Goal: Task Accomplishment & Management: Manage account settings

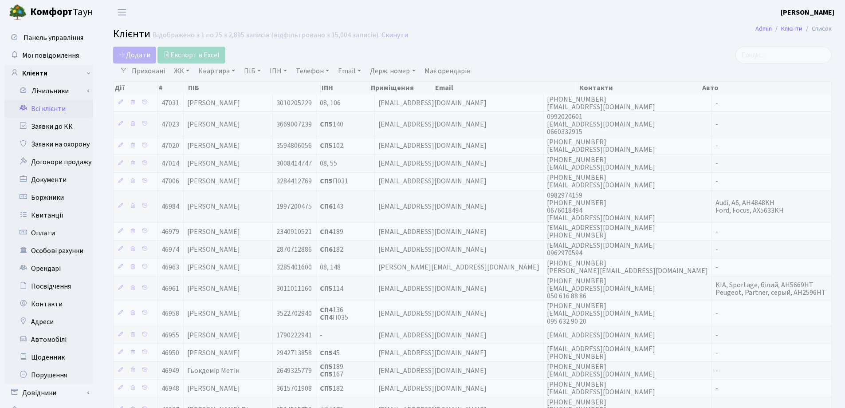
select select "25"
click at [232, 70] on link "Квартира" at bounding box center [217, 70] width 44 height 15
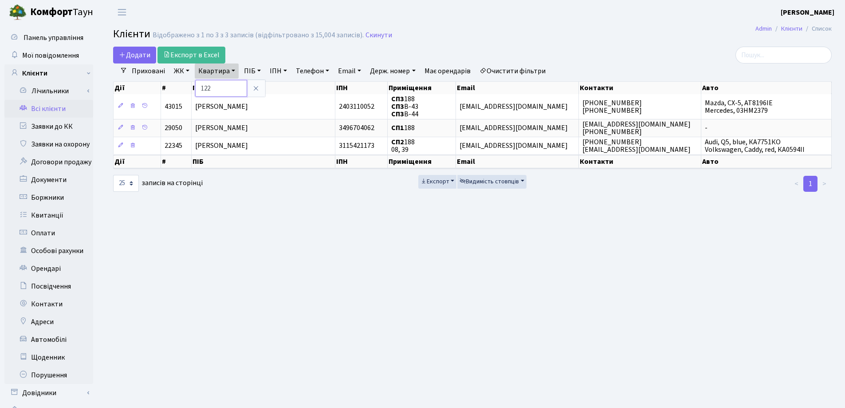
type input "122"
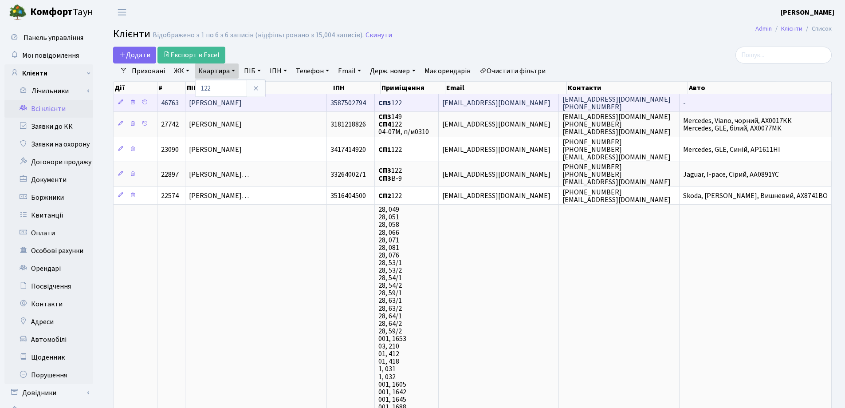
click at [242, 100] on span "Лапко Богдан Ігорович" at bounding box center [215, 103] width 53 height 10
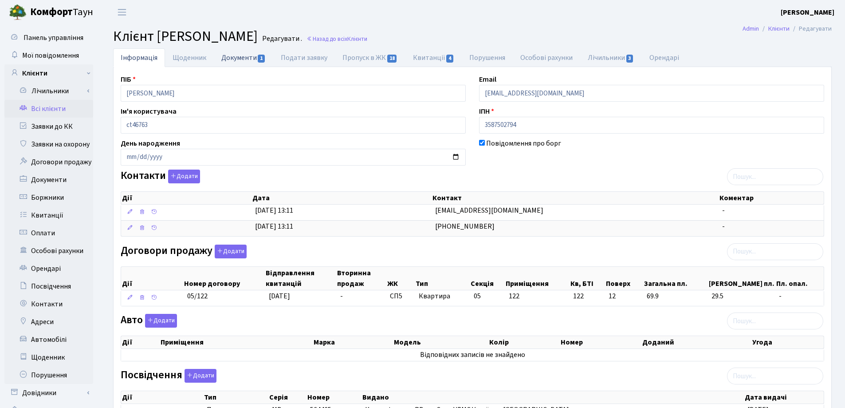
click at [234, 63] on link "Документи 1" at bounding box center [243, 57] width 59 height 18
select select "25"
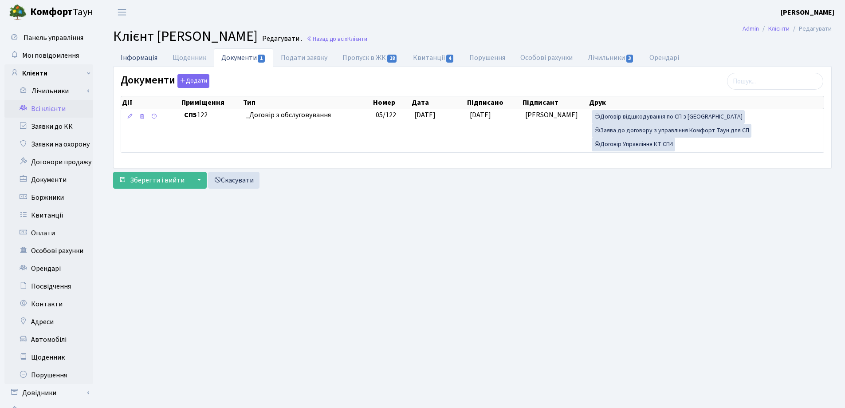
click at [132, 59] on link "Інформація" at bounding box center [139, 57] width 52 height 18
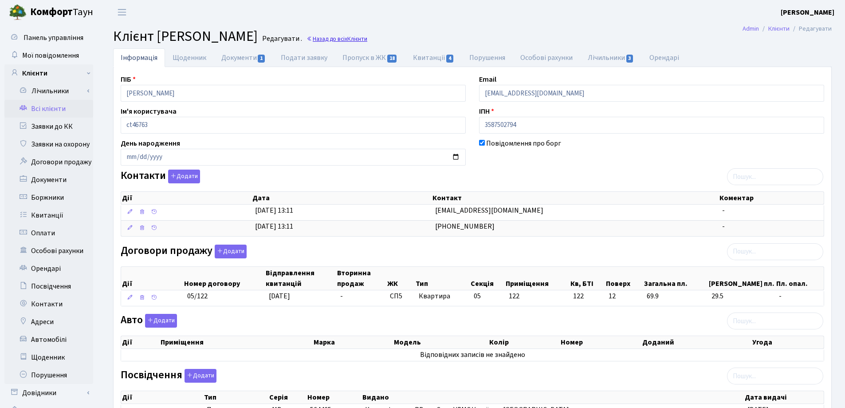
click at [367, 38] on link "Назад до всіх Клієнти" at bounding box center [337, 39] width 61 height 8
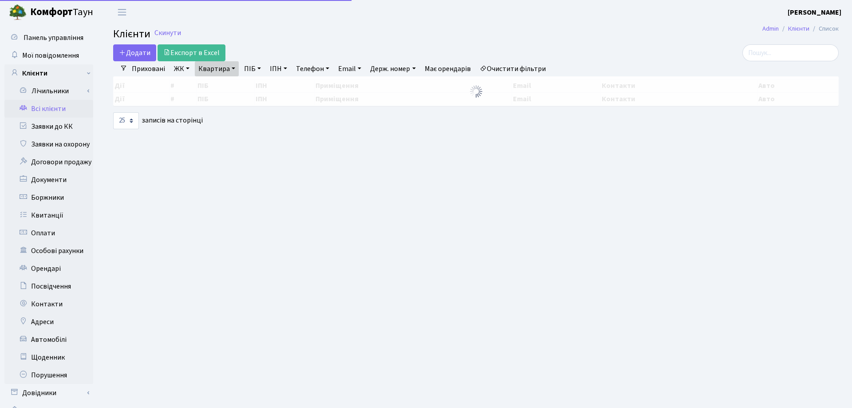
select select "25"
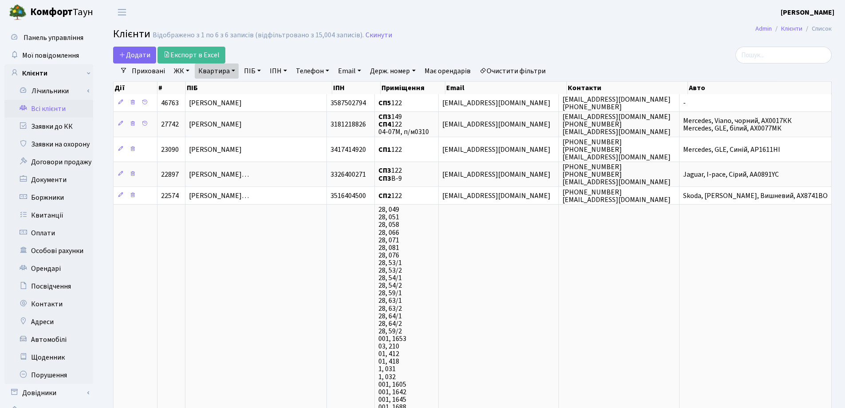
click at [233, 69] on link "Квартира" at bounding box center [217, 70] width 44 height 15
click at [251, 91] on link at bounding box center [256, 88] width 19 height 17
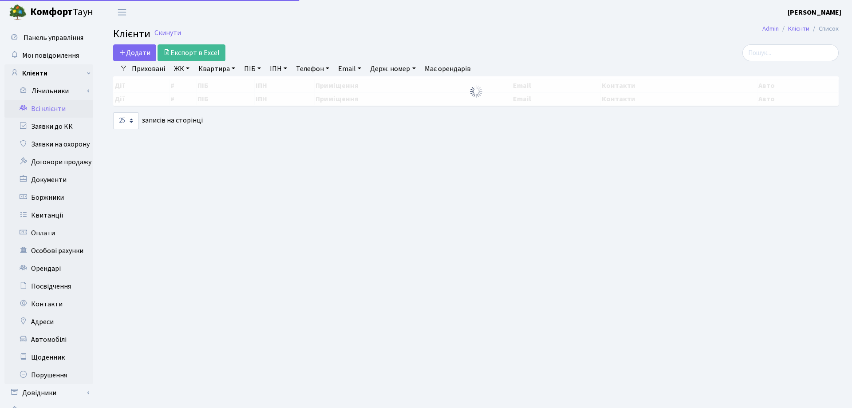
select select "25"
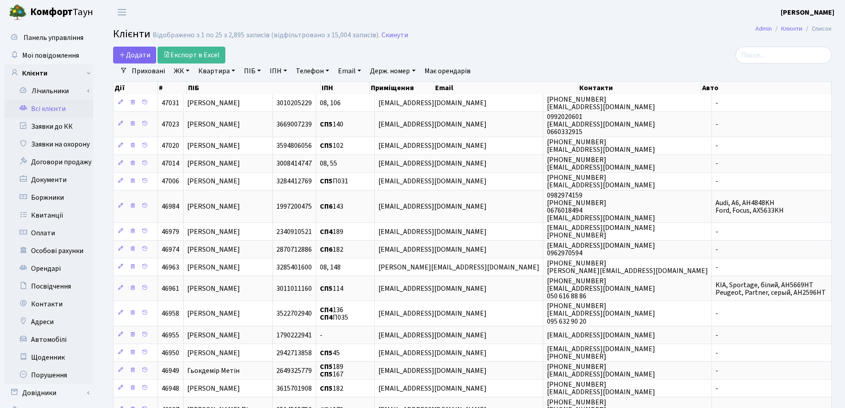
click at [232, 69] on link "Квартира" at bounding box center [217, 70] width 44 height 15
type input "263"
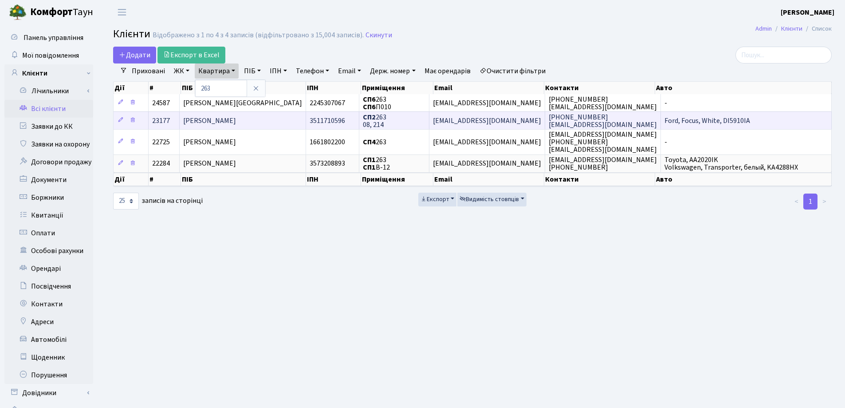
click at [272, 118] on td "[PERSON_NAME]" at bounding box center [243, 120] width 126 height 18
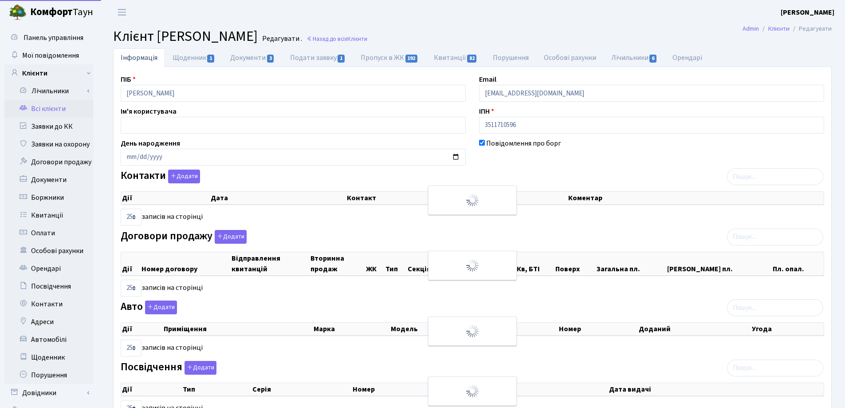
select select "25"
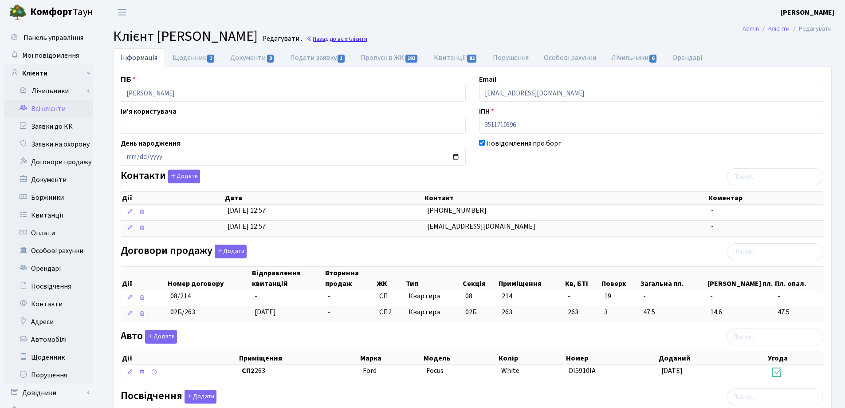
click at [367, 39] on span "Клієнти" at bounding box center [357, 39] width 20 height 8
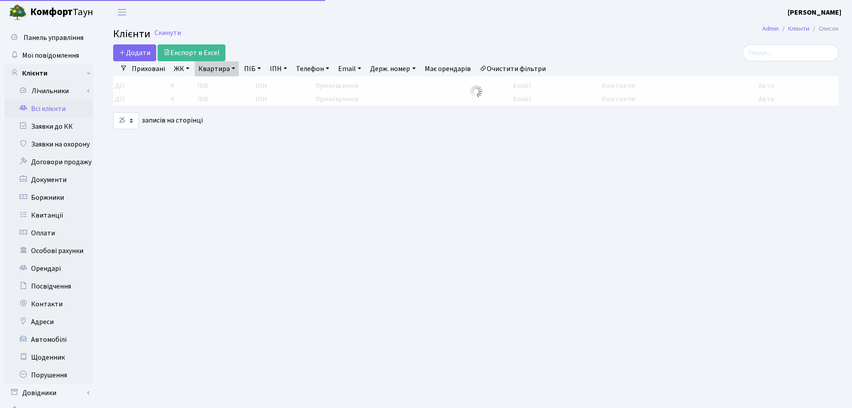
select select "25"
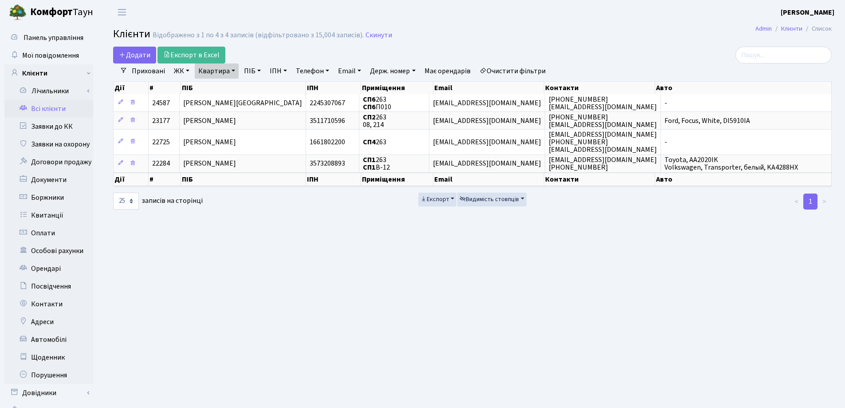
click at [234, 71] on link "Квартира" at bounding box center [217, 70] width 44 height 15
click at [225, 89] on input "263" at bounding box center [221, 88] width 52 height 17
type input "2"
type input "200"
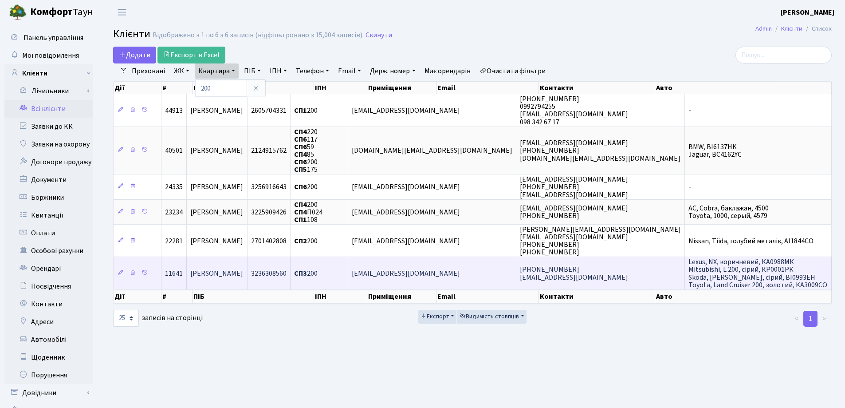
click at [248, 279] on td "Дворко Інна Миколаївна" at bounding box center [217, 272] width 61 height 32
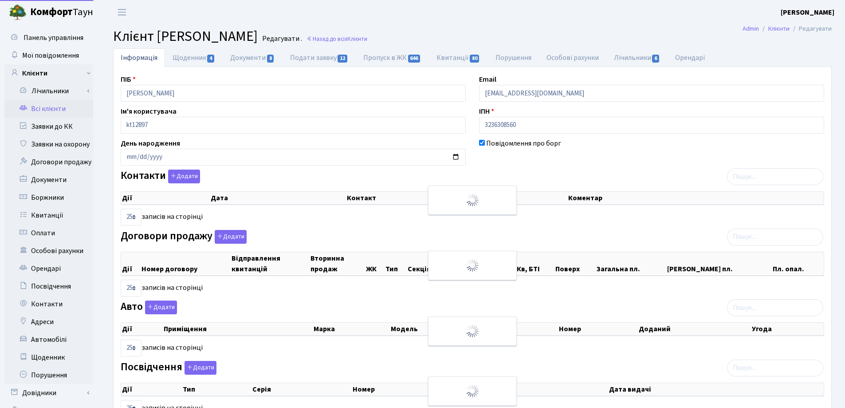
select select "25"
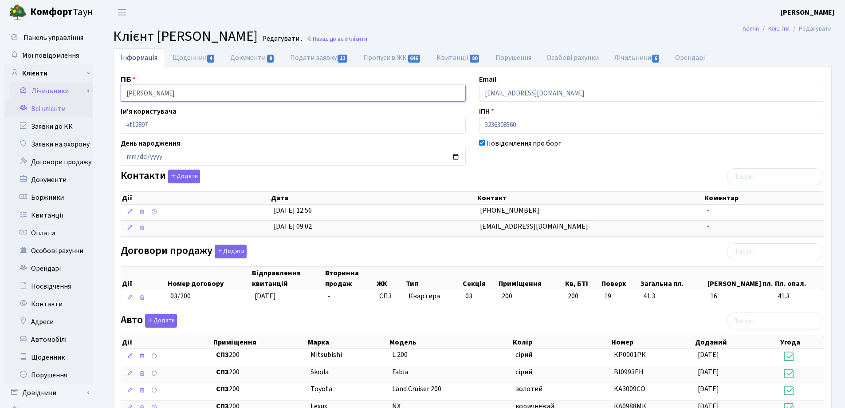
drag, startPoint x: 236, startPoint y: 94, endPoint x: 76, endPoint y: 94, distance: 160.2
click at [76, 94] on div "Панель управління Мої повідомлення Клієнти Лічильники Показання" at bounding box center [422, 363] width 845 height 678
click at [437, 24] on header "Комфорт Таун Лоскутова В. С. Мій обліковий запис Вийти" at bounding box center [422, 12] width 845 height 24
click at [367, 39] on link "Назад до всіх Клієнти" at bounding box center [337, 39] width 61 height 8
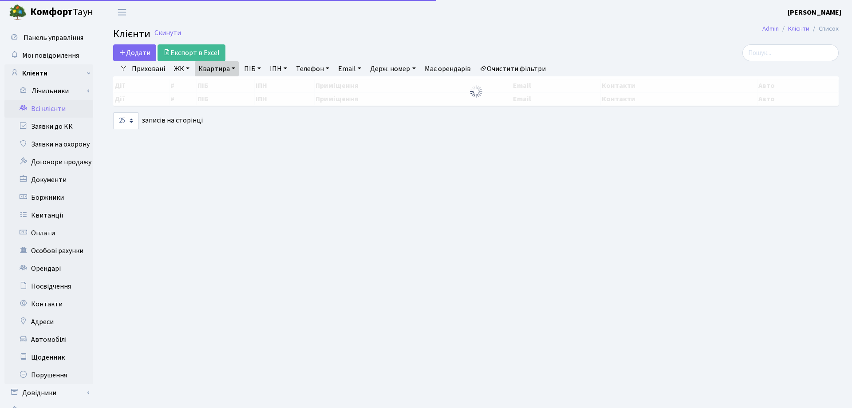
select select "25"
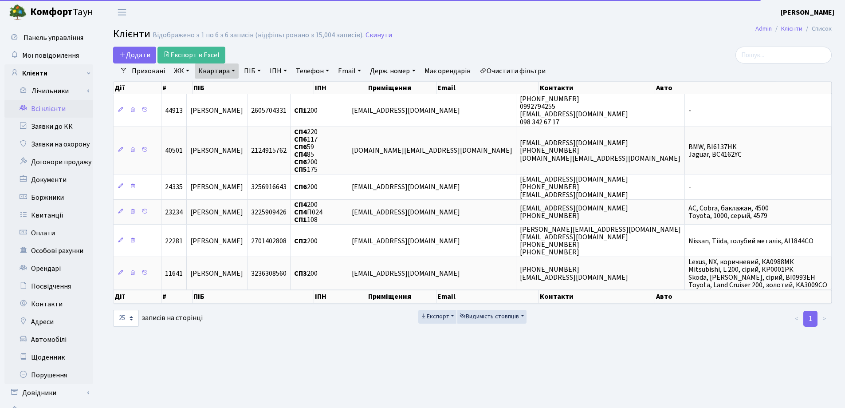
click at [233, 70] on link "Квартира" at bounding box center [217, 70] width 44 height 15
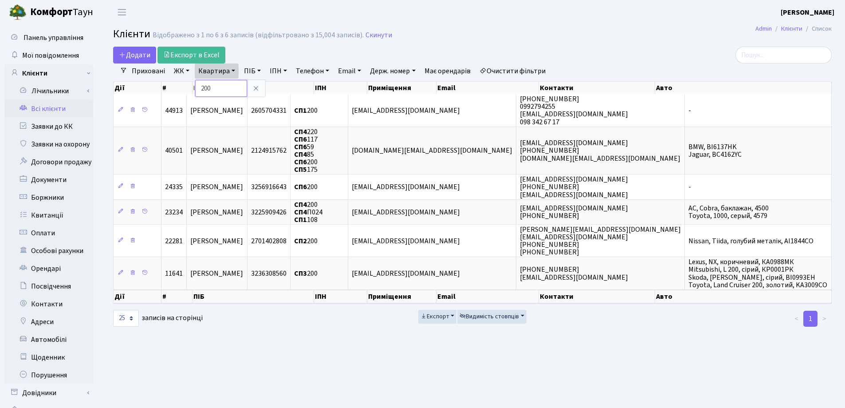
click at [233, 85] on input "200" at bounding box center [221, 88] width 52 height 17
type input "2"
click at [785, 56] on input "search" at bounding box center [784, 55] width 96 height 17
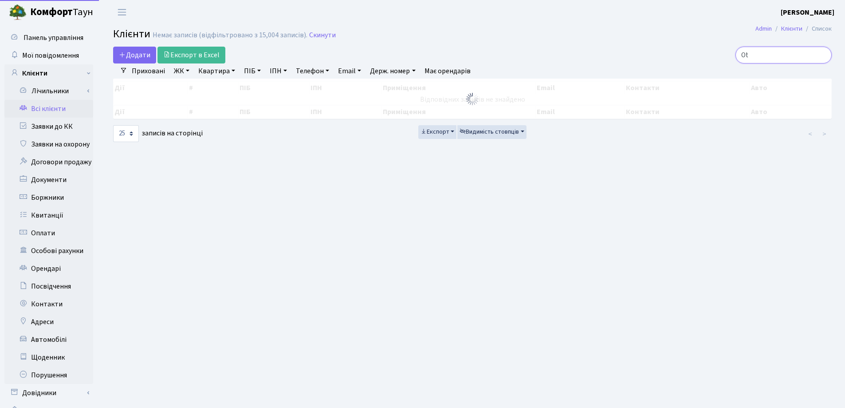
type input "O"
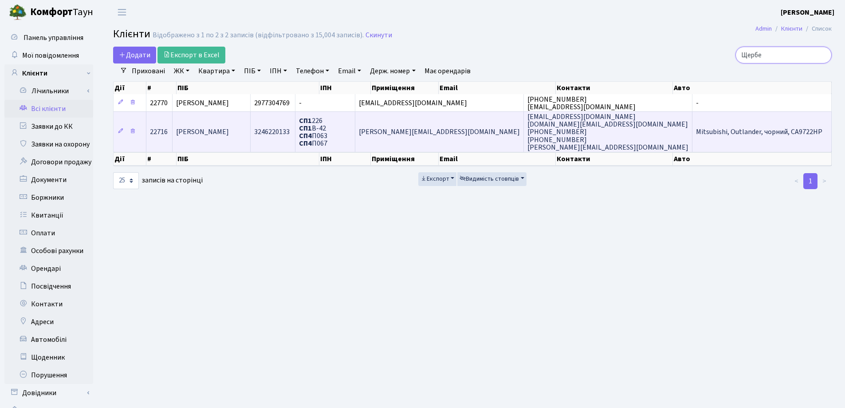
type input "Щербе"
click at [210, 137] on span "Щербенко Дмитро Володимирович" at bounding box center [202, 132] width 53 height 10
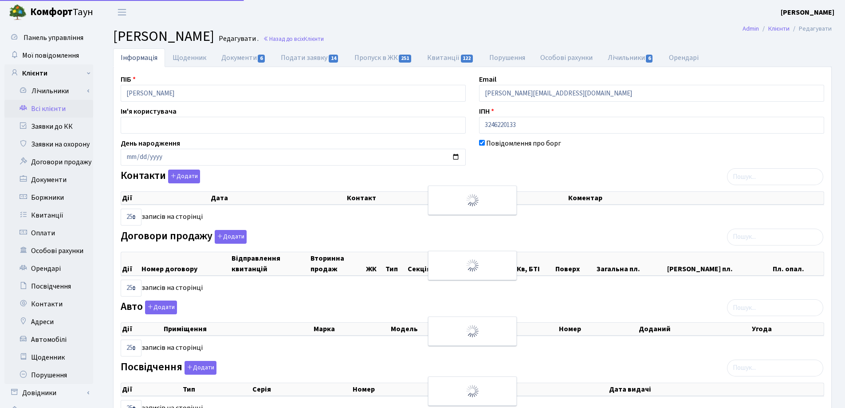
select select "25"
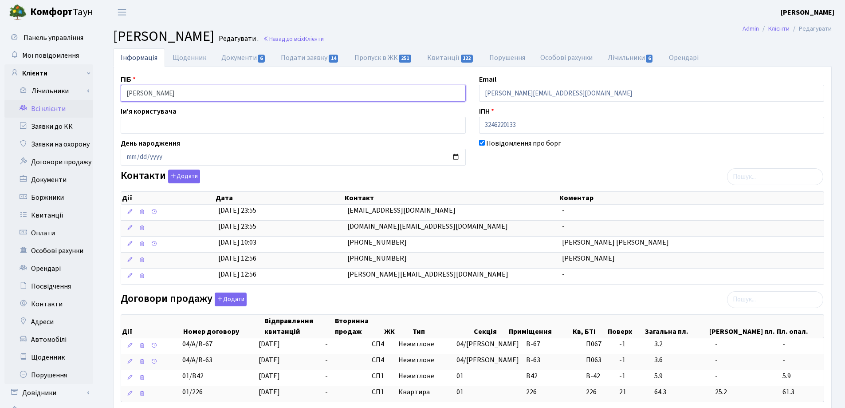
drag, startPoint x: 254, startPoint y: 94, endPoint x: 102, endPoint y: 90, distance: 152.2
click at [102, 90] on div "Інформація Щоденник Документи 6 Подати заявку 14 Пропуск в ЖК 251 Квитанції 122…" at bounding box center [472, 405] width 745 height 714
click at [433, 28] on h2 "Клієнт Щербенко Дмитро Володимирович Редагувати . Назад до всіх Клієнти" at bounding box center [472, 36] width 719 height 17
click at [324, 36] on link "Назад до всіх Клієнти" at bounding box center [293, 39] width 61 height 8
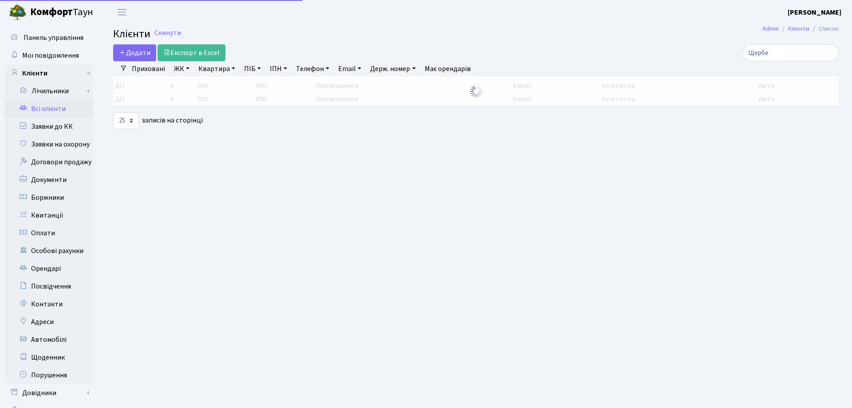
select select "25"
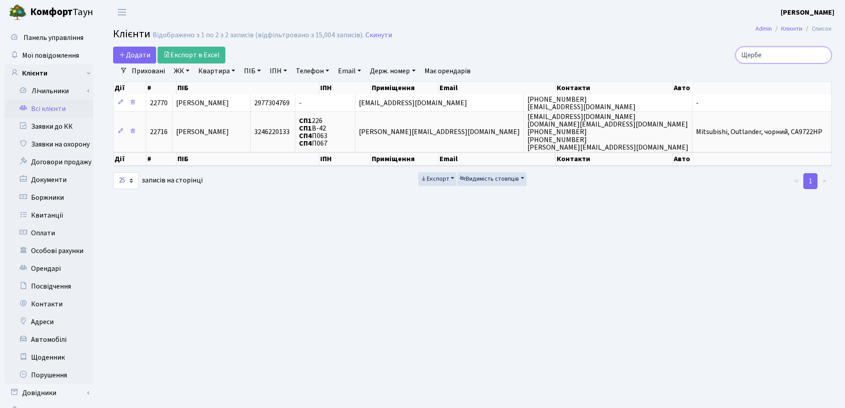
click at [824, 53] on input "Щербе" at bounding box center [784, 55] width 96 height 17
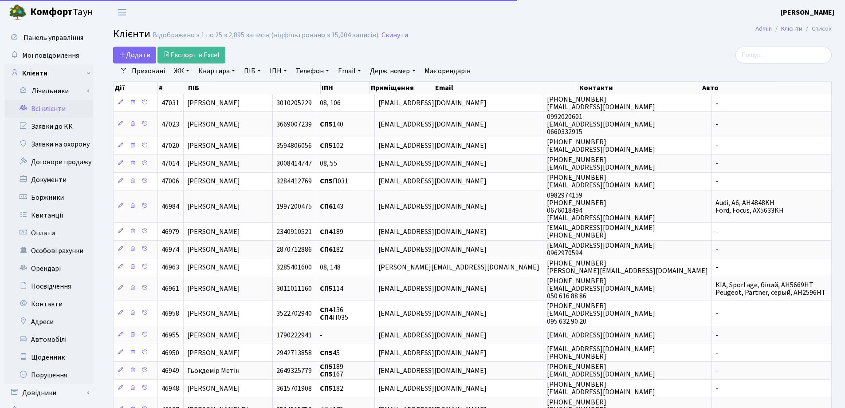
click at [231, 72] on link "Квартира" at bounding box center [217, 70] width 44 height 15
type input "114"
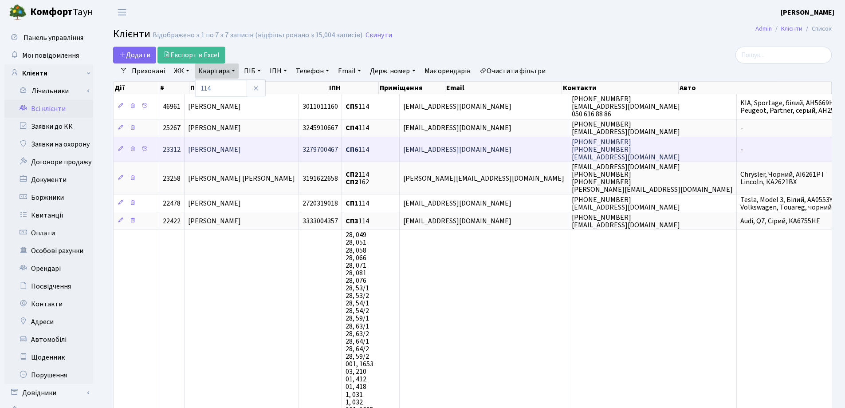
click at [241, 153] on span "[PERSON_NAME]" at bounding box center [214, 150] width 53 height 10
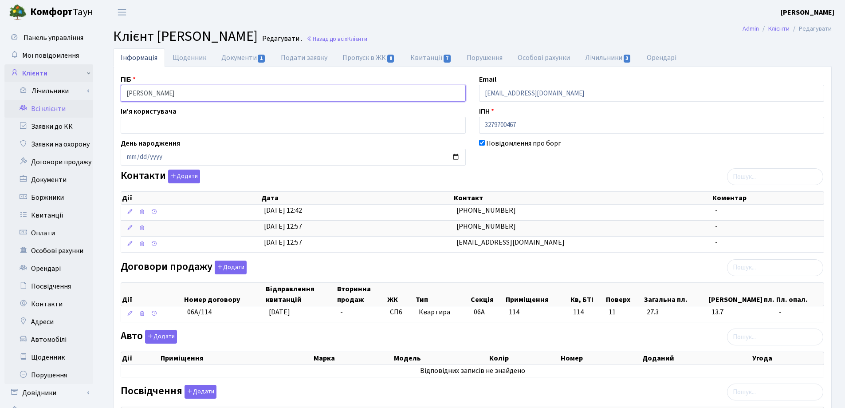
drag, startPoint x: 245, startPoint y: 94, endPoint x: 82, endPoint y: 80, distance: 163.5
click at [83, 80] on div "Панель управління Мої повідомлення Клієнти Лічильники Показання" at bounding box center [422, 319] width 845 height 590
click at [481, 30] on h2 "Клієнт Воронцова Наталя Вікторівна Редагувати . Назад до всіх Клієнти" at bounding box center [472, 36] width 719 height 17
click at [367, 38] on link "Назад до всіх Клієнти" at bounding box center [337, 39] width 61 height 8
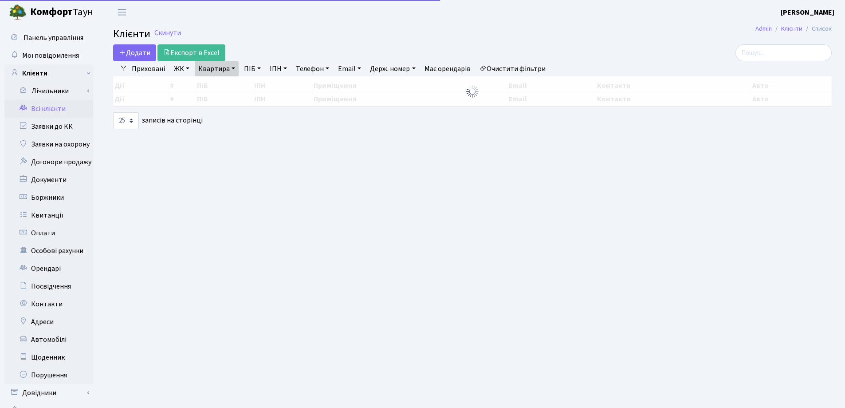
select select "25"
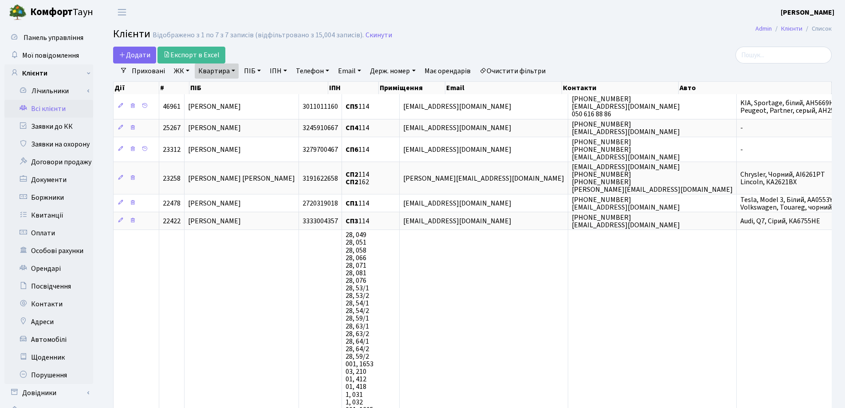
click at [233, 71] on link "Квартира" at bounding box center [217, 70] width 44 height 15
click at [230, 84] on input "114" at bounding box center [221, 88] width 52 height 17
type input "1"
type input "303"
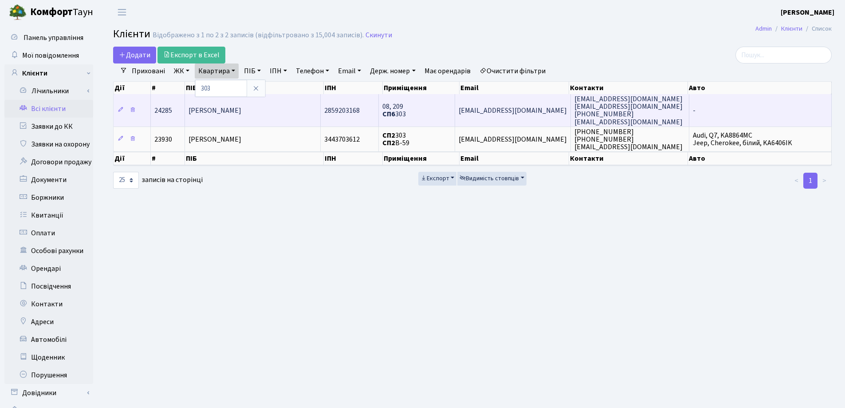
click at [299, 108] on td "[PERSON_NAME]" at bounding box center [253, 110] width 136 height 32
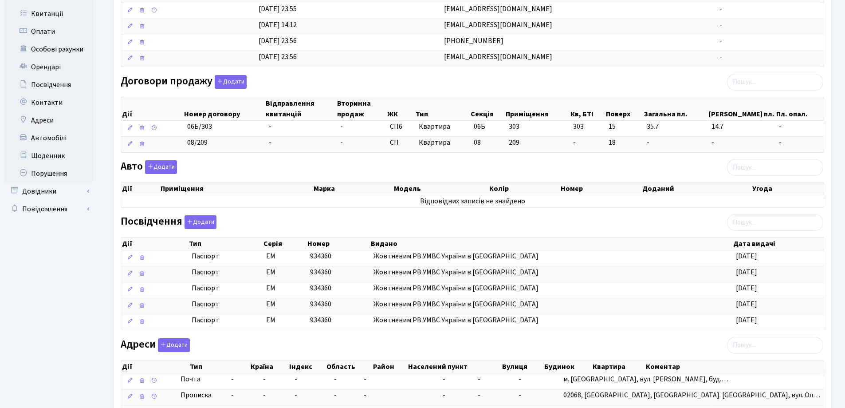
scroll to position [293, 0]
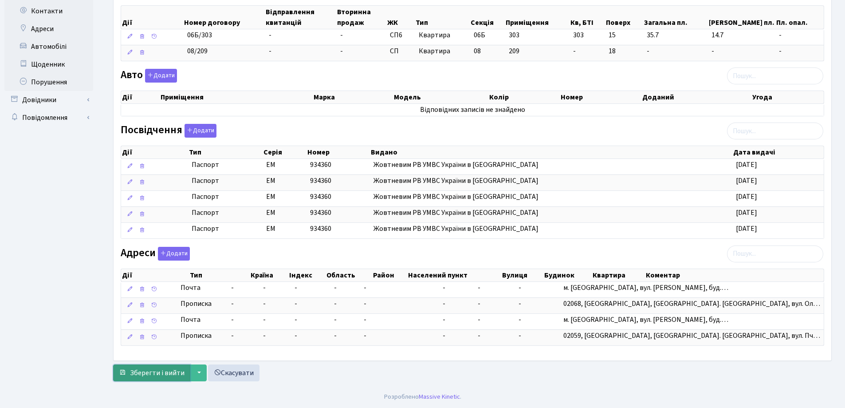
click at [148, 370] on span "Зберегти і вийти" at bounding box center [157, 373] width 55 height 10
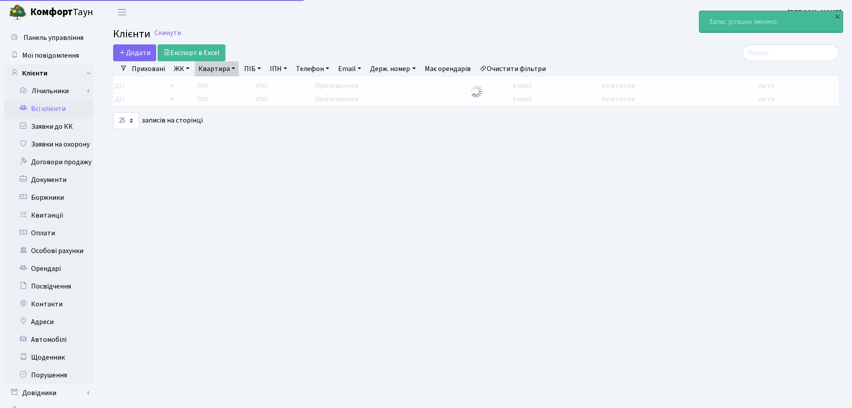
select select "25"
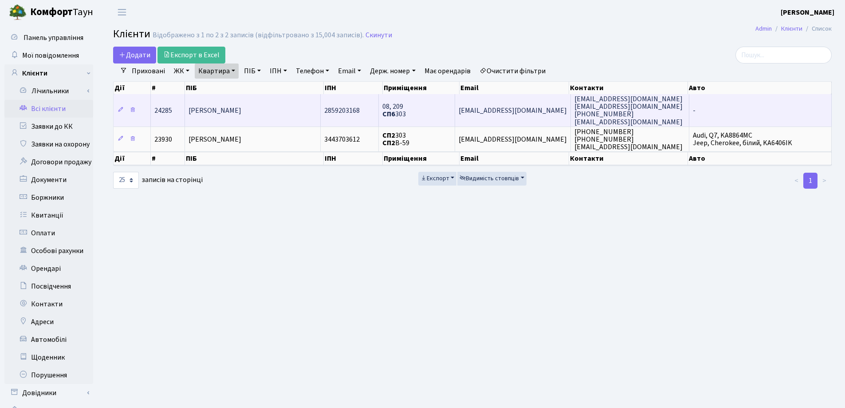
click at [294, 116] on td "[PERSON_NAME]" at bounding box center [253, 110] width 136 height 32
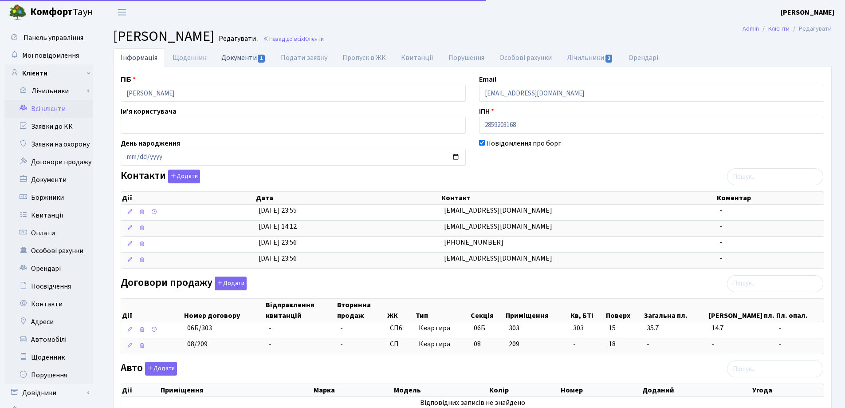
click at [236, 62] on link "Документи 1" at bounding box center [243, 57] width 59 height 18
select select "25"
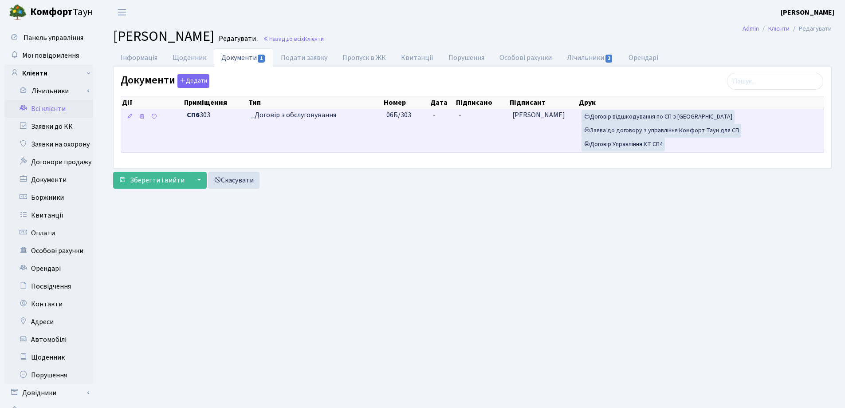
click at [457, 112] on td "-" at bounding box center [482, 130] width 54 height 43
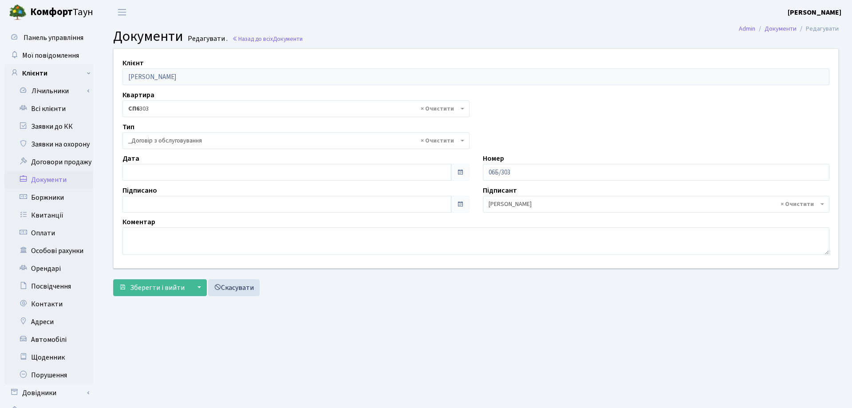
select select "289"
type input "23.09.2025"
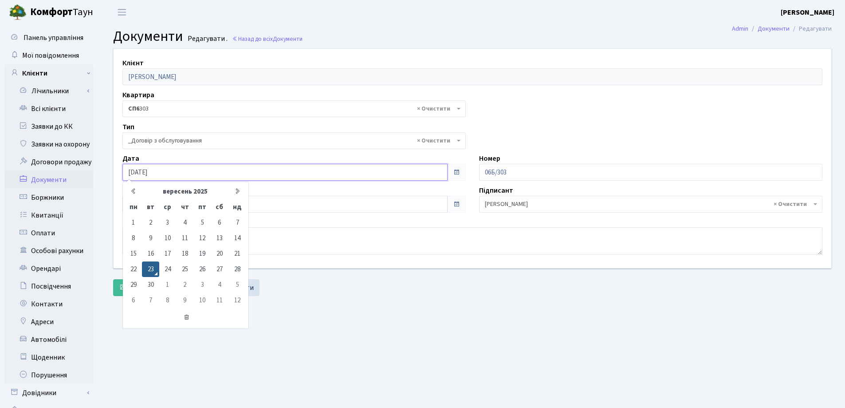
click at [216, 173] on input "23.09.2025" at bounding box center [284, 172] width 325 height 17
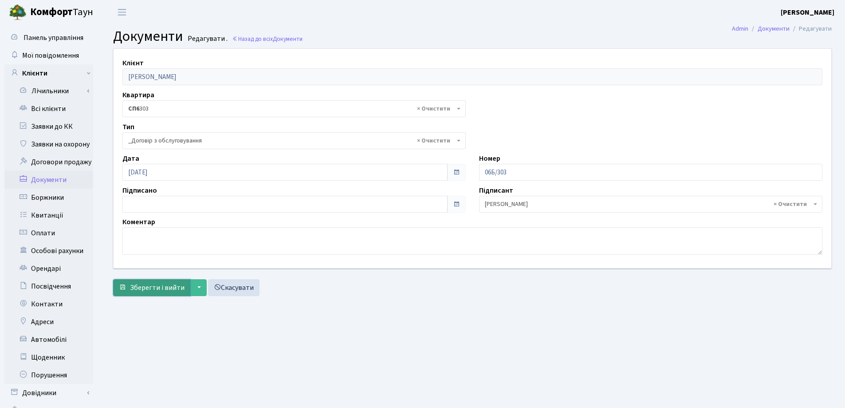
click at [153, 283] on span "Зберегти і вийти" at bounding box center [157, 288] width 55 height 10
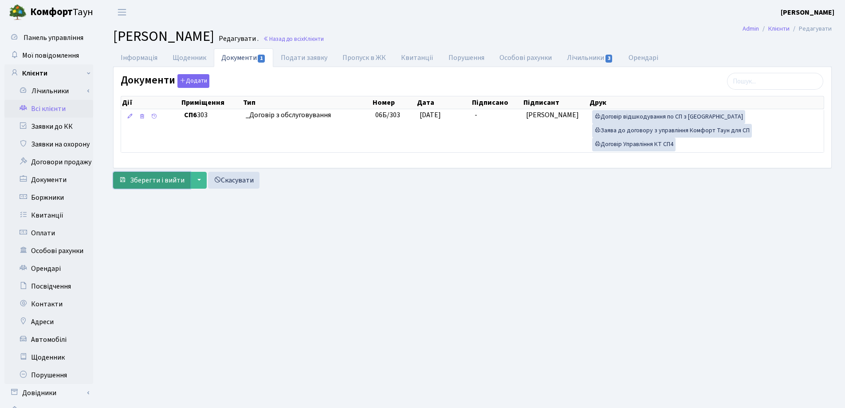
click at [153, 180] on span "Зберегти і вийти" at bounding box center [157, 180] width 55 height 10
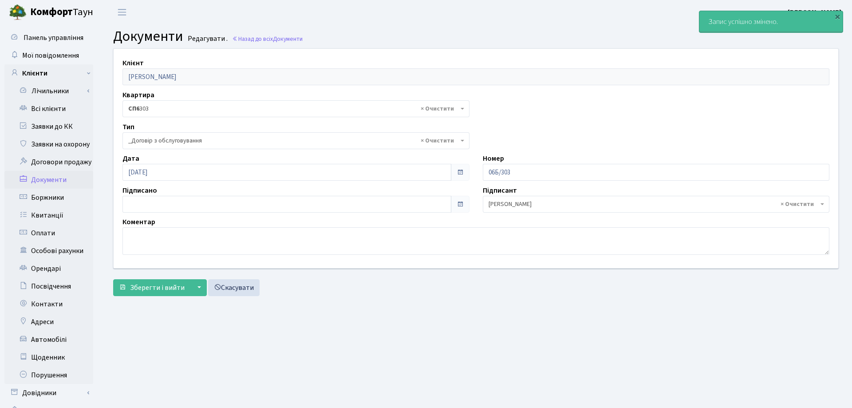
select select "289"
click at [48, 104] on link "Всі клієнти" at bounding box center [48, 109] width 89 height 18
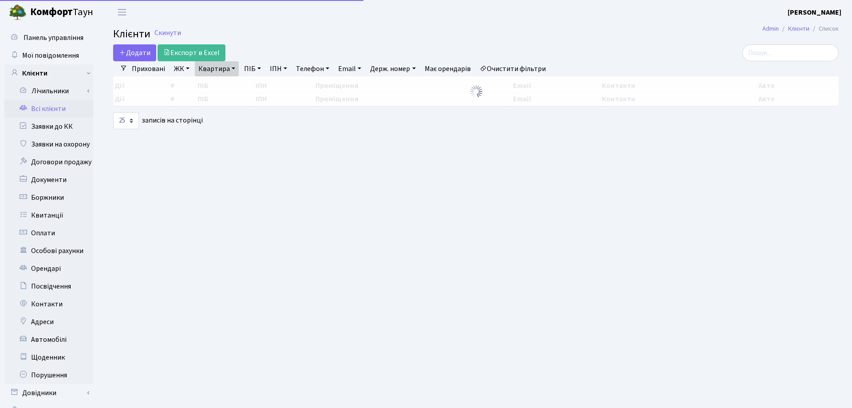
select select "25"
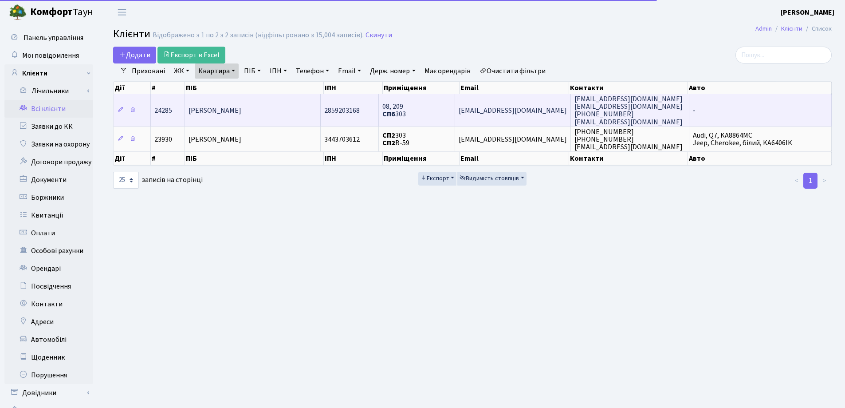
click at [234, 105] on td "[PERSON_NAME]" at bounding box center [253, 110] width 136 height 32
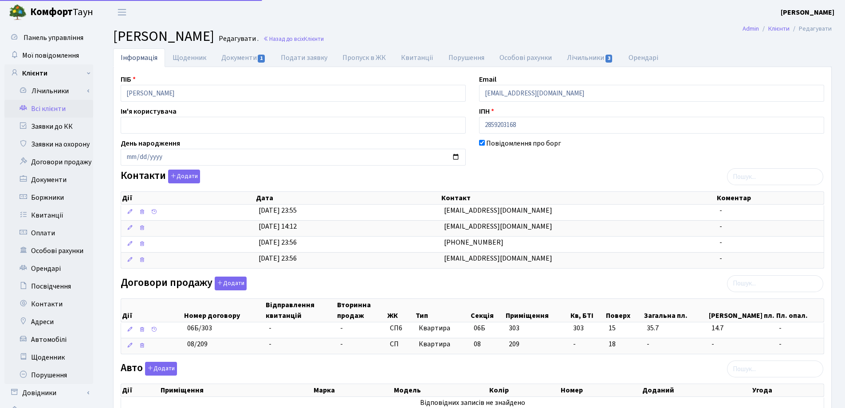
select select "25"
drag, startPoint x: 233, startPoint y: 97, endPoint x: 73, endPoint y: 107, distance: 160.5
click at [73, 107] on div "Панель управління Мої повідомлення Клієнти Лічильники Показання" at bounding box center [422, 351] width 845 height 654
click at [463, 28] on h2 "Клієнт Цибенко Віра Василівна Редагувати . Назад до всіх Клієнти" at bounding box center [472, 36] width 719 height 17
click at [570, 86] on input "abyss_2017@ukr.net" at bounding box center [651, 93] width 345 height 17
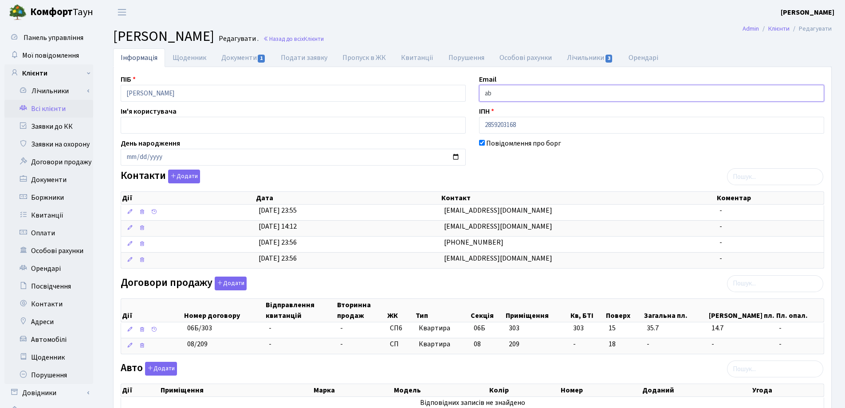
type input "a"
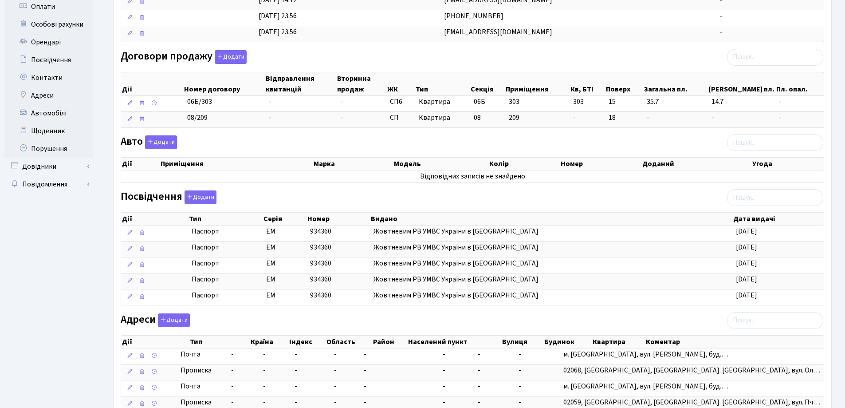
scroll to position [266, 0]
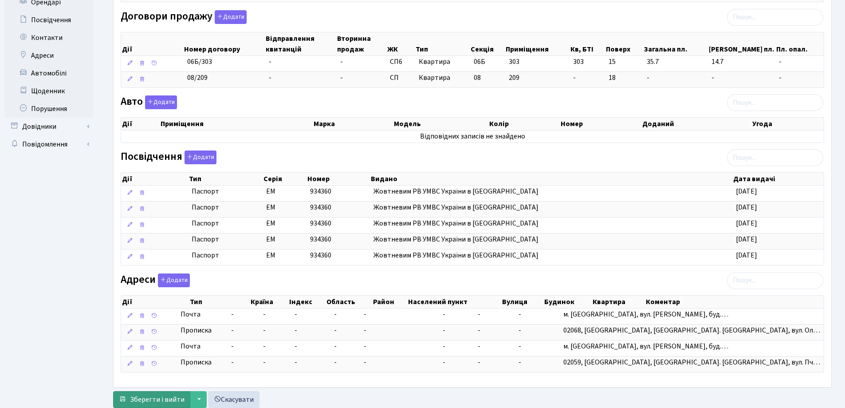
type input "[EMAIL_ADDRESS][DOMAIN_NAME]"
click at [176, 403] on span "Зберегти і вийти" at bounding box center [157, 399] width 55 height 10
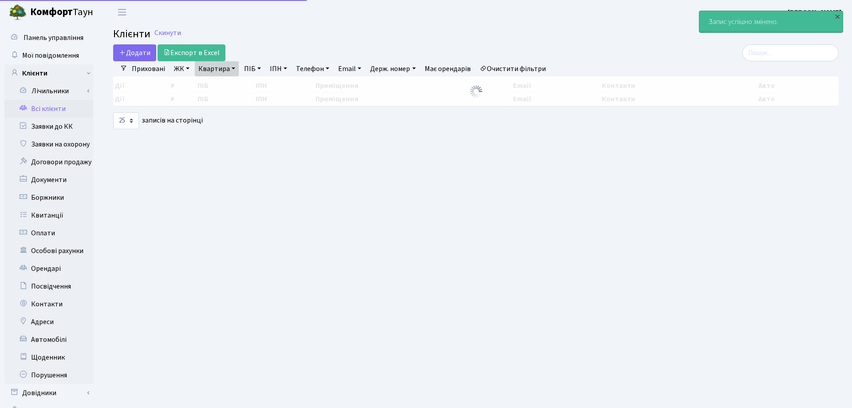
select select "25"
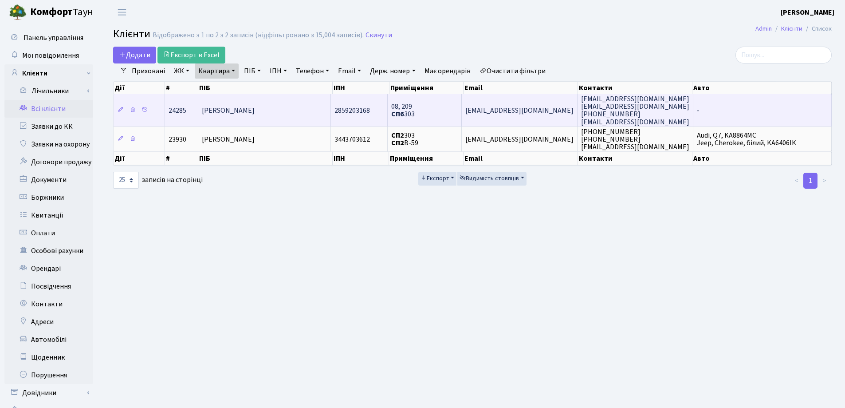
click at [274, 116] on td "[PERSON_NAME]" at bounding box center [264, 110] width 133 height 32
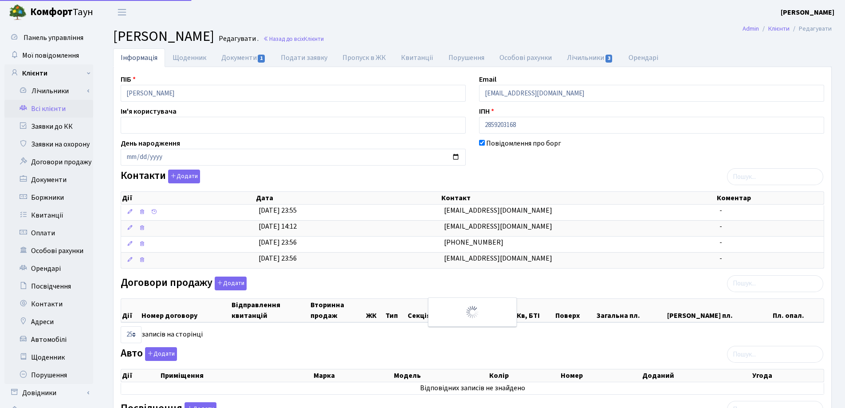
select select "25"
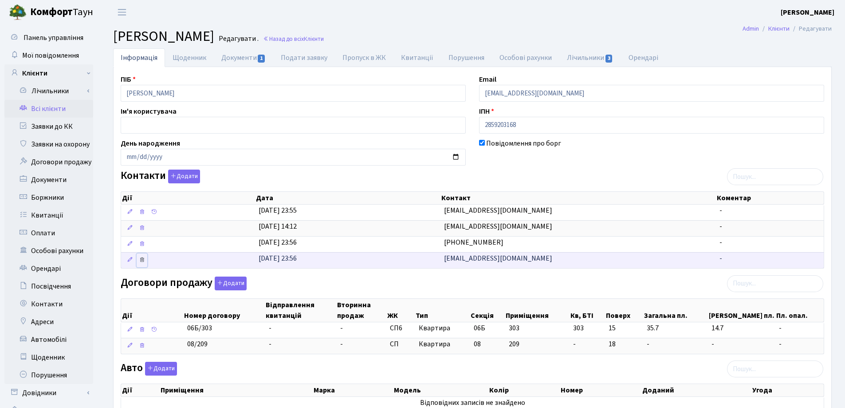
click at [142, 258] on icon at bounding box center [142, 259] width 6 height 6
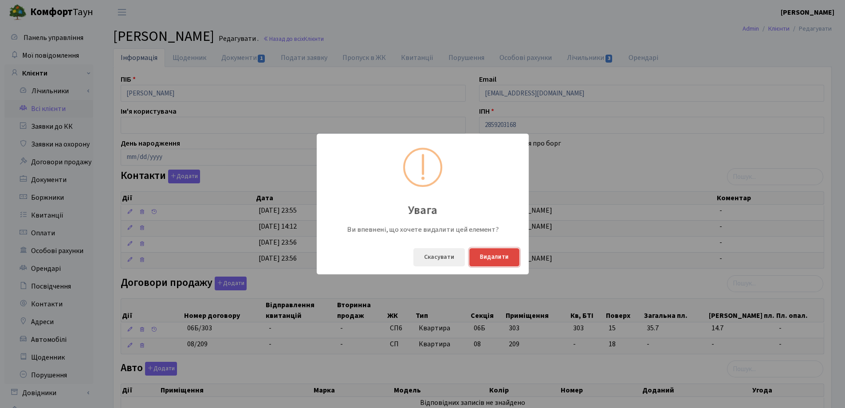
click at [488, 257] on button "Видалити" at bounding box center [494, 257] width 50 height 18
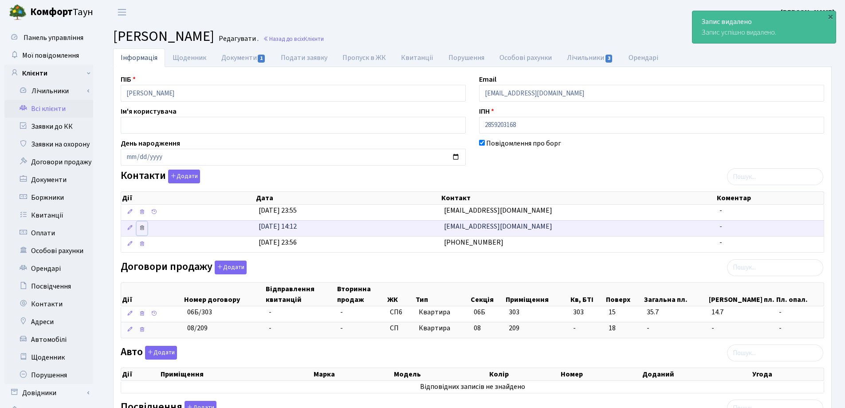
click at [143, 228] on icon at bounding box center [142, 227] width 6 height 6
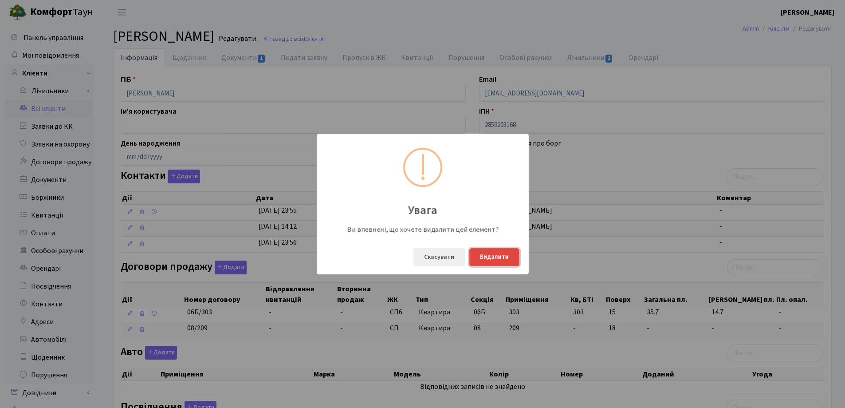
click at [499, 254] on button "Видалити" at bounding box center [494, 257] width 50 height 18
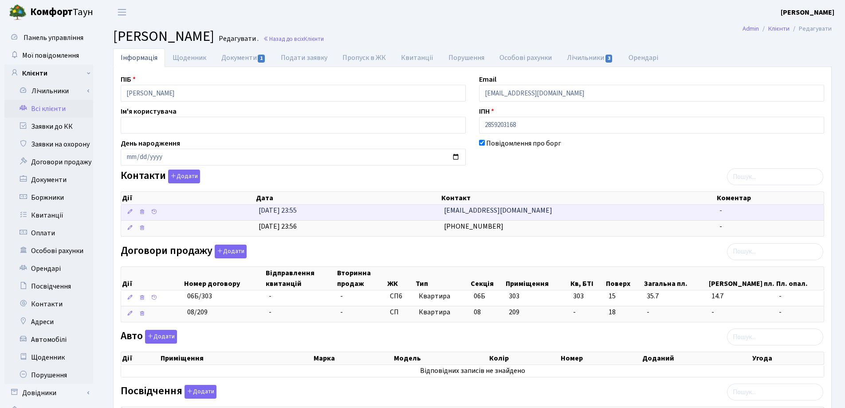
click at [445, 213] on span "Viratsybenko1@gmail.com" at bounding box center [498, 210] width 108 height 10
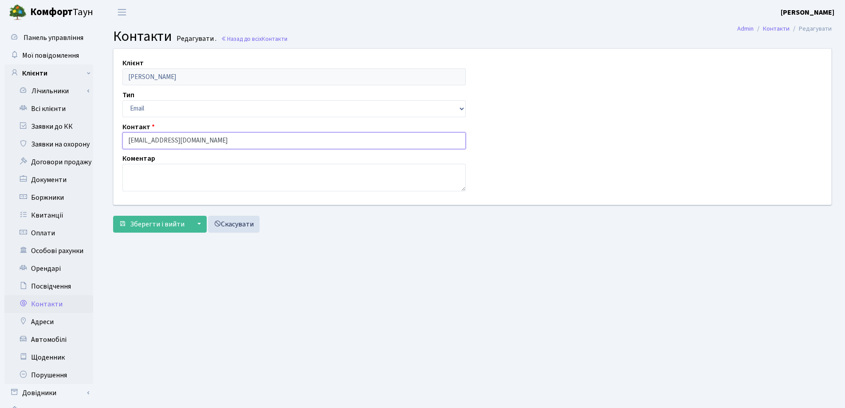
click at [130, 140] on input "[EMAIL_ADDRESS][DOMAIN_NAME]" at bounding box center [293, 140] width 343 height 17
type input "[EMAIL_ADDRESS][DOMAIN_NAME]"
click at [144, 227] on span "Зберегти і вийти" at bounding box center [157, 224] width 55 height 10
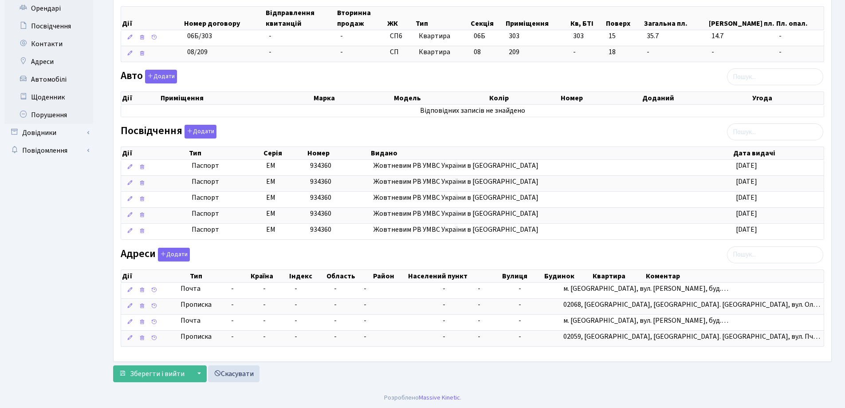
scroll to position [261, 0]
click at [147, 372] on span "Зберегти і вийти" at bounding box center [157, 373] width 55 height 10
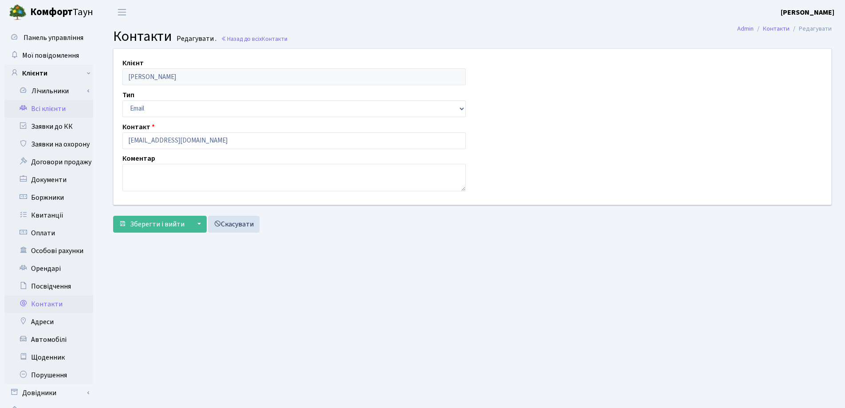
click at [41, 107] on link "Всі клієнти" at bounding box center [48, 109] width 89 height 18
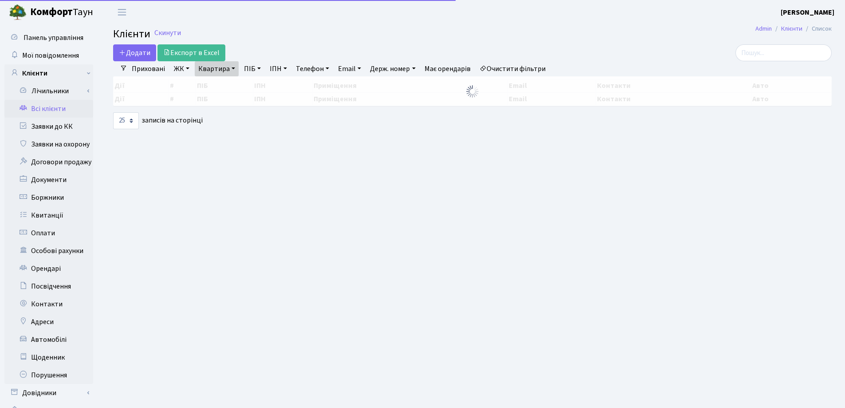
select select "25"
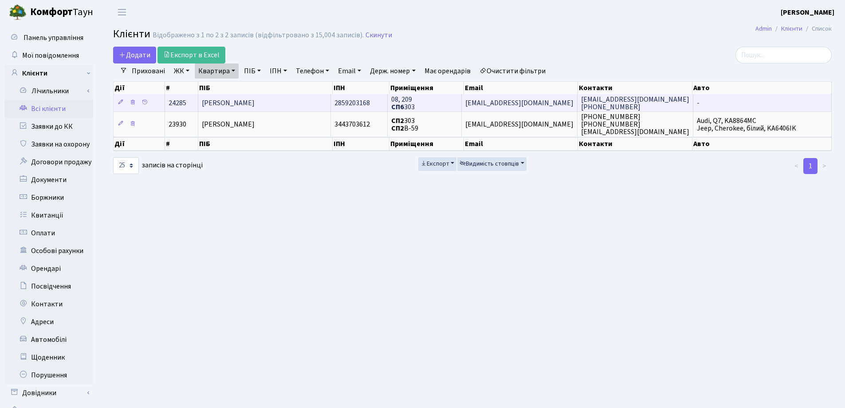
click at [303, 103] on td "[PERSON_NAME]" at bounding box center [264, 102] width 133 height 17
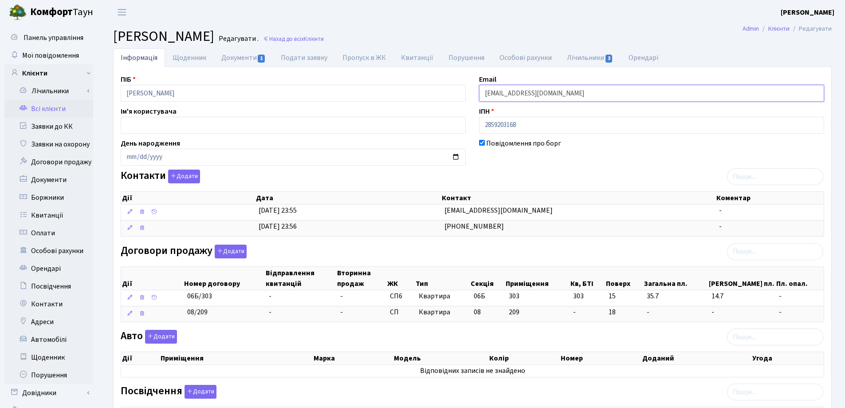
drag, startPoint x: 617, startPoint y: 96, endPoint x: 454, endPoint y: 99, distance: 163.3
click at [454, 99] on div "ПІБ Цибенко Віра Василівна Email viratsybenko1@gmail.com Ім'я користувача ІПН 2…" at bounding box center [472, 344] width 717 height 540
click at [537, 29] on h2 "Клієнт Цибенко Віра Василівна Редагувати . Назад до всіх Клієнти" at bounding box center [472, 36] width 719 height 17
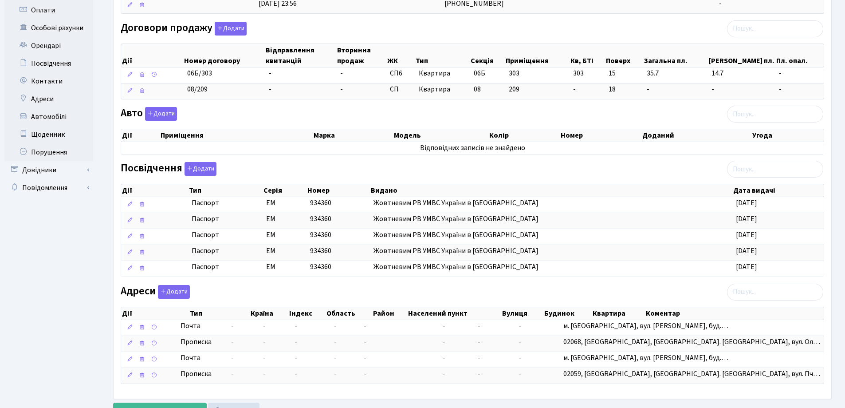
scroll to position [261, 0]
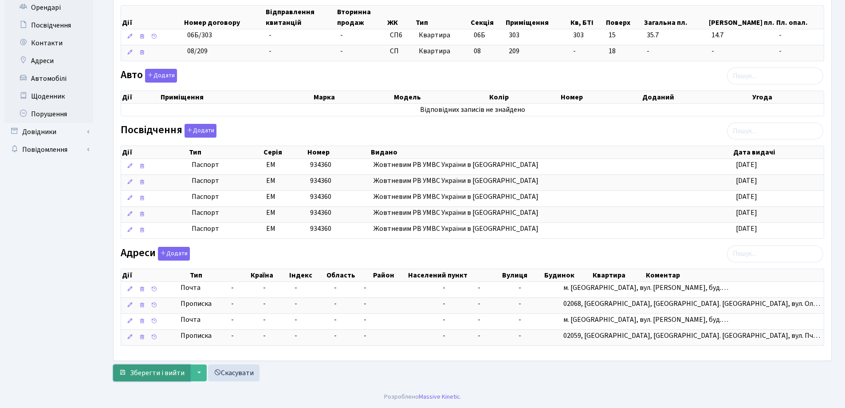
click at [151, 375] on span "Зберегти і вийти" at bounding box center [157, 373] width 55 height 10
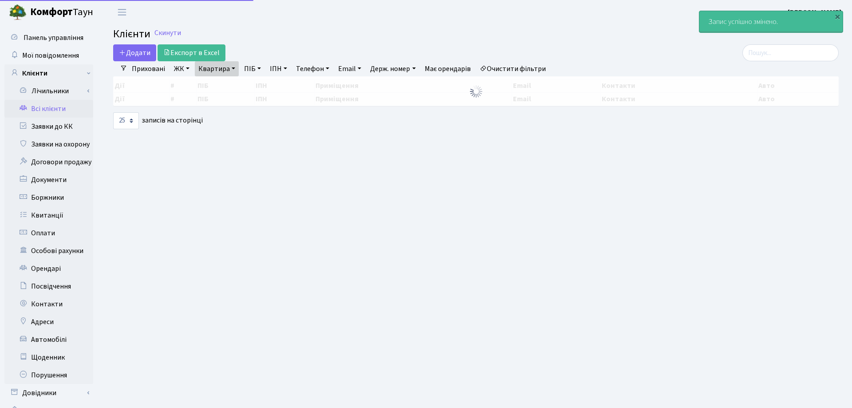
select select "25"
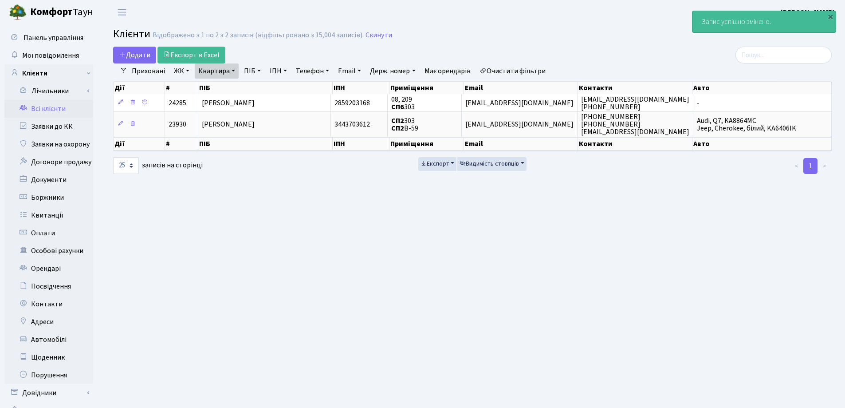
click at [235, 68] on link "Квартира" at bounding box center [217, 70] width 44 height 15
click at [256, 86] on icon at bounding box center [255, 88] width 7 height 7
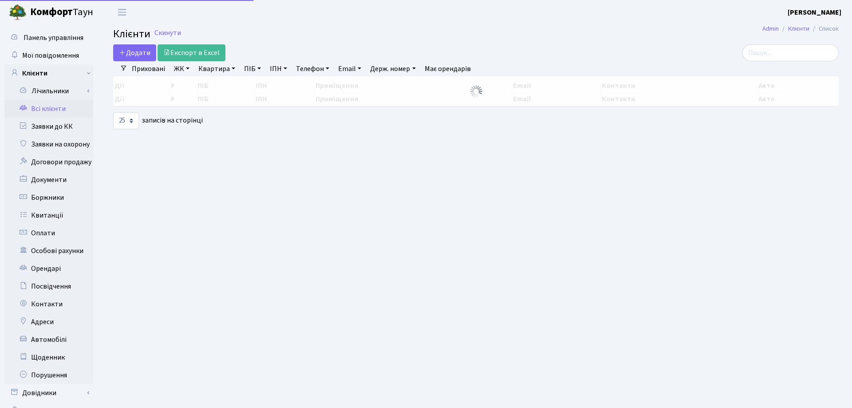
select select "25"
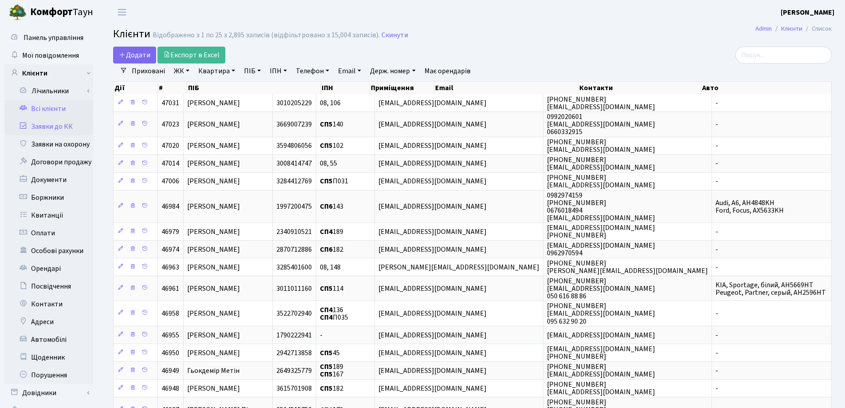
click at [43, 126] on link "Заявки до КК" at bounding box center [48, 127] width 89 height 18
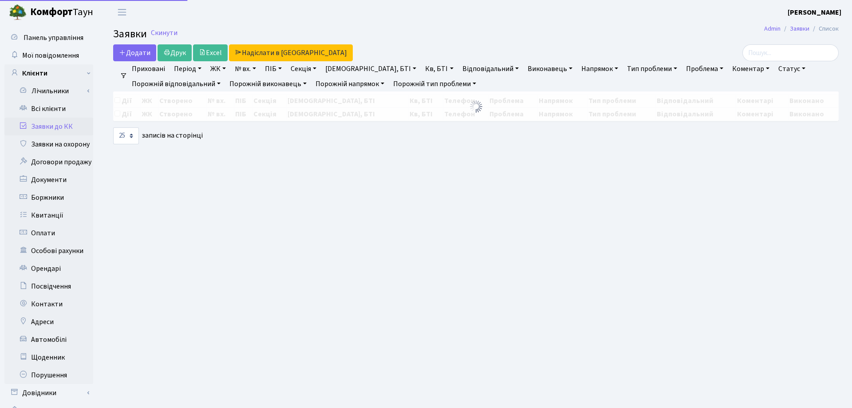
select select "25"
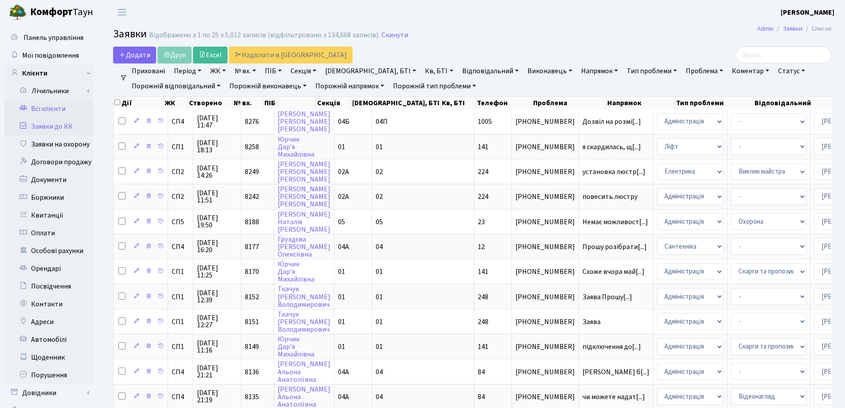
click at [38, 109] on link "Всі клієнти" at bounding box center [48, 109] width 89 height 18
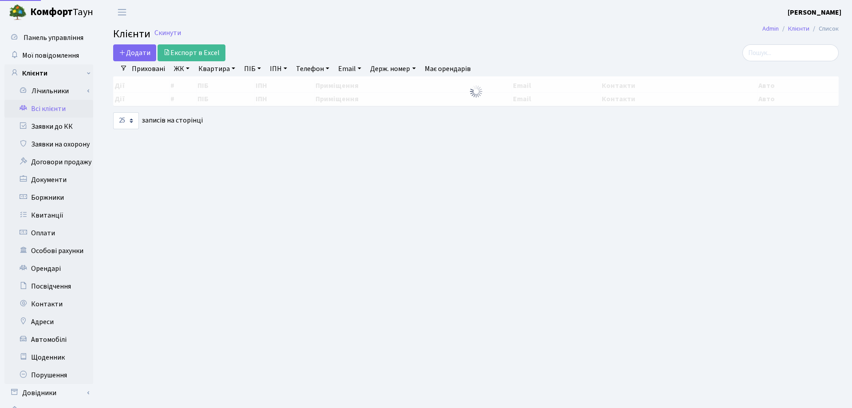
select select "25"
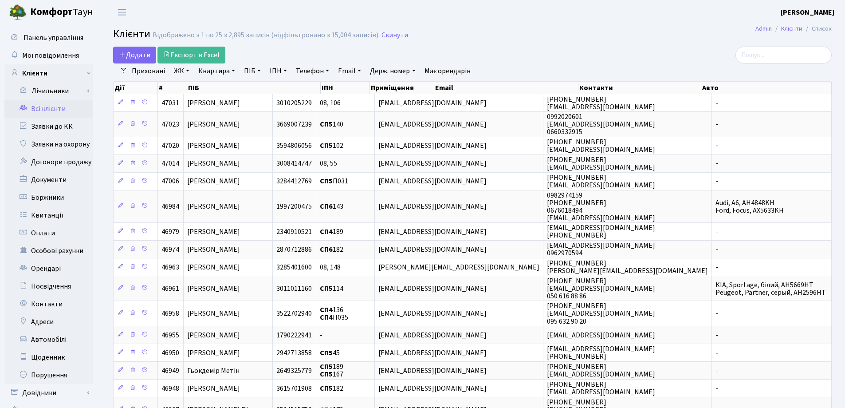
click at [234, 71] on link "Квартира" at bounding box center [217, 70] width 44 height 15
type input "263"
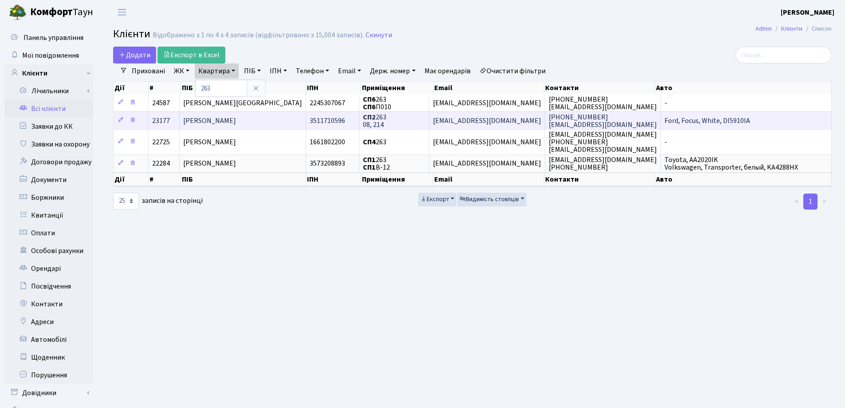
click at [228, 116] on span "[PERSON_NAME]" at bounding box center [209, 121] width 53 height 10
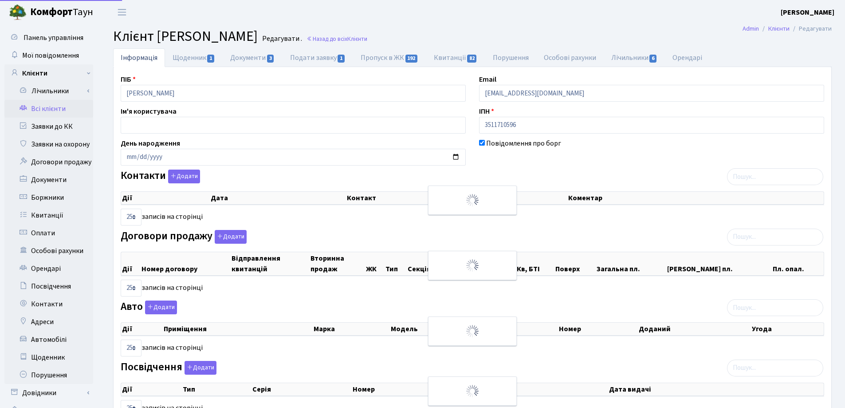
select select "25"
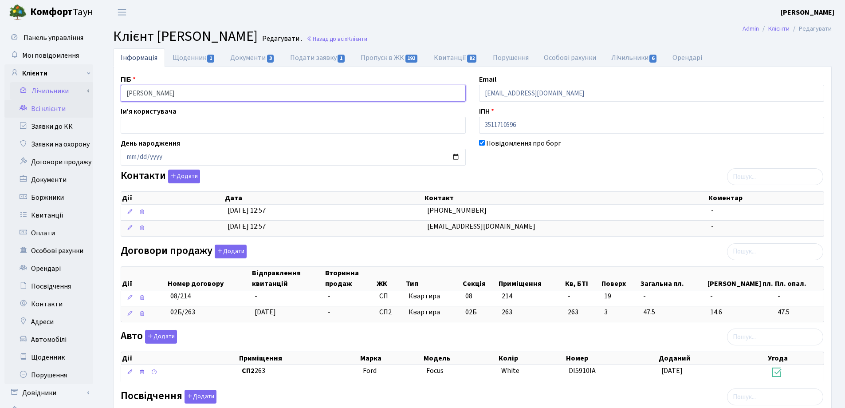
drag, startPoint x: 214, startPoint y: 95, endPoint x: 93, endPoint y: 95, distance: 121.6
click at [93, 95] on div "Панель управління Мої повідомлення Клієнти Лічильники Показання" at bounding box center [422, 353] width 845 height 659
click at [427, 25] on main "Admin Клієнти Редагувати Клієнт Носов Юрій Леонідович Редагувати . Назад до всі…" at bounding box center [472, 353] width 745 height 659
click at [367, 38] on link "Назад до всіх Клієнти" at bounding box center [337, 39] width 61 height 8
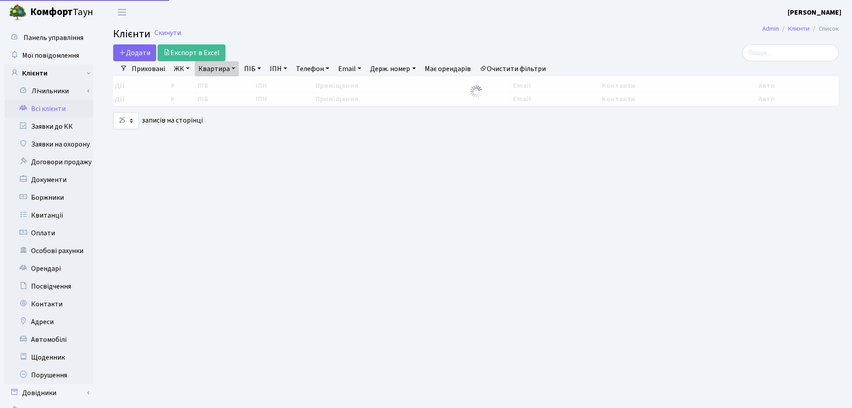
select select "25"
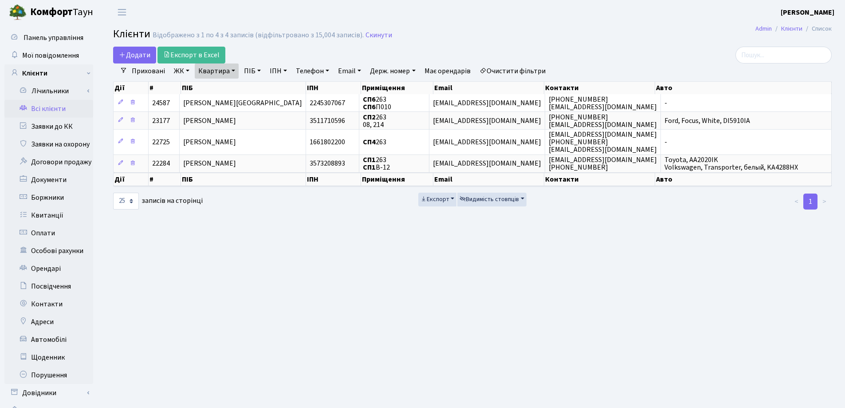
click at [234, 71] on link "Квартира" at bounding box center [217, 70] width 44 height 15
click at [255, 87] on icon at bounding box center [255, 88] width 7 height 7
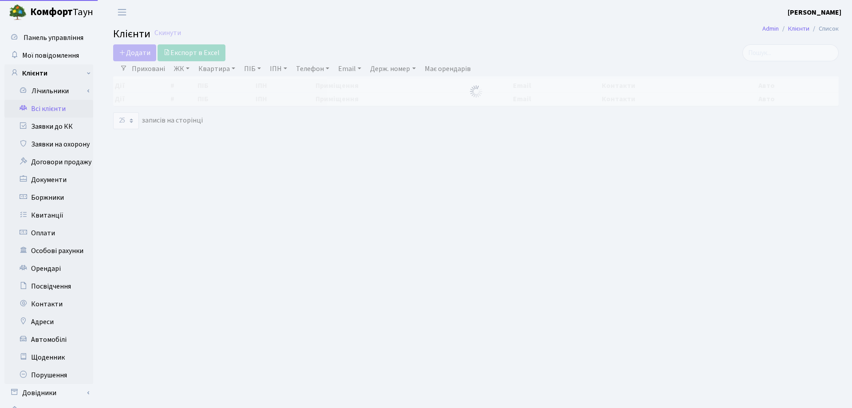
select select "25"
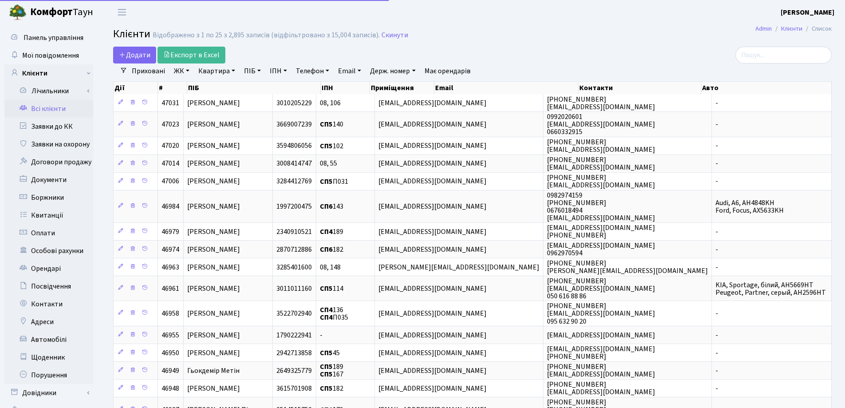
select select "25"
click at [46, 126] on link "Заявки до КК" at bounding box center [48, 127] width 89 height 18
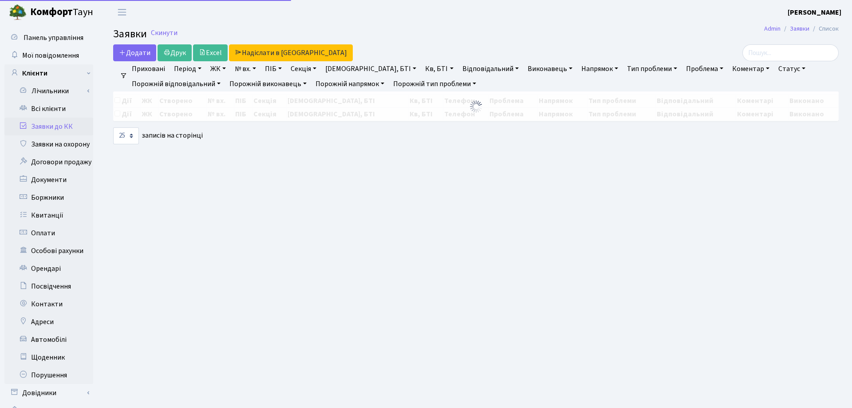
select select "25"
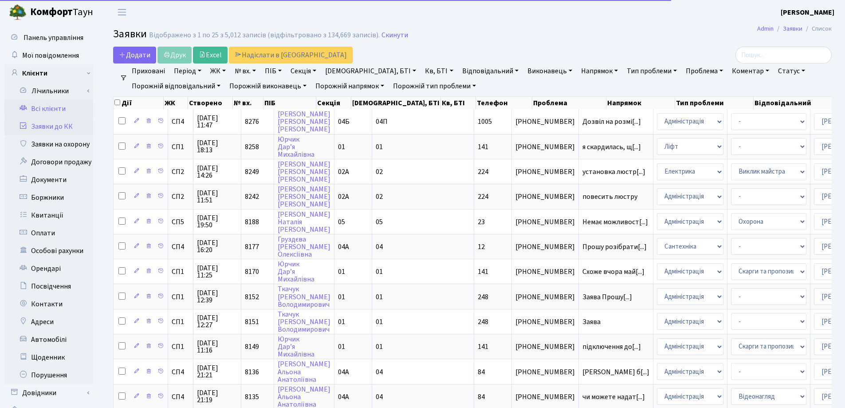
click at [61, 107] on link "Всі клієнти" at bounding box center [48, 109] width 89 height 18
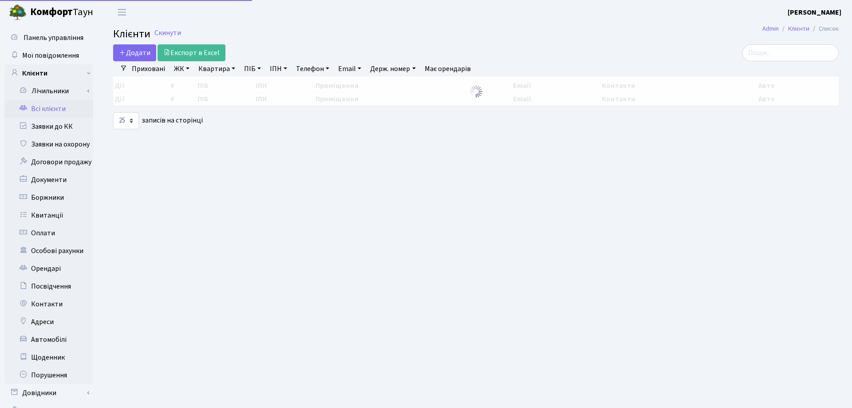
select select "25"
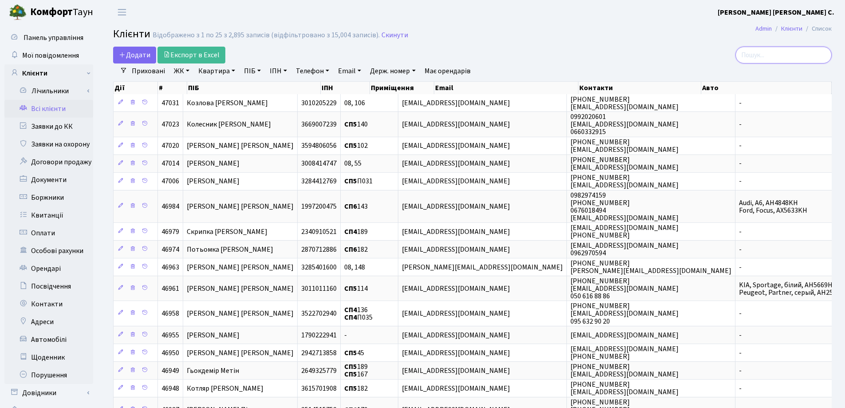
click at [783, 57] on input "search" at bounding box center [784, 55] width 96 height 17
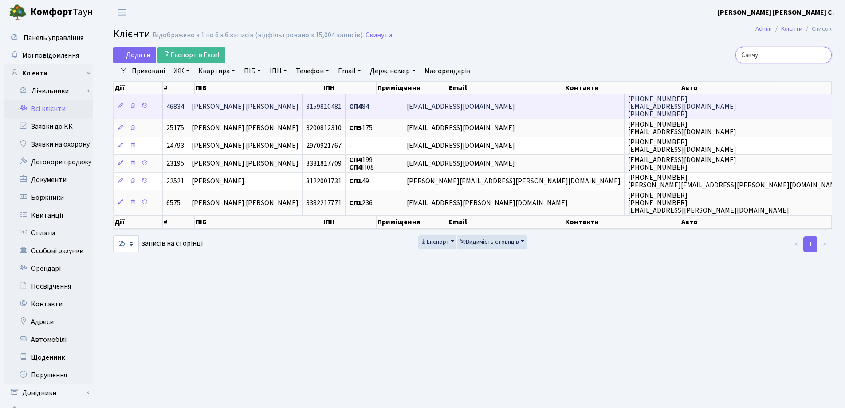
type input "Савчу"
click at [277, 107] on span "[PERSON_NAME]" at bounding box center [245, 107] width 107 height 10
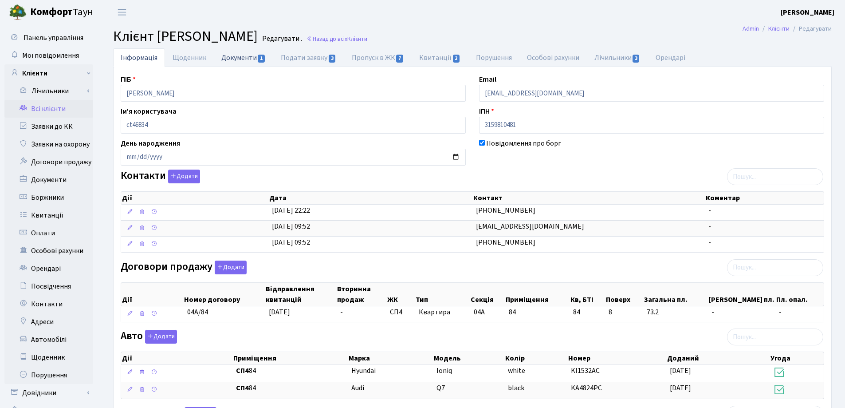
click at [238, 56] on link "Документи 1" at bounding box center [243, 57] width 59 height 18
select select "25"
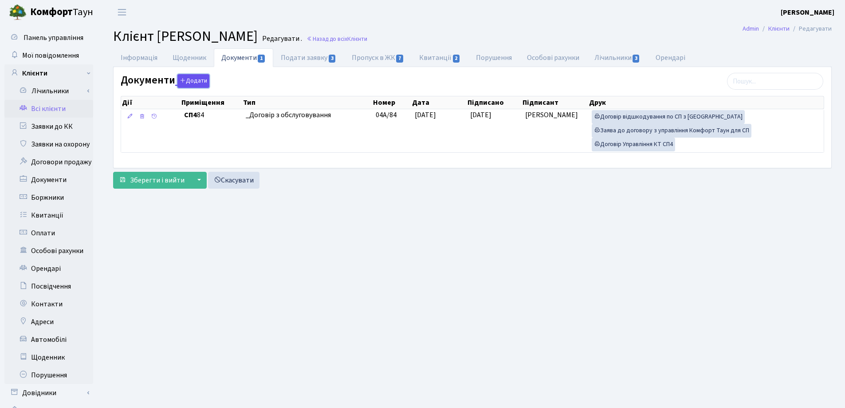
click at [200, 76] on button "Додати" at bounding box center [193, 81] width 32 height 14
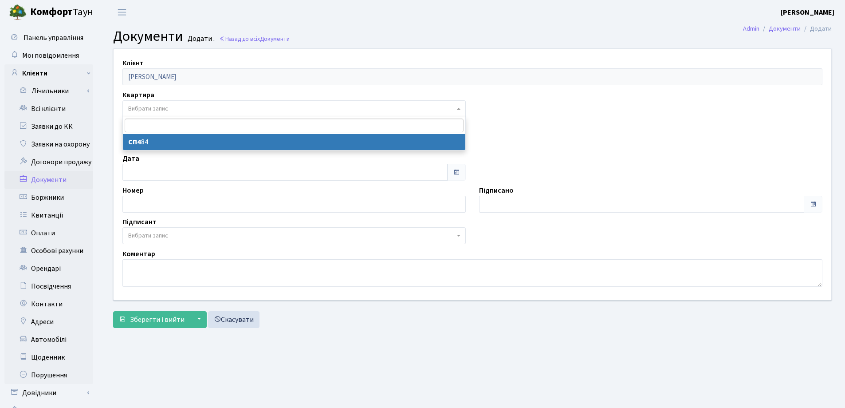
click at [181, 106] on span "Вибрати запис" at bounding box center [291, 108] width 327 height 9
click at [148, 317] on span "Зберегти і вийти" at bounding box center [157, 320] width 55 height 10
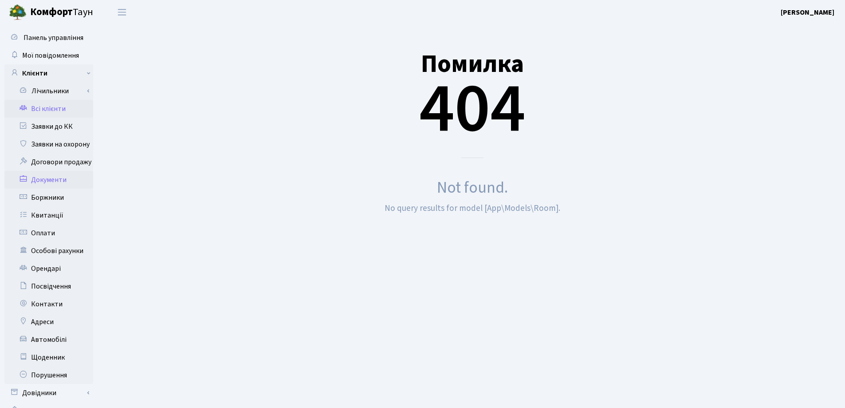
click at [41, 111] on link "Всі клієнти" at bounding box center [48, 109] width 89 height 18
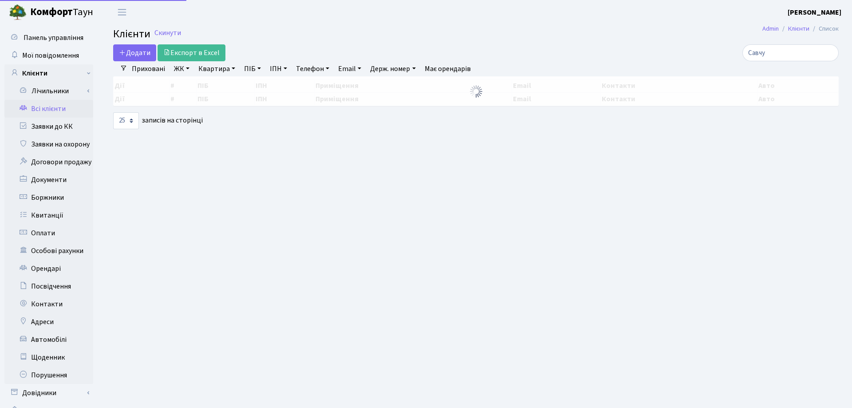
select select "25"
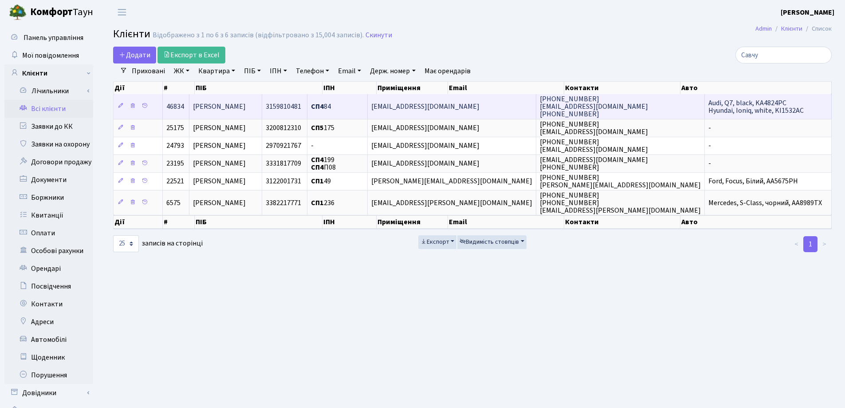
click at [246, 111] on span "[PERSON_NAME]" at bounding box center [219, 107] width 53 height 10
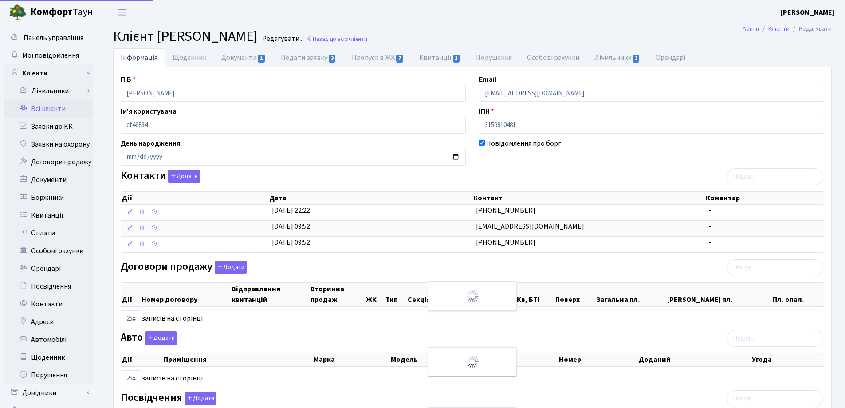
select select "25"
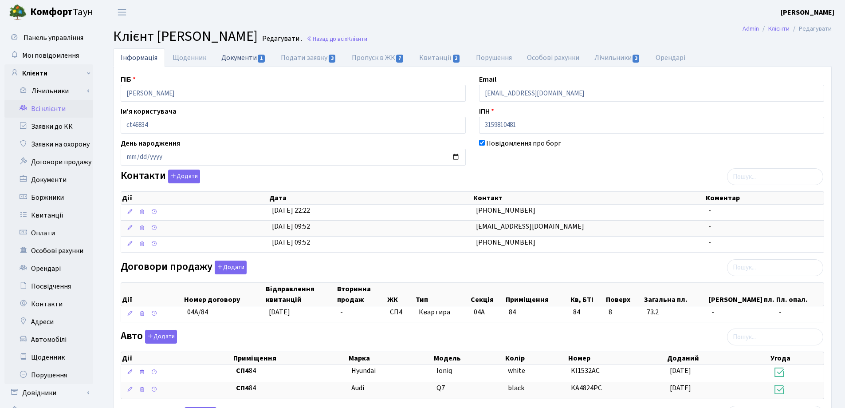
click at [239, 56] on link "Документи 1" at bounding box center [243, 57] width 59 height 18
select select "25"
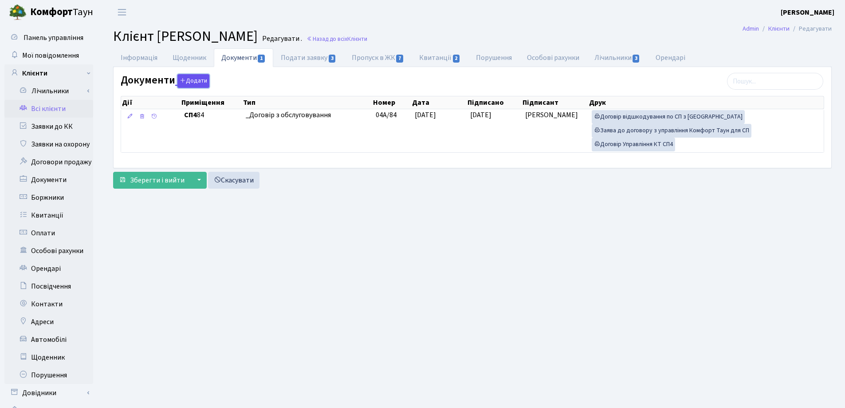
click at [198, 80] on button "Додати" at bounding box center [193, 81] width 32 height 14
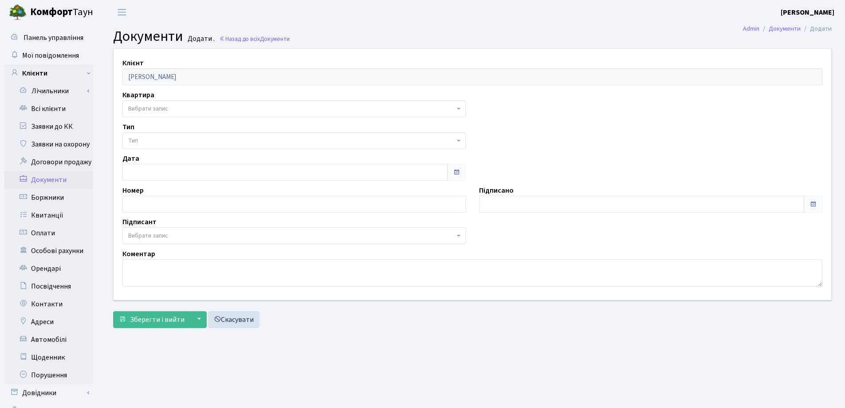
click at [174, 108] on span "Вибрати запис" at bounding box center [291, 108] width 327 height 9
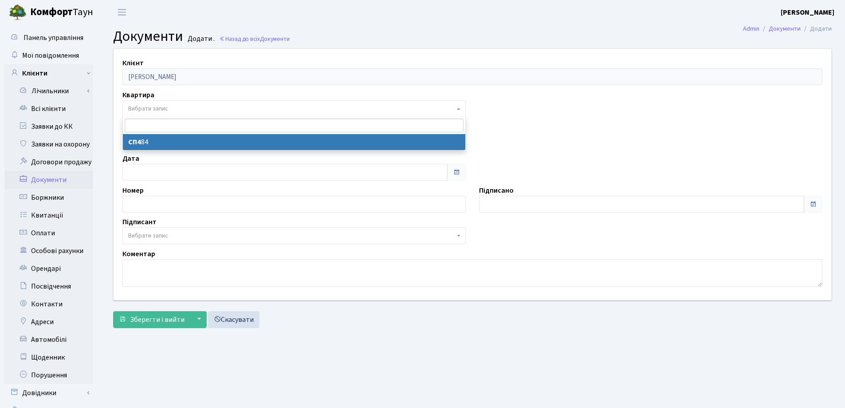
type input "В"
select select "178049"
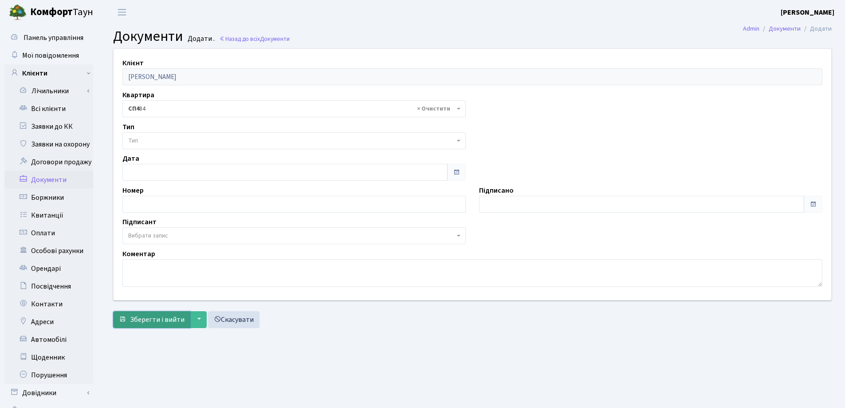
click at [154, 325] on button "Зберегти і вийти" at bounding box center [151, 319] width 77 height 17
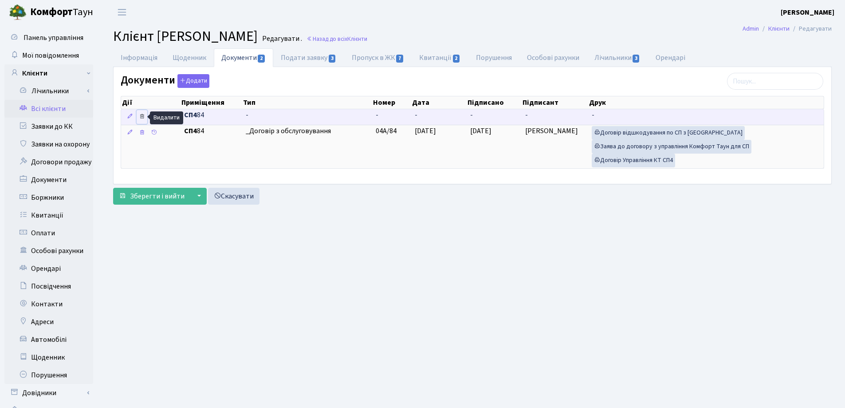
click at [142, 113] on icon at bounding box center [142, 116] width 6 height 6
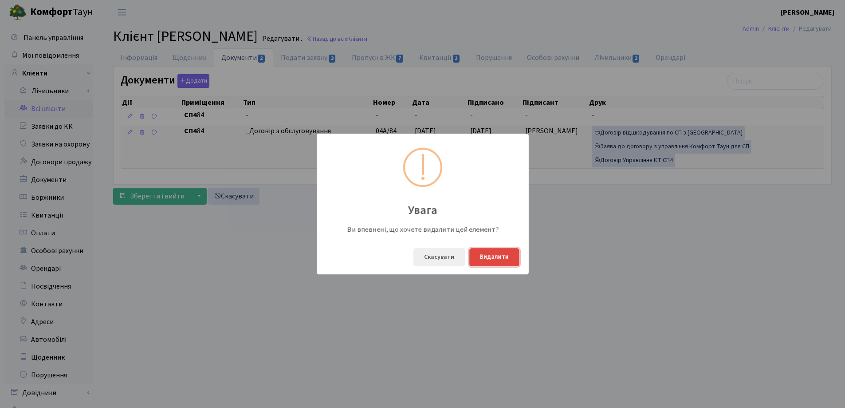
click at [488, 252] on button "Видалити" at bounding box center [494, 257] width 50 height 18
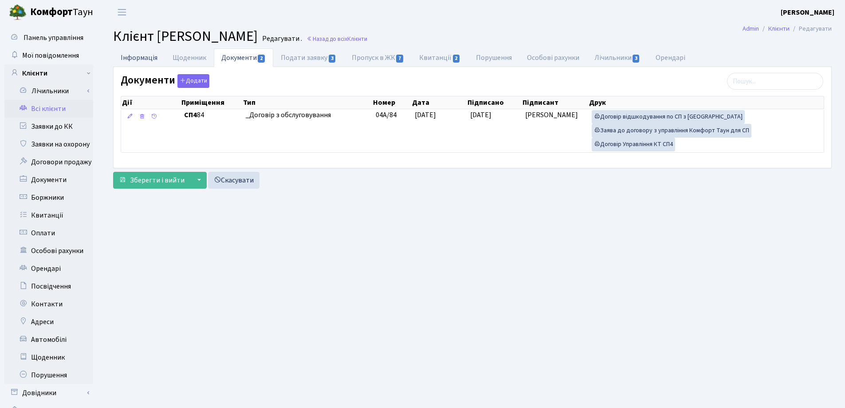
click at [139, 57] on link "Інформація" at bounding box center [139, 57] width 52 height 18
select select "25"
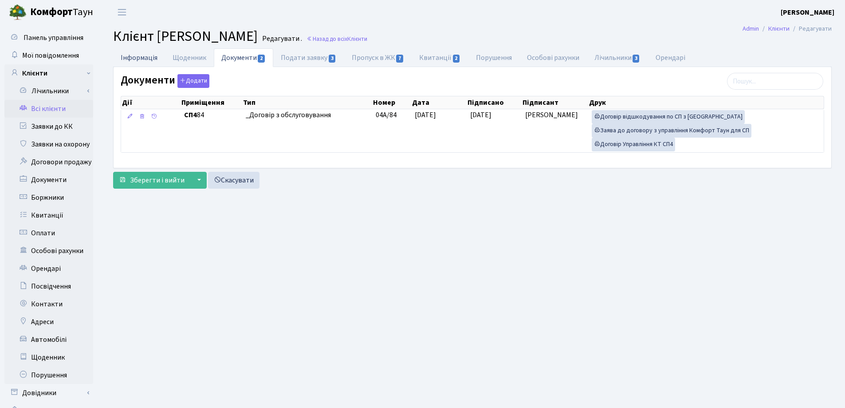
select select "25"
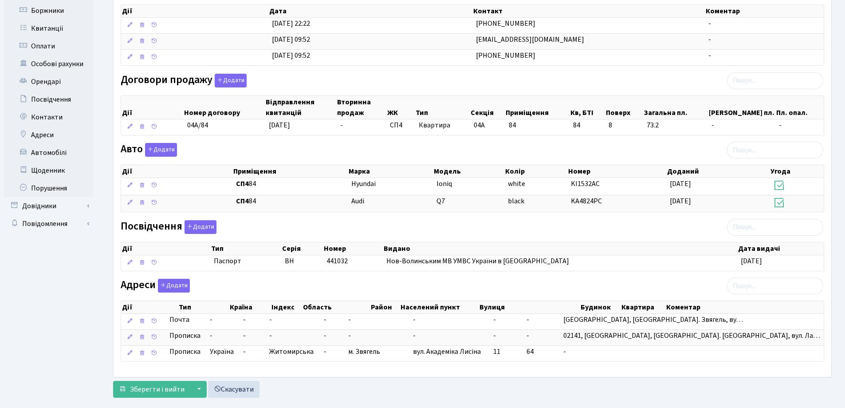
scroll to position [203, 0]
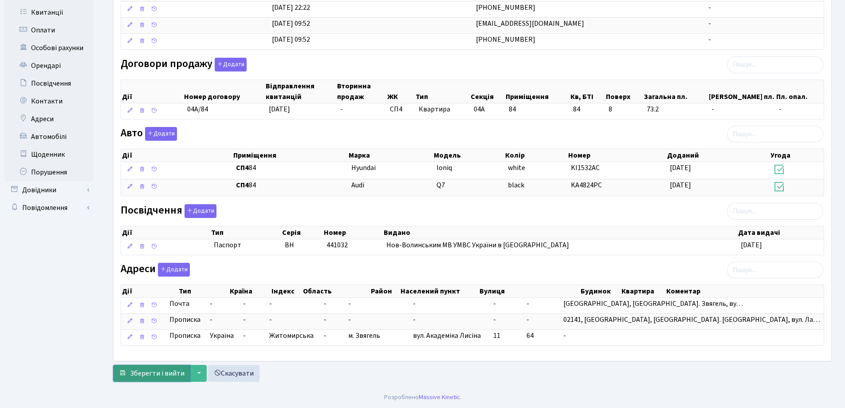
click at [165, 371] on span "Зберегти і вийти" at bounding box center [157, 373] width 55 height 10
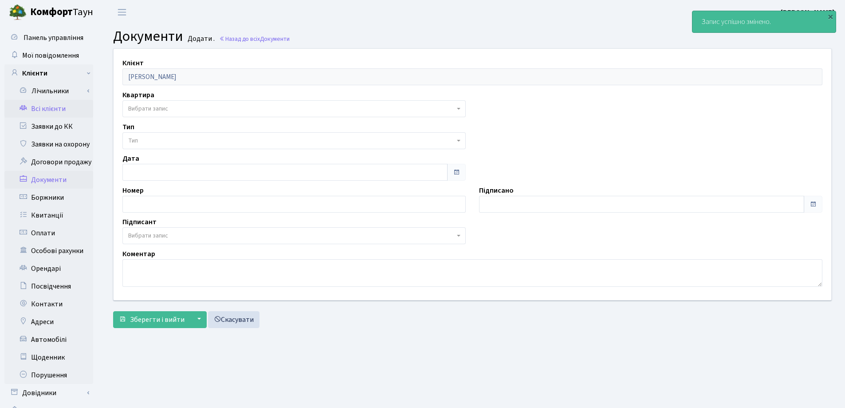
click at [52, 107] on link "Всі клієнти" at bounding box center [48, 109] width 89 height 18
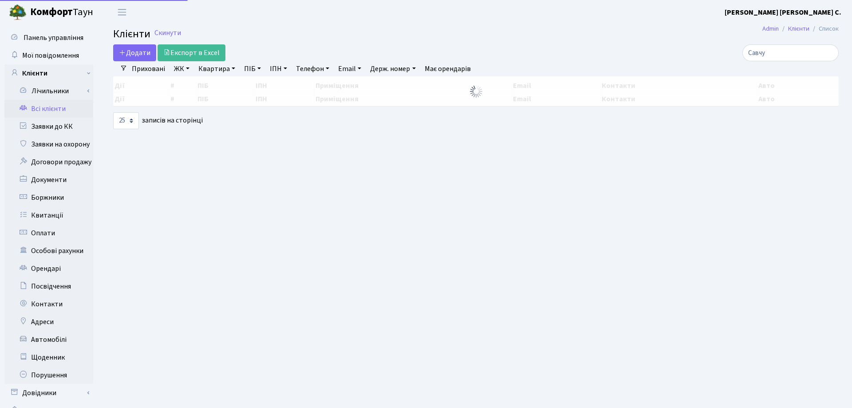
select select "25"
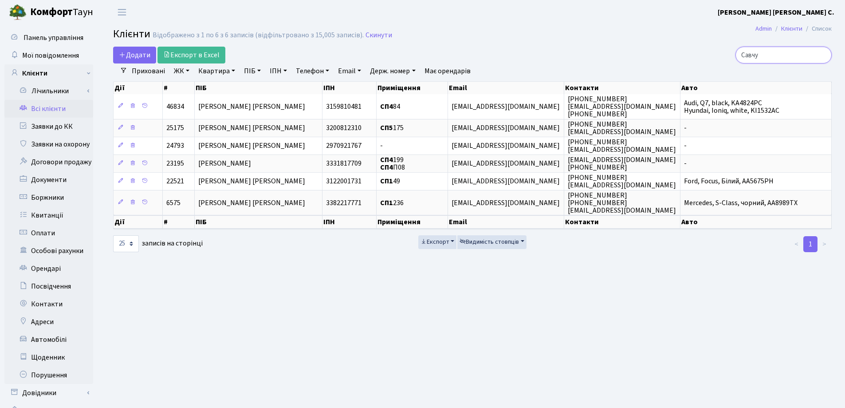
click at [822, 56] on input "Савчу" at bounding box center [784, 55] width 96 height 17
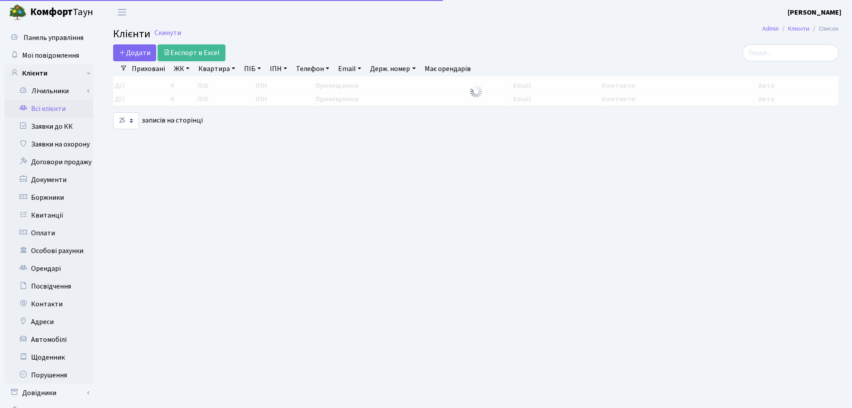
select select "25"
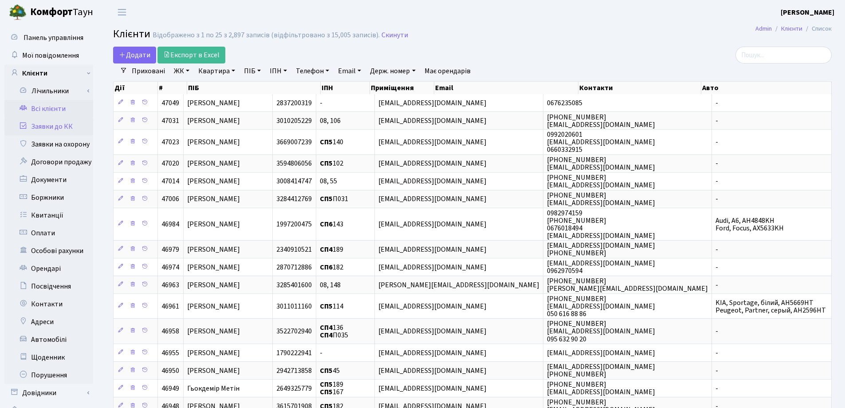
click at [47, 124] on link "Заявки до КК" at bounding box center [48, 127] width 89 height 18
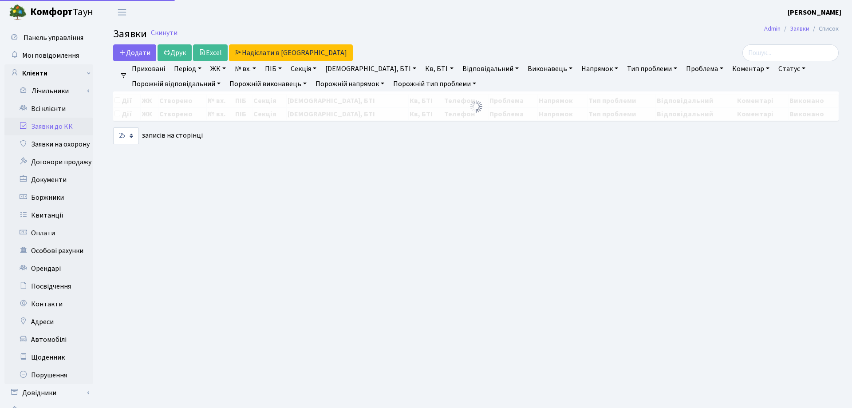
select select "25"
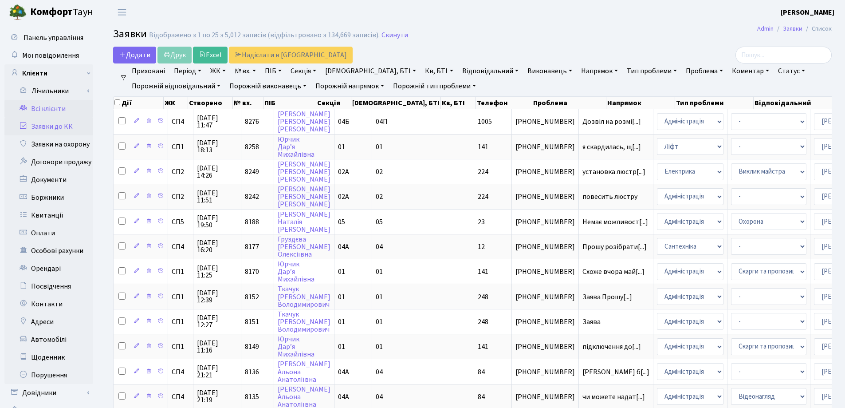
click at [47, 111] on link "Всі клієнти" at bounding box center [48, 109] width 89 height 18
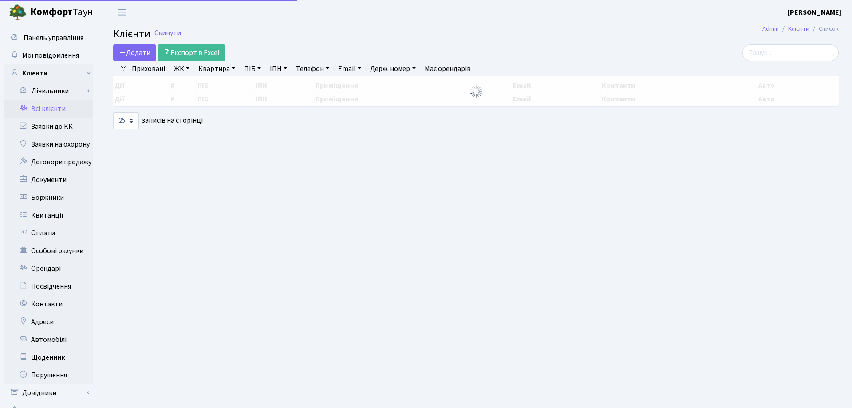
select select "25"
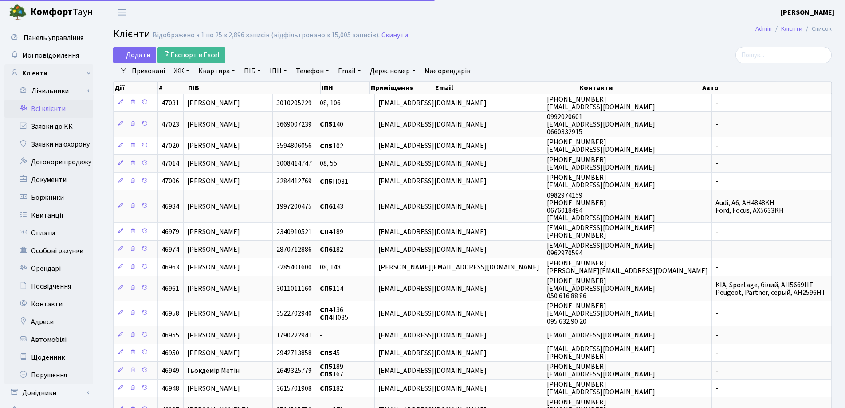
select select "25"
click at [232, 70] on link "Квартира" at bounding box center [217, 70] width 44 height 15
type input "125"
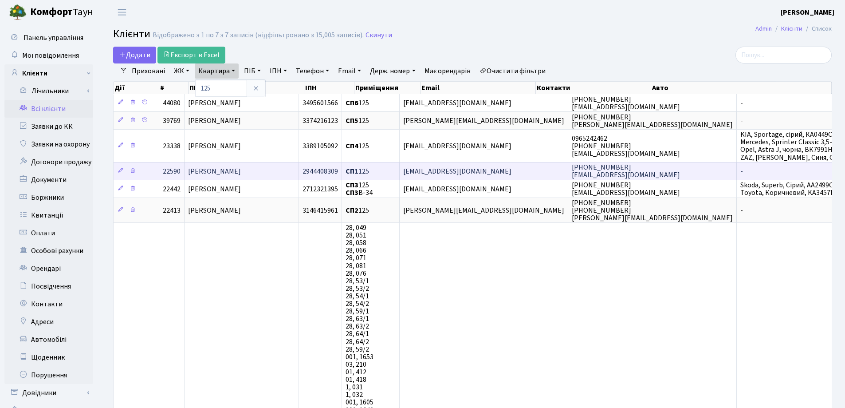
click at [241, 171] on span "[PERSON_NAME]" at bounding box center [214, 171] width 53 height 10
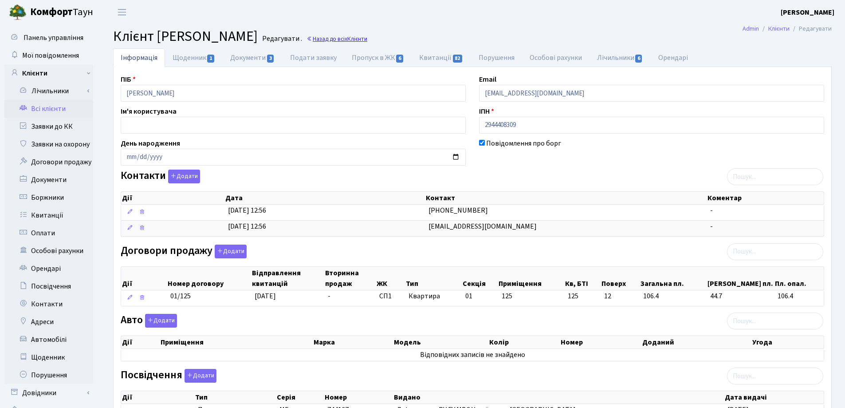
click at [367, 38] on link "Назад до всіх Клієнти" at bounding box center [337, 39] width 61 height 8
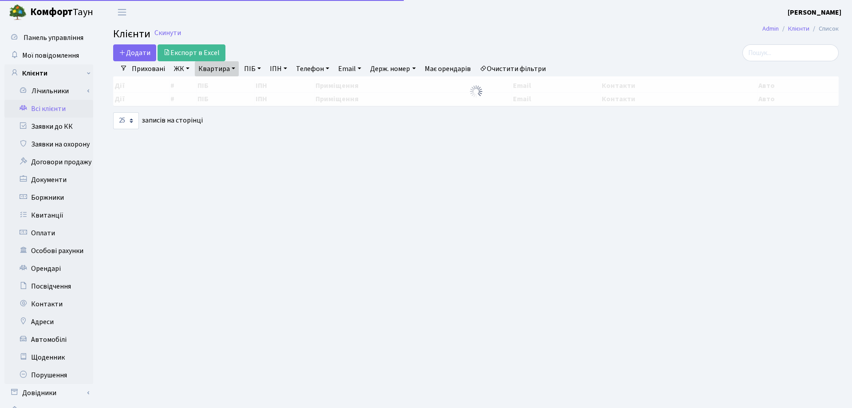
select select "25"
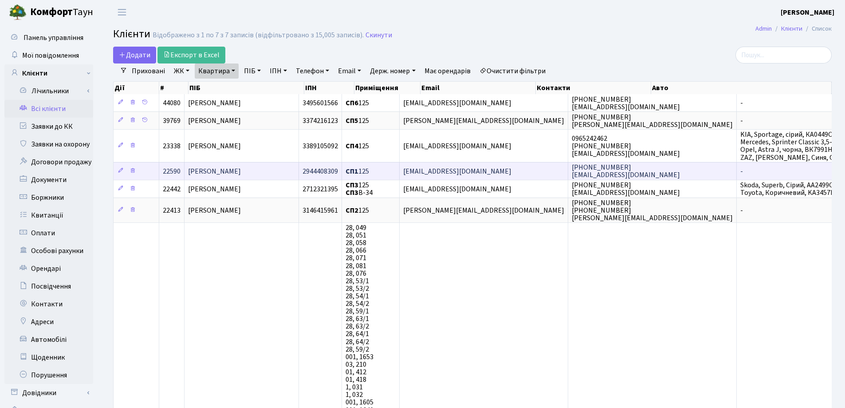
click at [241, 173] on span "[PERSON_NAME]" at bounding box center [214, 171] width 53 height 10
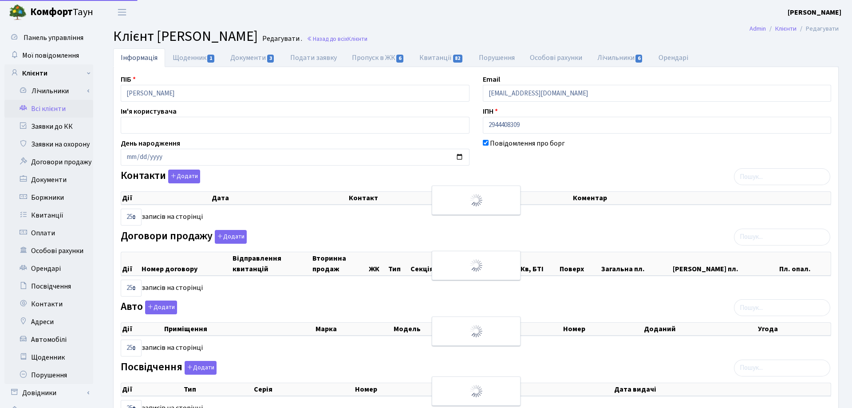
select select "25"
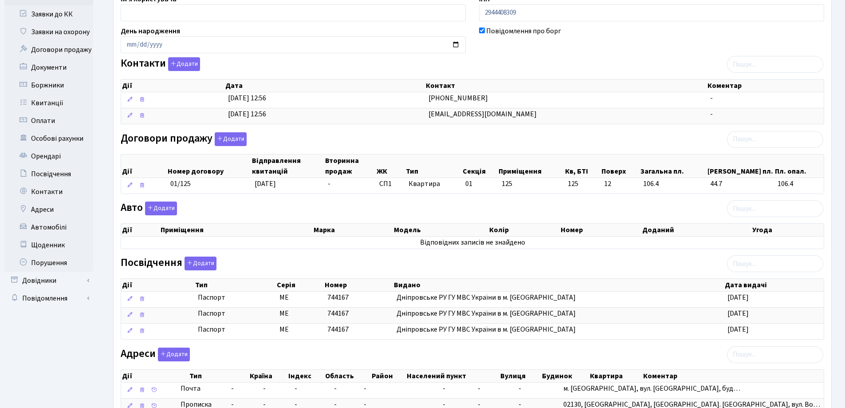
scroll to position [133, 0]
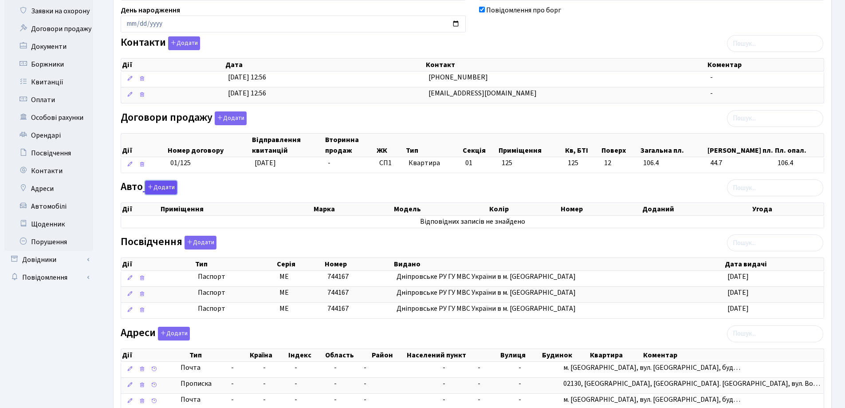
click at [150, 191] on button "Додати" at bounding box center [161, 188] width 32 height 14
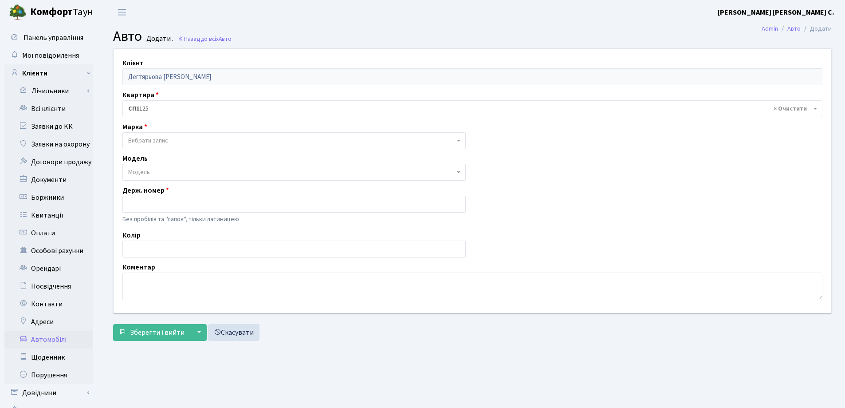
click at [174, 140] on span "Вибрати запис" at bounding box center [291, 140] width 327 height 9
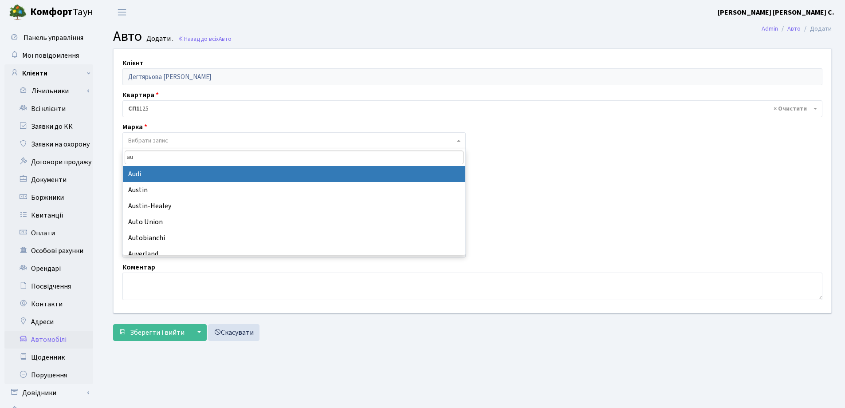
type input "au"
select select "13"
select select
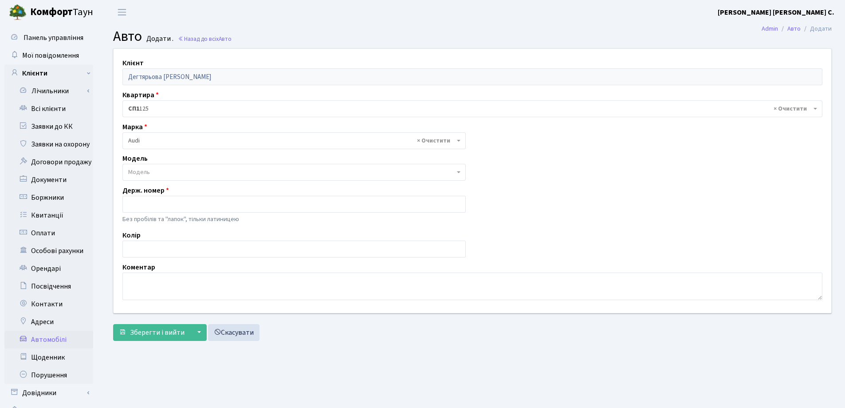
click at [188, 171] on span "Модель" at bounding box center [291, 172] width 327 height 9
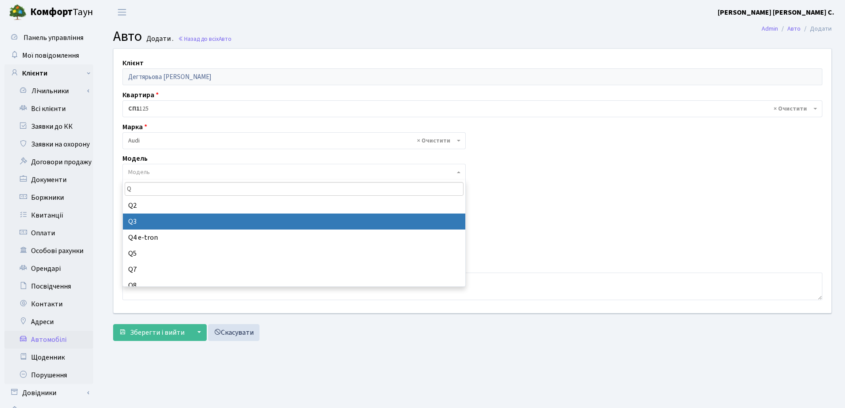
type input "Q"
select select "171"
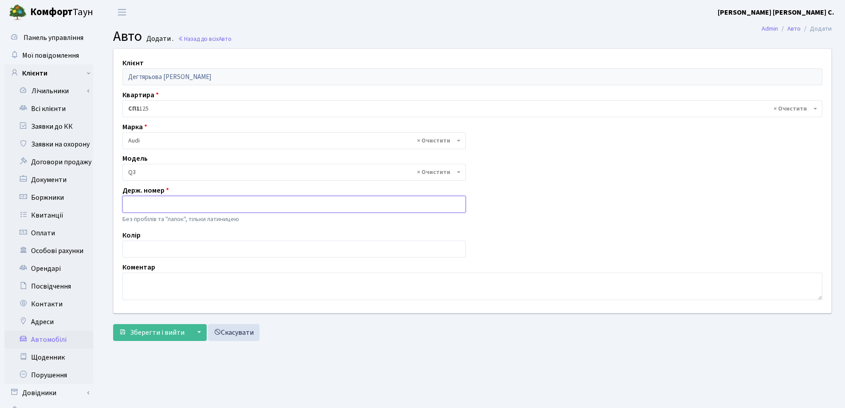
click at [166, 210] on input "text" at bounding box center [293, 204] width 343 height 17
type input "AH0001KK"
click at [157, 330] on span "Зберегти і вийти" at bounding box center [157, 332] width 55 height 10
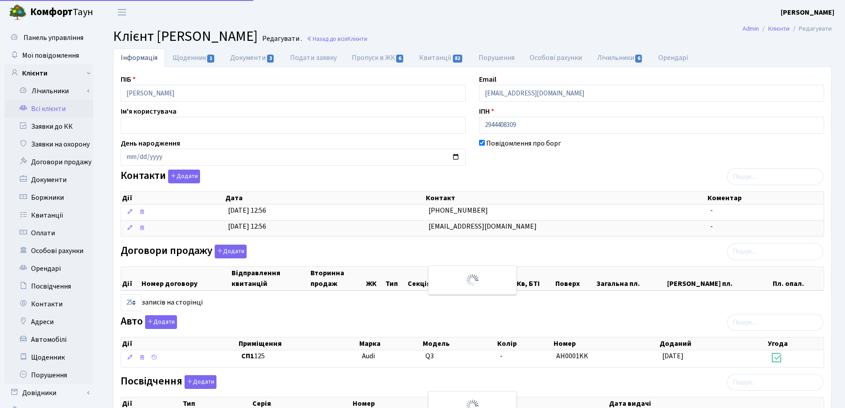
select select "25"
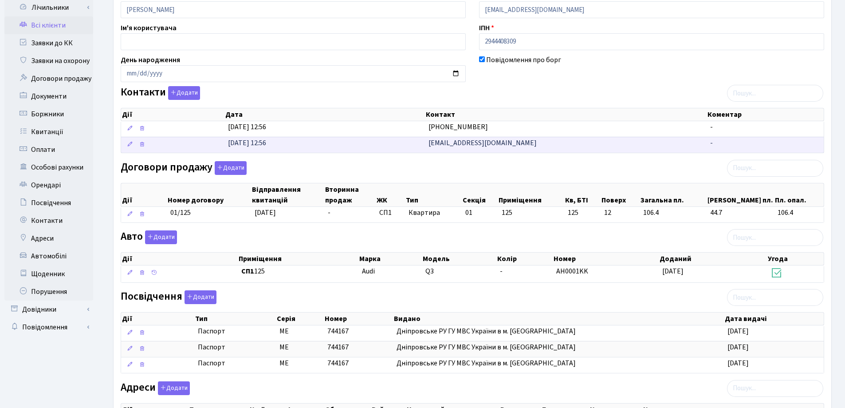
scroll to position [89, 0]
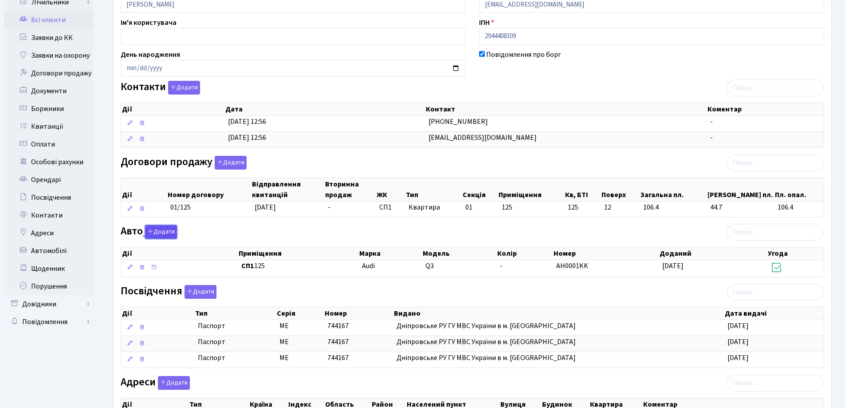
click at [167, 234] on button "Додати" at bounding box center [161, 232] width 32 height 14
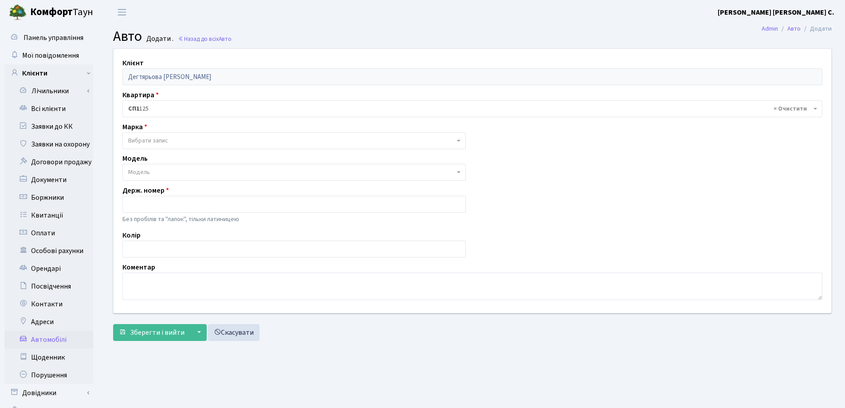
click at [172, 138] on span "Вибрати запис" at bounding box center [291, 140] width 327 height 9
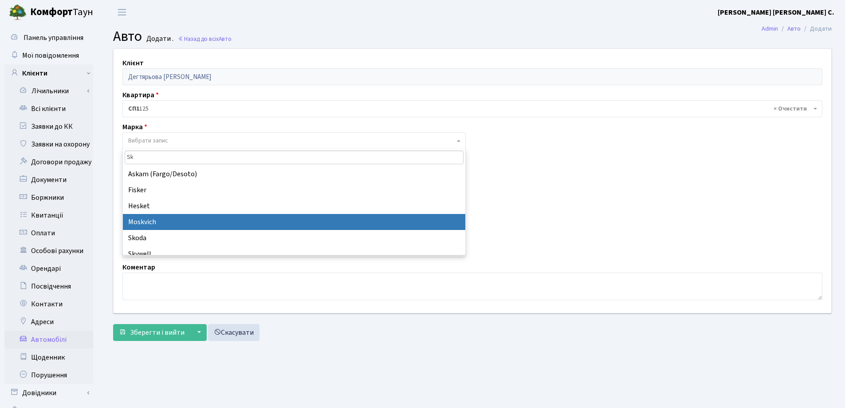
type input "Sk"
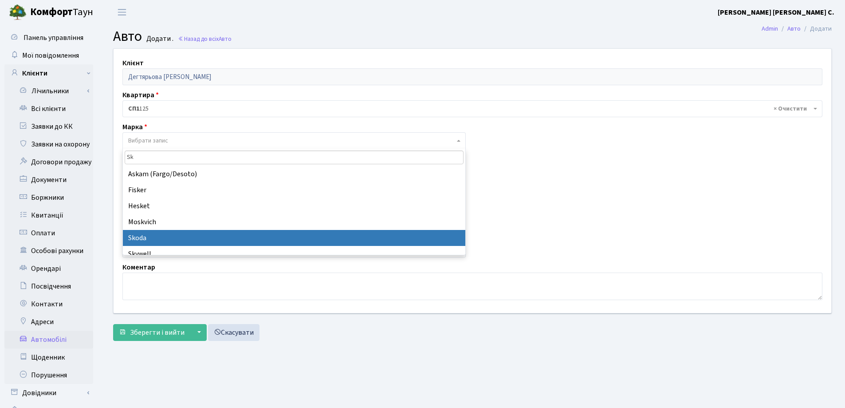
select select "121"
select select
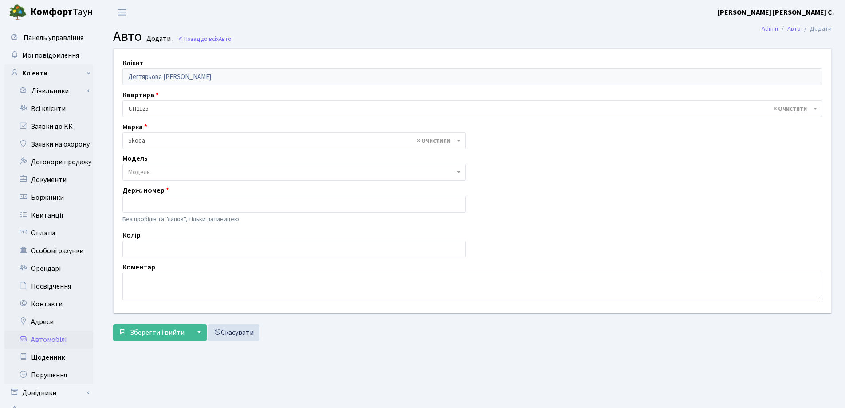
click at [164, 168] on span "Модель" at bounding box center [291, 172] width 327 height 9
type input "A"
click at [300, 346] on main "Admin Авто Додати Авто Додати . Назад до всіх Авто Клієнт Дегтярьова Ольга Вале…" at bounding box center [472, 223] width 745 height 399
click at [189, 209] on input "text" at bounding box center [293, 204] width 343 height 17
type input "KA2890AX"
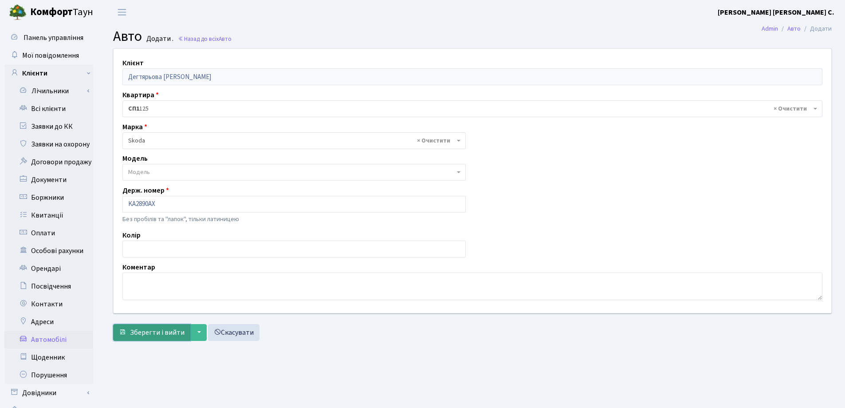
click at [154, 333] on span "Зберегти і вийти" at bounding box center [157, 332] width 55 height 10
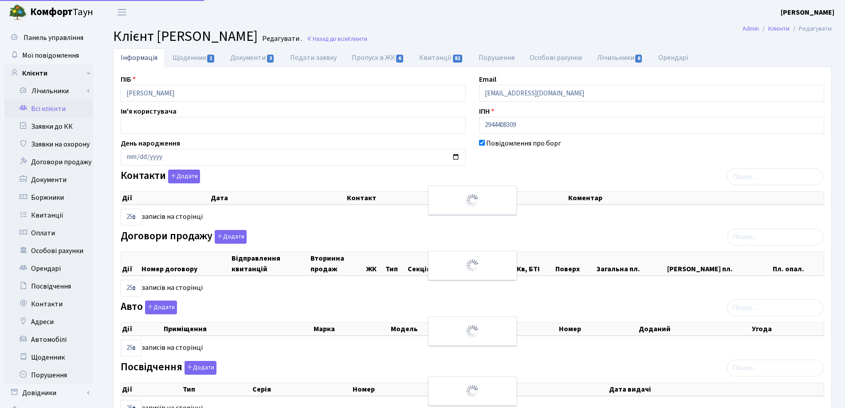
select select "25"
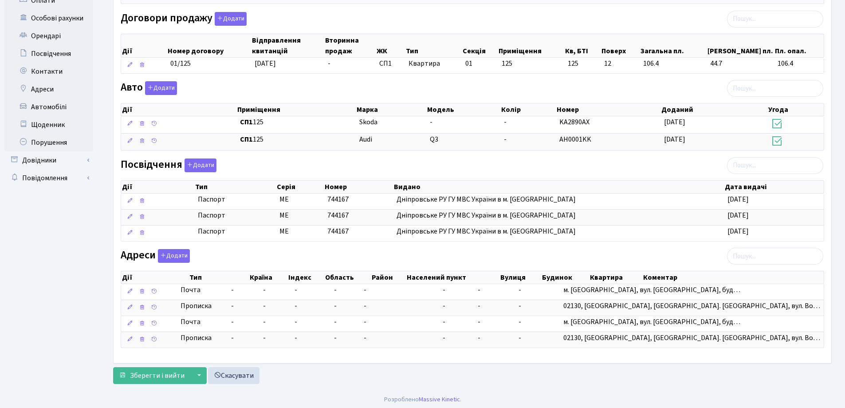
scroll to position [235, 0]
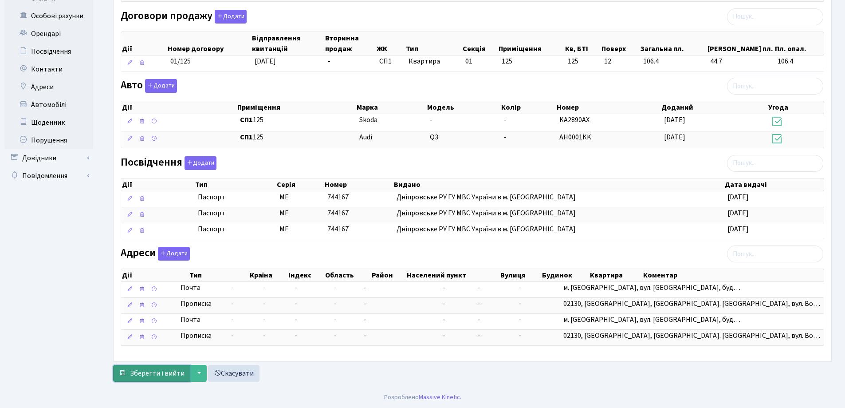
click at [159, 372] on span "Зберегти і вийти" at bounding box center [157, 373] width 55 height 10
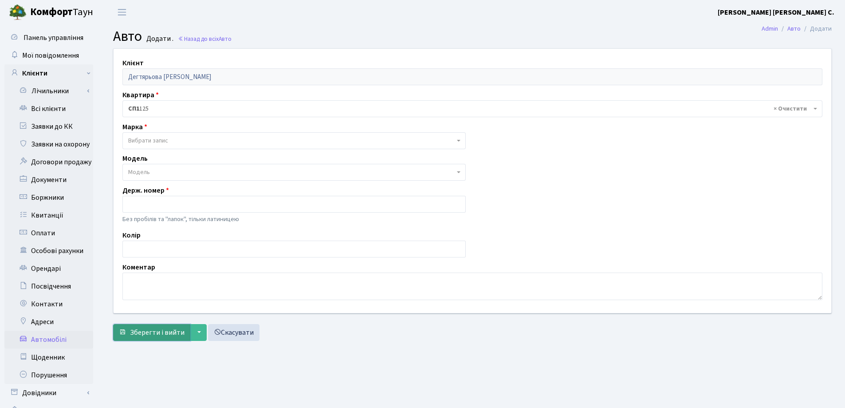
click at [157, 330] on span "Зберегти і вийти" at bounding box center [157, 332] width 55 height 10
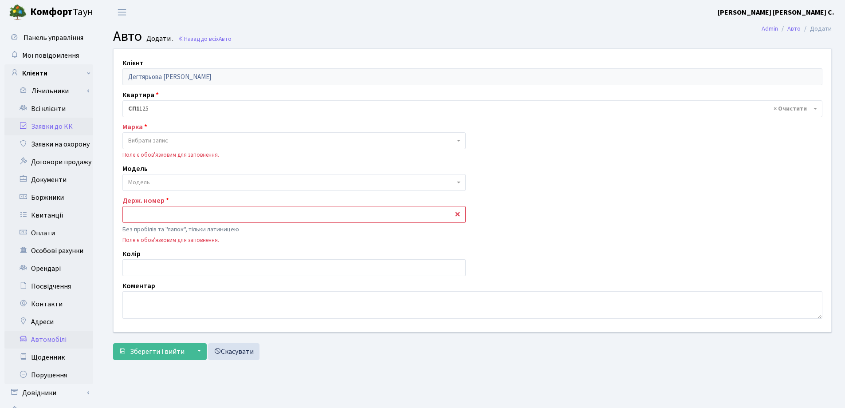
click at [37, 128] on link "Заявки до КК" at bounding box center [48, 127] width 89 height 18
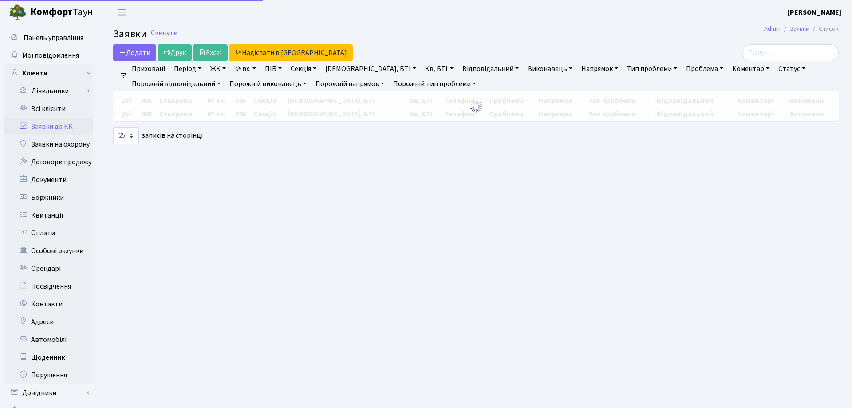
select select "25"
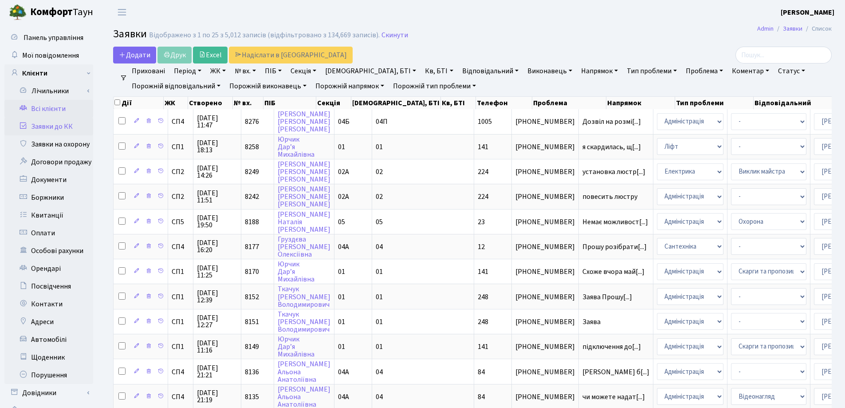
click at [40, 108] on link "Всі клієнти" at bounding box center [48, 109] width 89 height 18
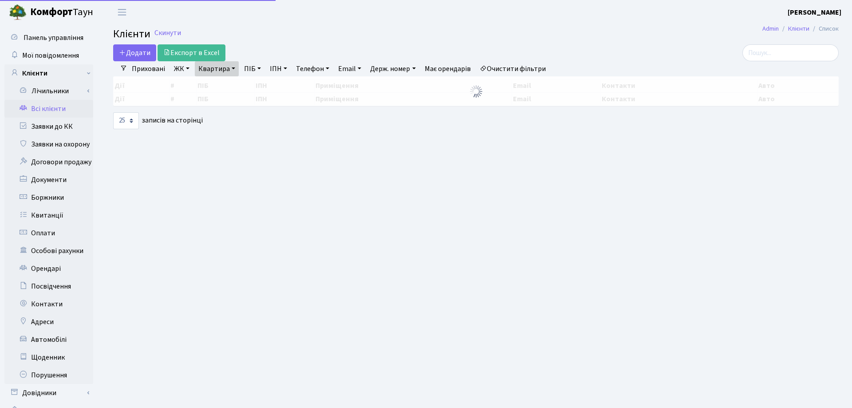
select select "25"
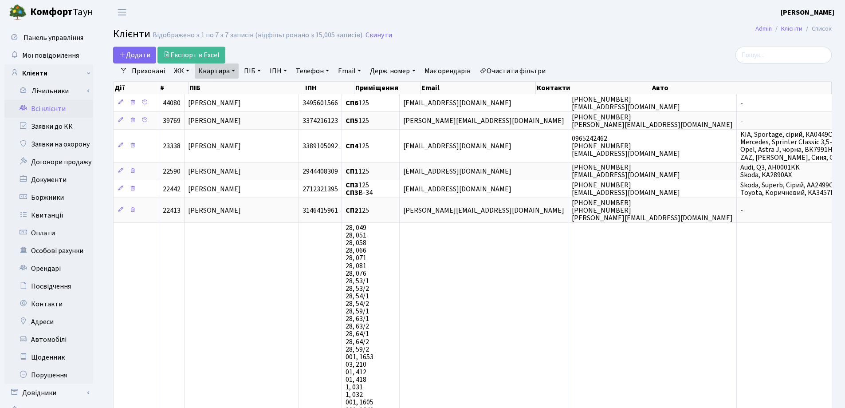
click at [234, 71] on link "Квартира" at bounding box center [217, 70] width 44 height 15
click at [228, 87] on input "125" at bounding box center [221, 88] width 52 height 17
type input "102"
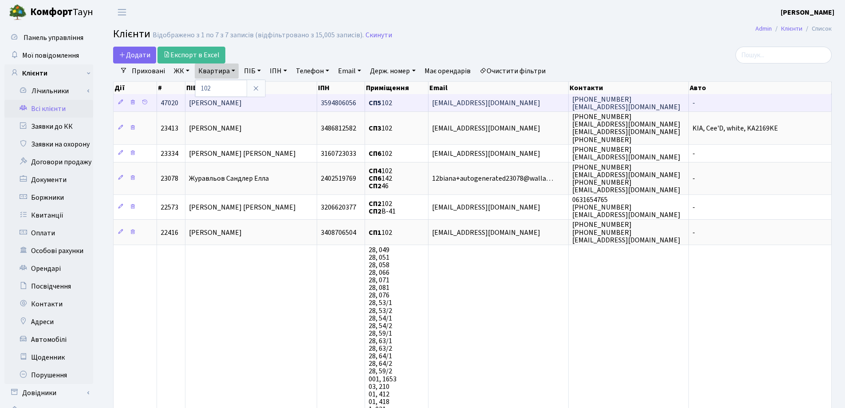
click at [242, 107] on span "[PERSON_NAME]" at bounding box center [215, 103] width 53 height 10
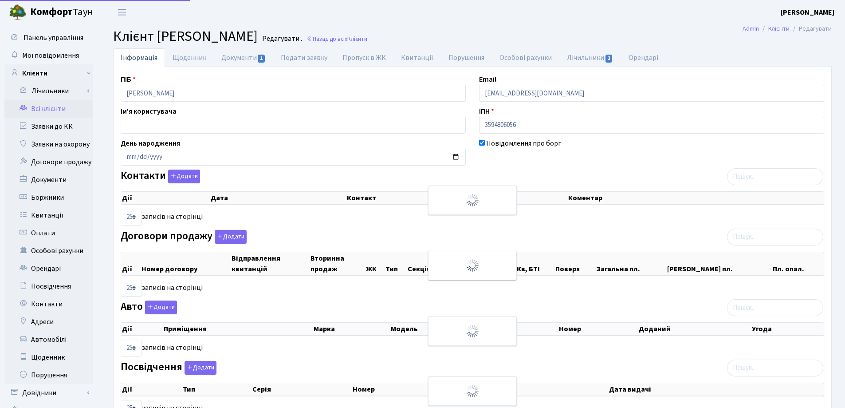
select select "25"
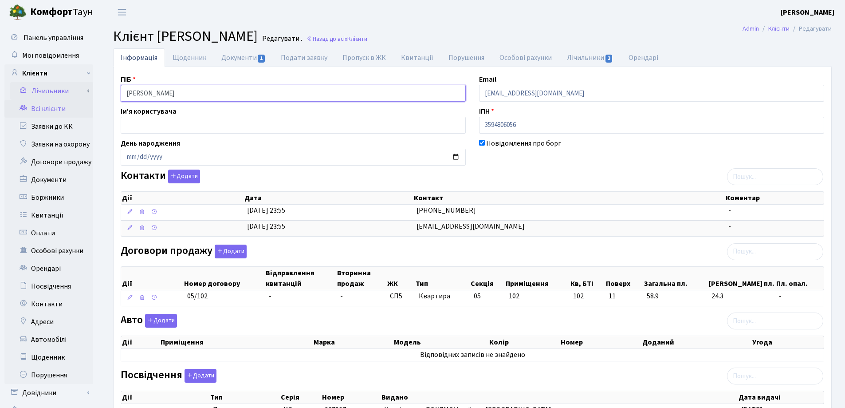
drag, startPoint x: 265, startPoint y: 94, endPoint x: 73, endPoint y: 87, distance: 192.2
click at [73, 87] on div "Панель управління Мої повідомлення Клієнти Лічильники Показання" at bounding box center [422, 287] width 845 height 526
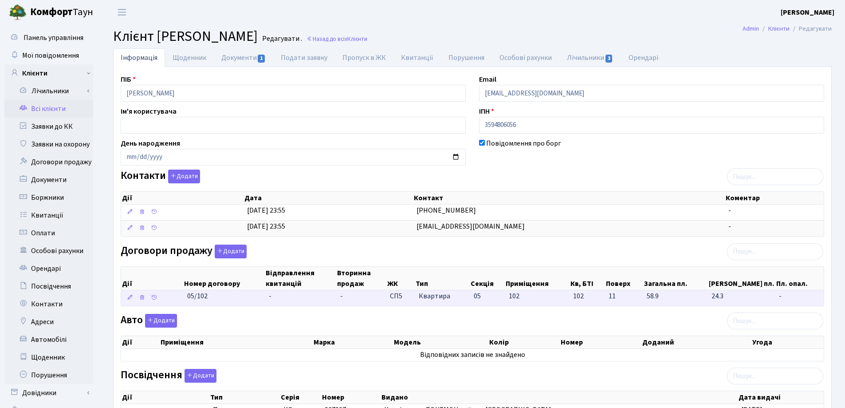
drag, startPoint x: 216, startPoint y: 305, endPoint x: 173, endPoint y: 302, distance: 42.3
click at [173, 302] on \<\/span\>\a "05/102 - - СП5 Квартира 05 102 102 -" at bounding box center [472, 298] width 703 height 16
copy span "05/102"
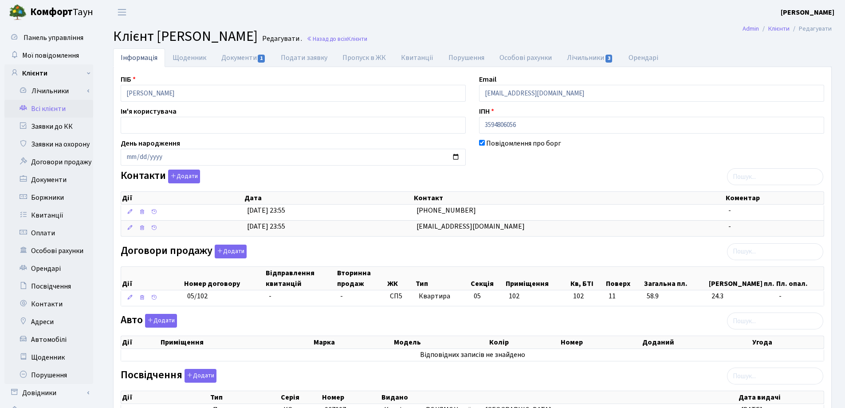
click at [536, 9] on header "Комфорт Таун Лоскутова В. С. Мій обліковий запис Вийти" at bounding box center [422, 12] width 845 height 24
click at [236, 57] on link "Документи 1" at bounding box center [243, 57] width 59 height 18
select select "25"
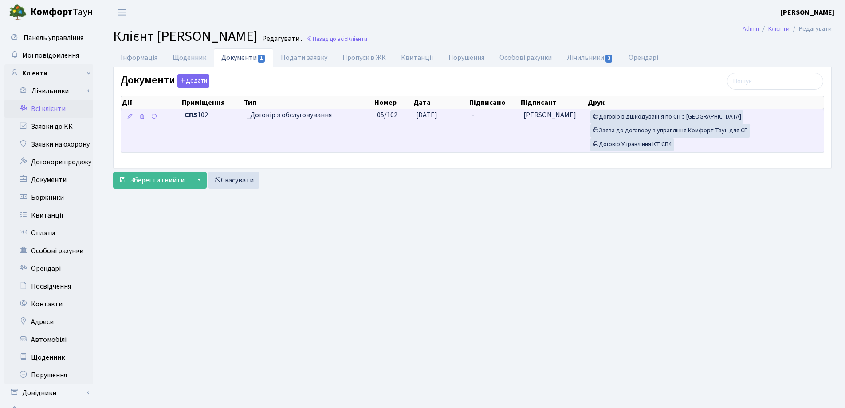
click at [488, 118] on td "-" at bounding box center [493, 130] width 51 height 43
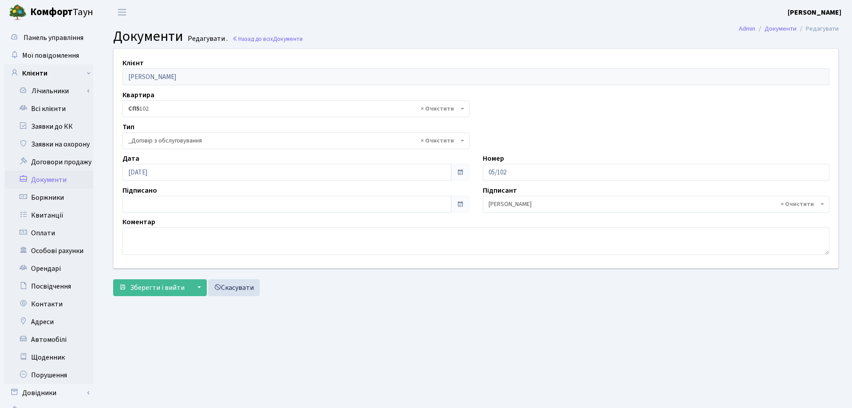
select select "289"
type input "23.09.2025"
click at [180, 203] on input "23.09.2025" at bounding box center [284, 204] width 325 height 17
click at [142, 288] on span "Зберегти і вийти" at bounding box center [157, 288] width 55 height 10
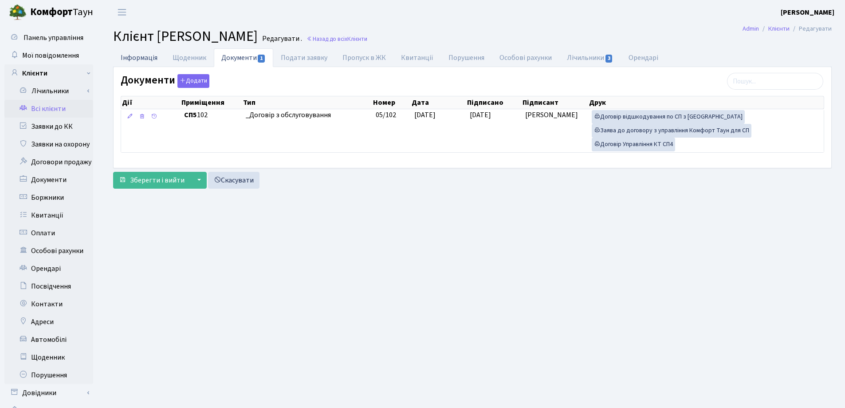
click at [130, 55] on link "Інформація" at bounding box center [139, 57] width 52 height 18
select select "25"
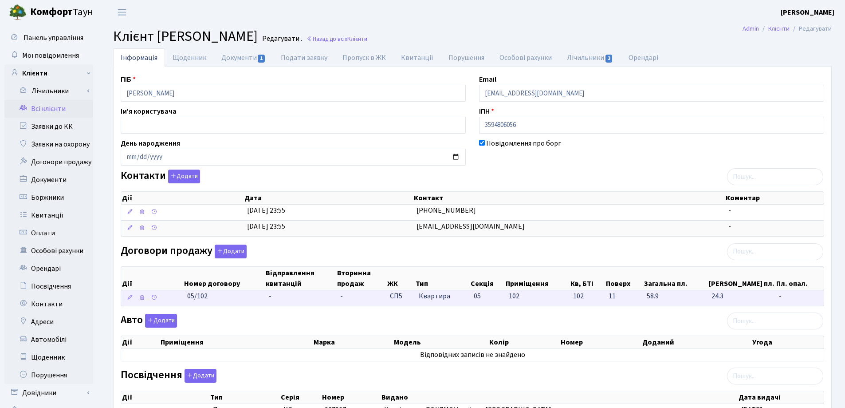
click at [279, 293] on td "-" at bounding box center [300, 298] width 71 height 16
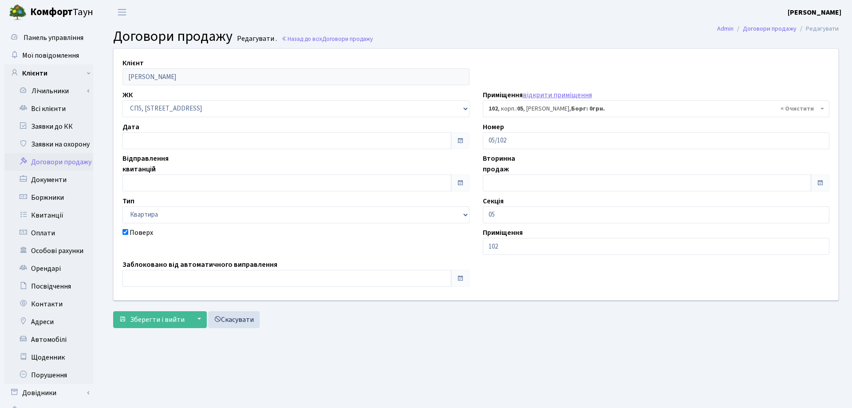
select select "21511"
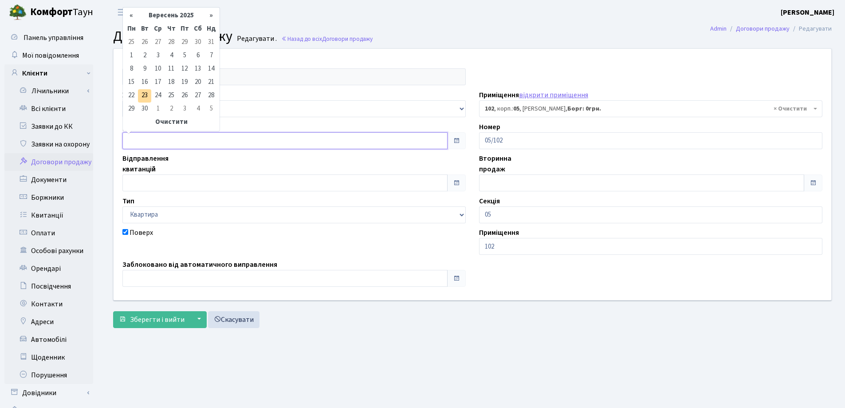
click at [177, 133] on input "text" at bounding box center [284, 140] width 325 height 17
type input "[DATE]"
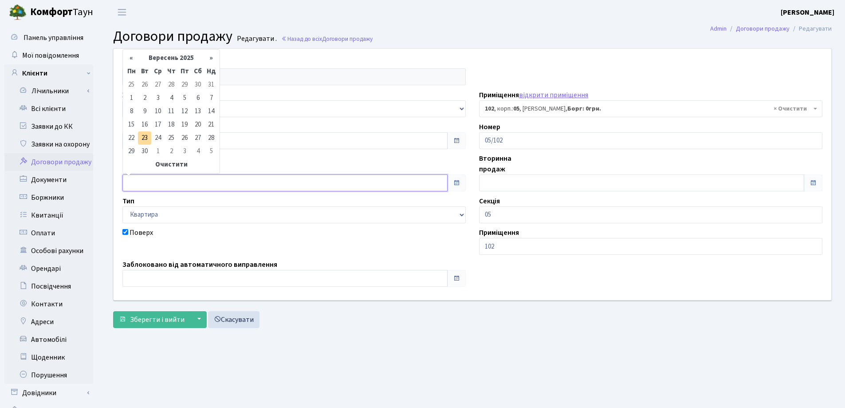
click at [177, 178] on input "text" at bounding box center [284, 182] width 325 height 17
type input "[DATE]"
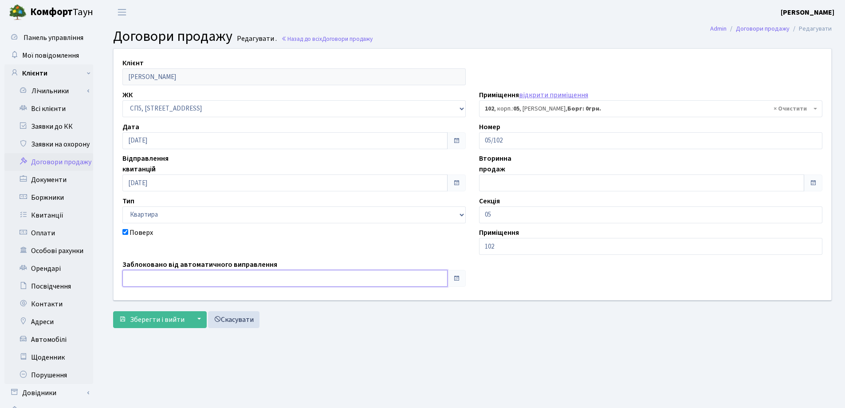
click at [167, 280] on input "text" at bounding box center [284, 278] width 325 height 17
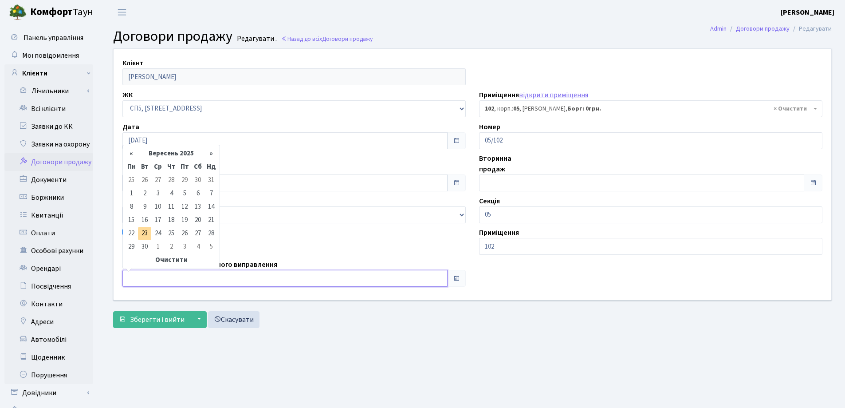
type input "[DATE]"
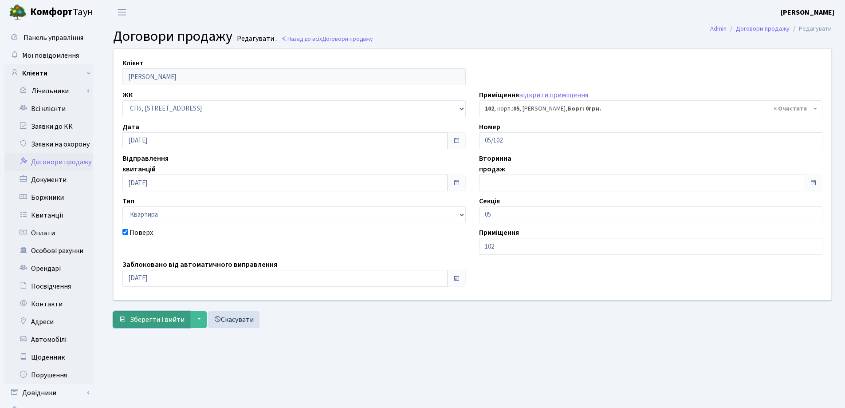
click at [147, 323] on span "Зберегти і вийти" at bounding box center [157, 320] width 55 height 10
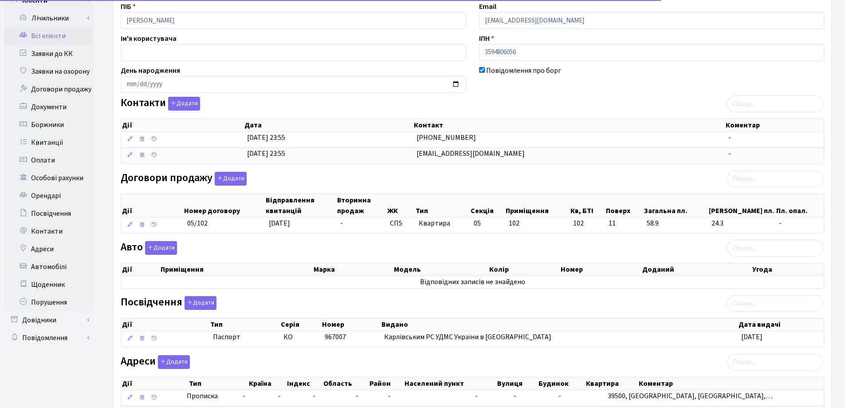
scroll to position [165, 0]
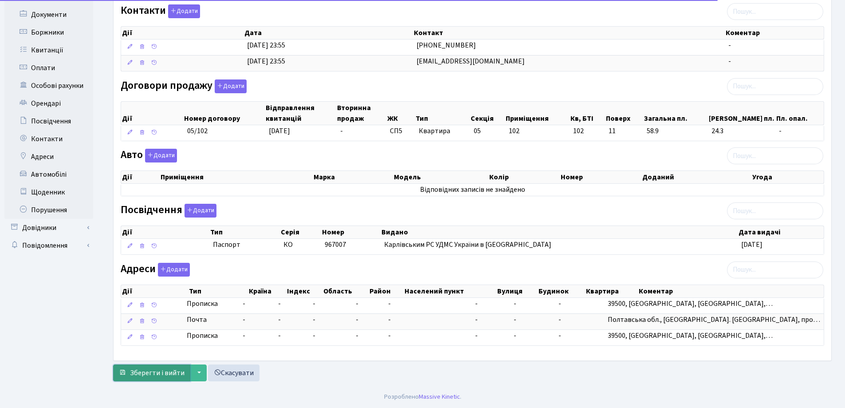
click at [161, 369] on span "Зберегти і вийти" at bounding box center [157, 373] width 55 height 10
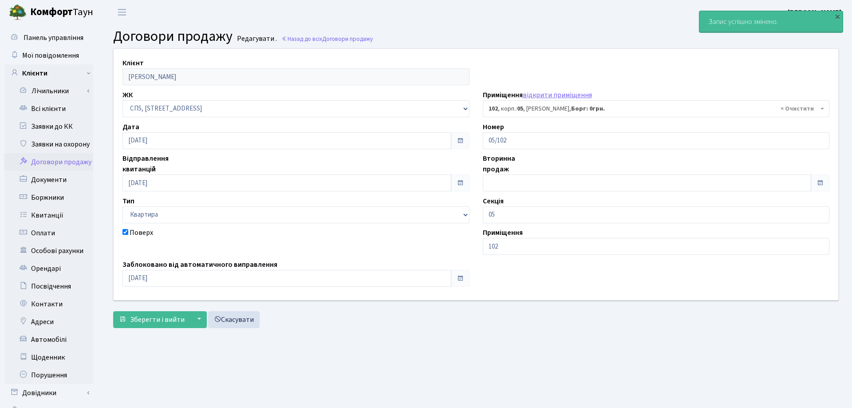
select select "21511"
click at [45, 105] on link "Всі клієнти" at bounding box center [48, 109] width 89 height 18
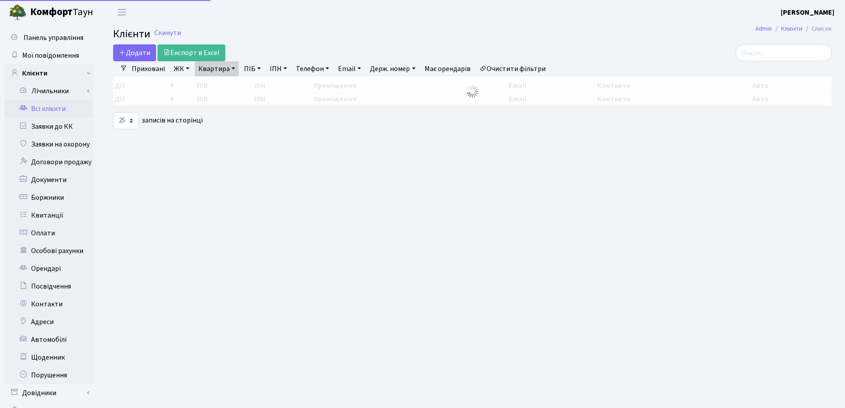
select select "25"
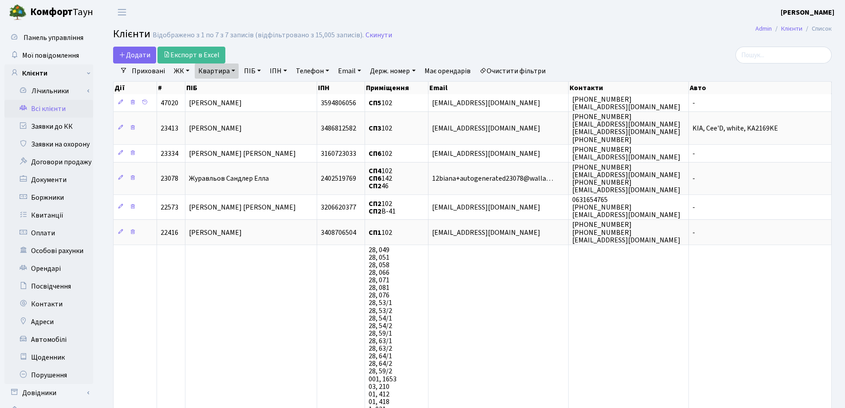
click at [236, 71] on link "Квартира" at bounding box center [217, 70] width 44 height 15
click at [261, 86] on link at bounding box center [256, 88] width 19 height 17
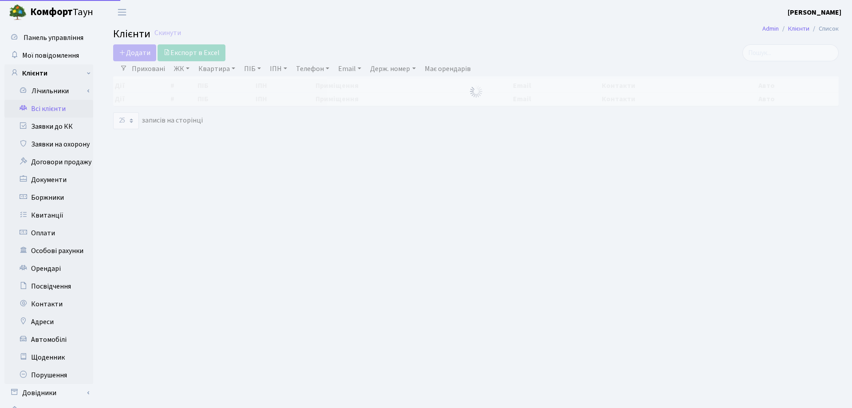
select select "25"
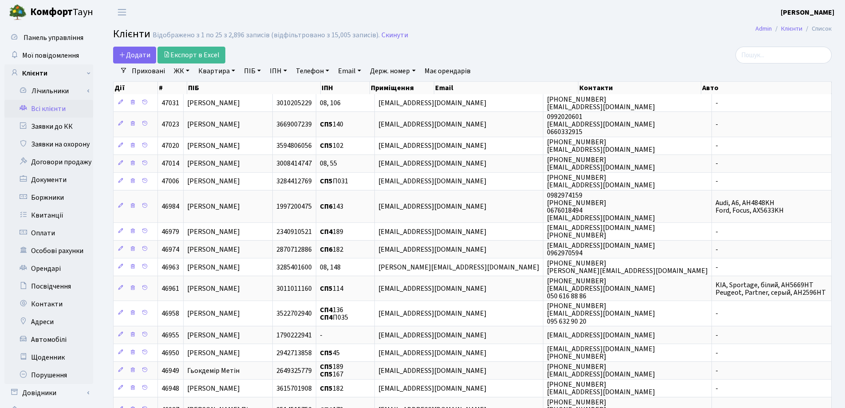
click at [234, 72] on link "Квартира" at bounding box center [217, 70] width 44 height 15
type input "125"
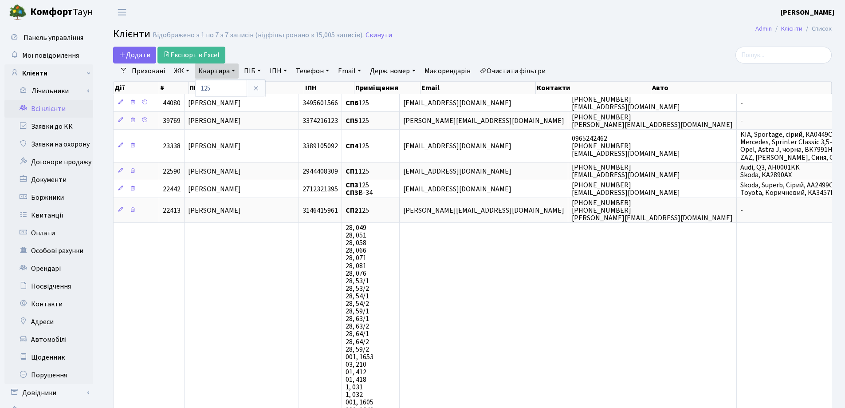
click at [256, 89] on icon at bounding box center [255, 88] width 7 height 7
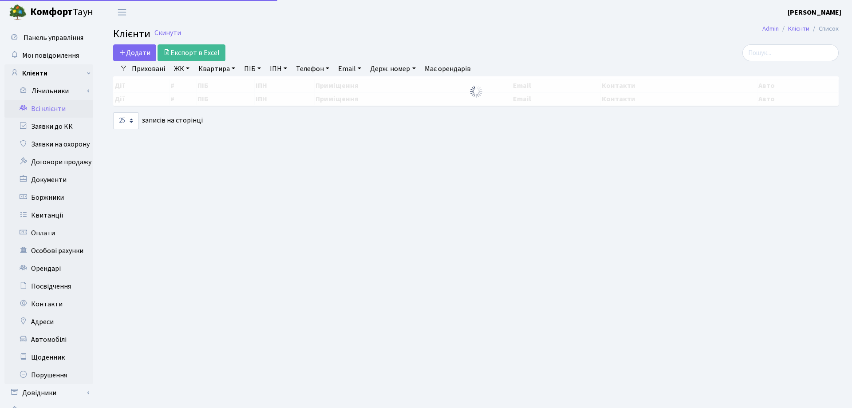
select select "25"
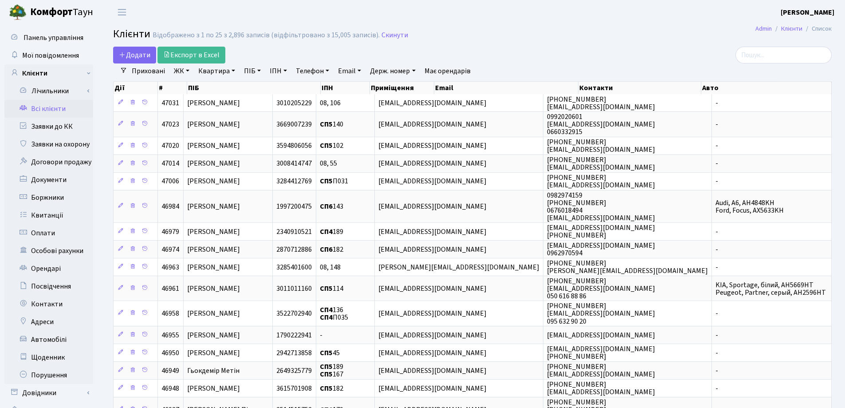
click at [232, 72] on link "Квартира" at bounding box center [217, 70] width 44 height 15
type input "218"
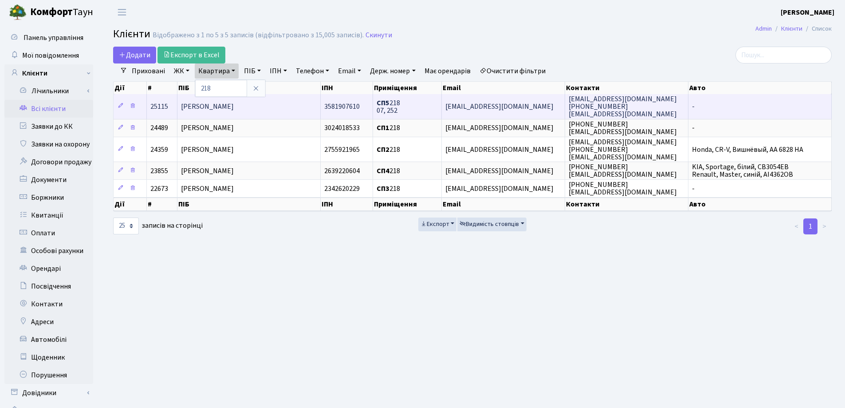
click at [287, 103] on td "Голуб Роман Олександрович" at bounding box center [248, 106] width 143 height 24
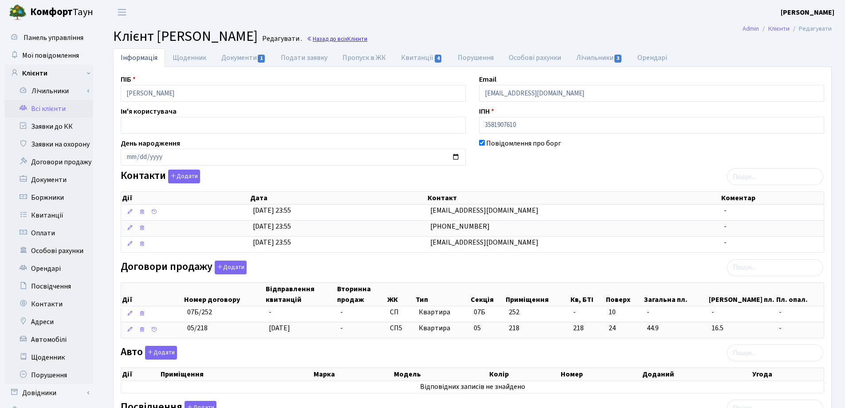
click at [367, 41] on link "Назад до всіх Клієнти" at bounding box center [337, 39] width 61 height 8
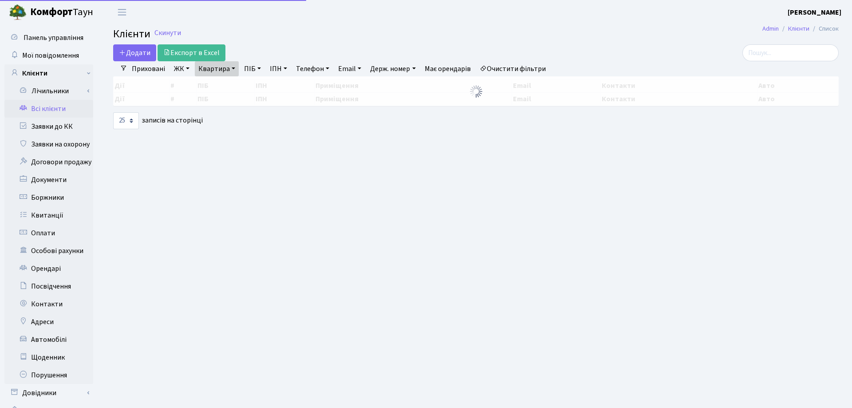
select select "25"
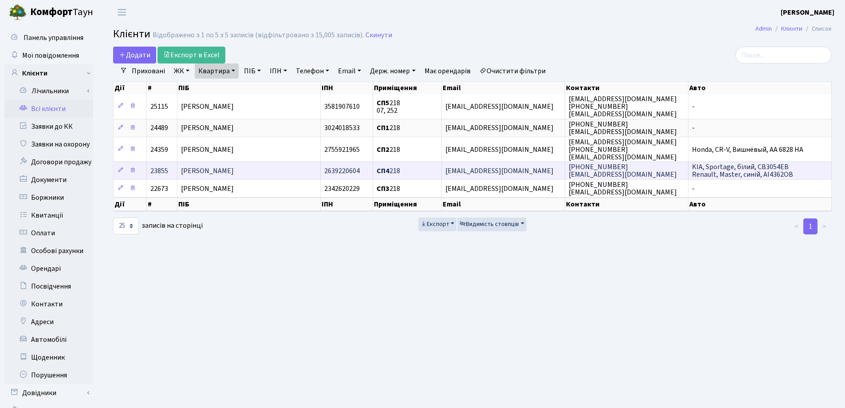
click at [295, 169] on td "Івницька Олена Миколаївна" at bounding box center [248, 170] width 143 height 18
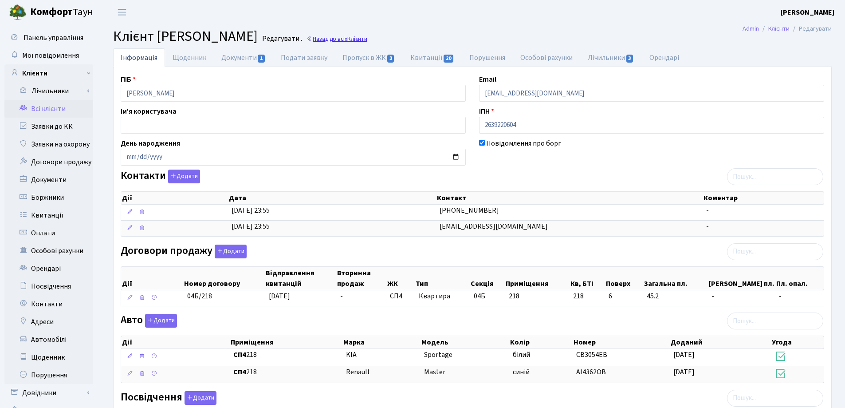
click at [367, 41] on span "Клієнти" at bounding box center [357, 39] width 20 height 8
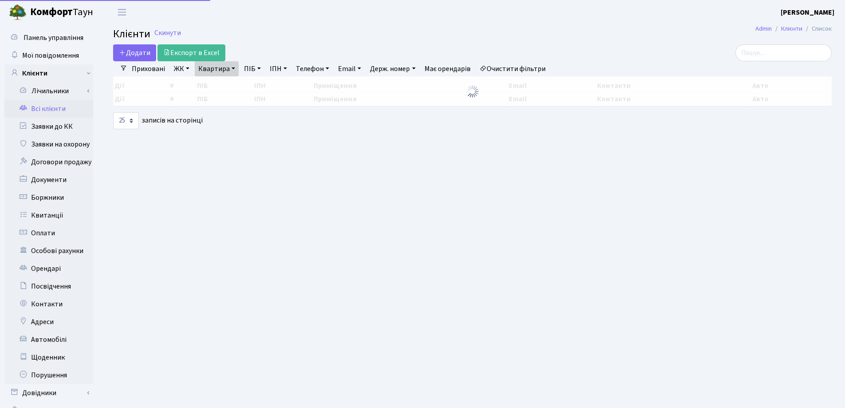
select select "25"
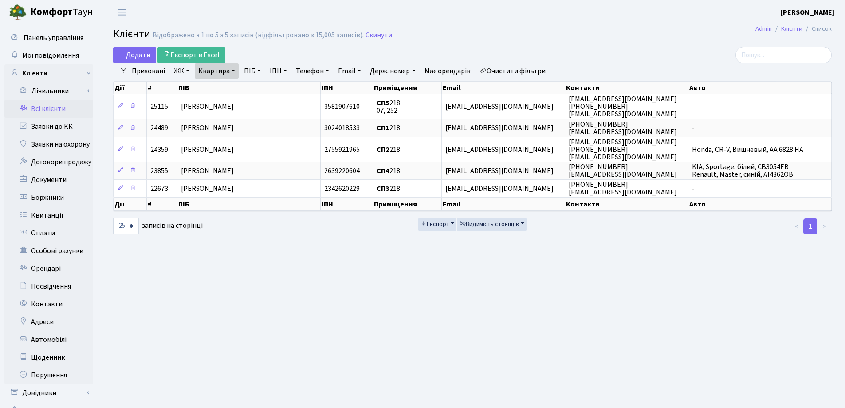
click at [233, 69] on link "Квартира" at bounding box center [217, 70] width 44 height 15
click at [254, 87] on icon at bounding box center [255, 88] width 7 height 7
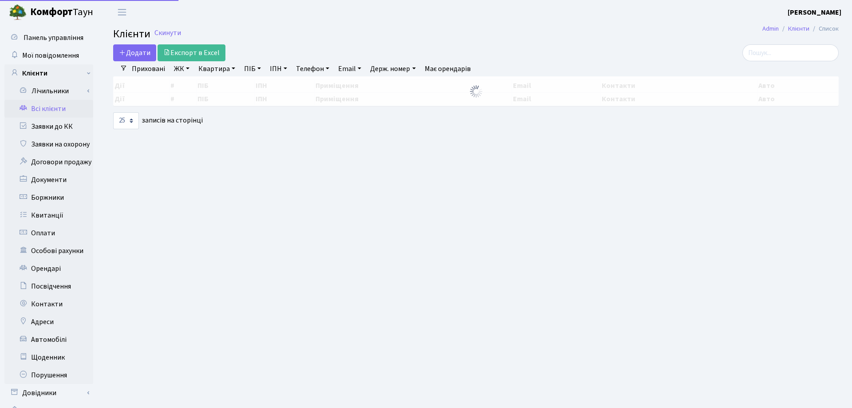
select select "25"
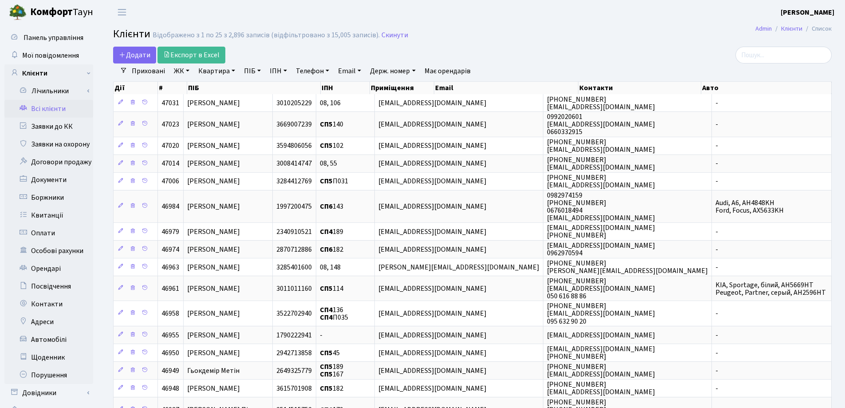
click at [601, 59] on div at bounding box center [716, 55] width 231 height 17
click at [57, 127] on link "Заявки до КК" at bounding box center [48, 127] width 89 height 18
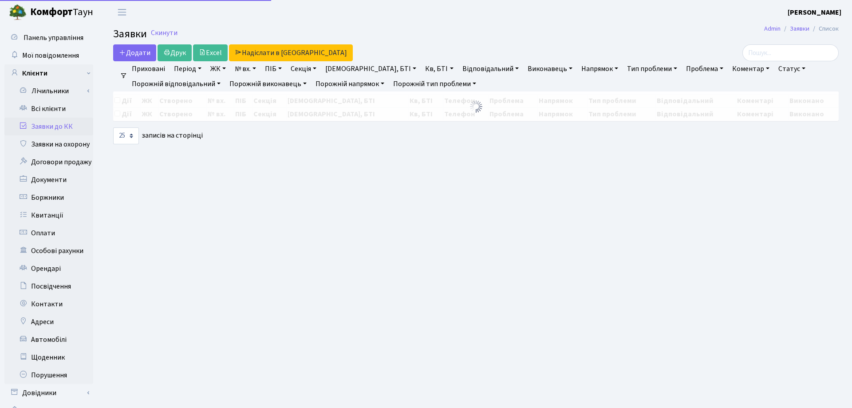
select select "25"
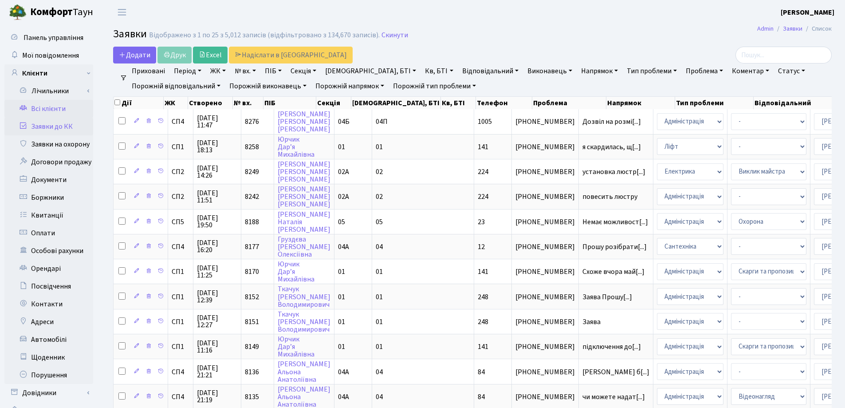
click at [37, 107] on link "Всі клієнти" at bounding box center [48, 109] width 89 height 18
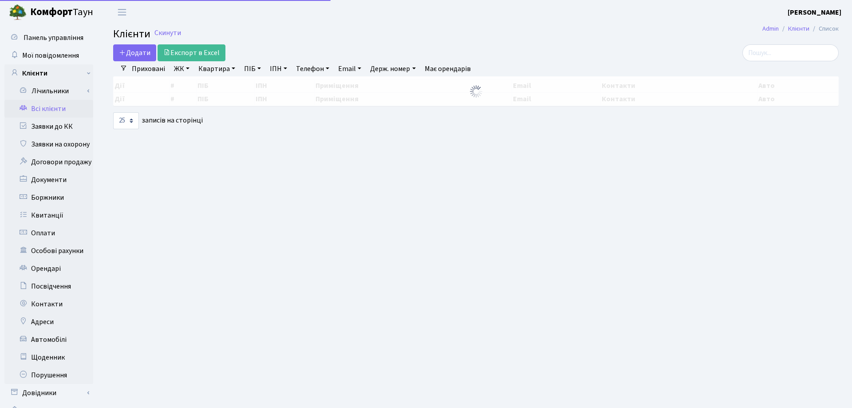
select select "25"
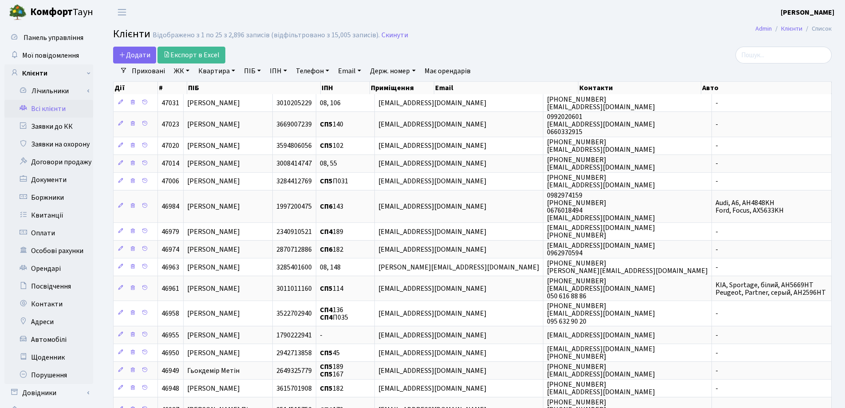
click at [233, 71] on link "Квартира" at bounding box center [217, 70] width 44 height 15
type input "125"
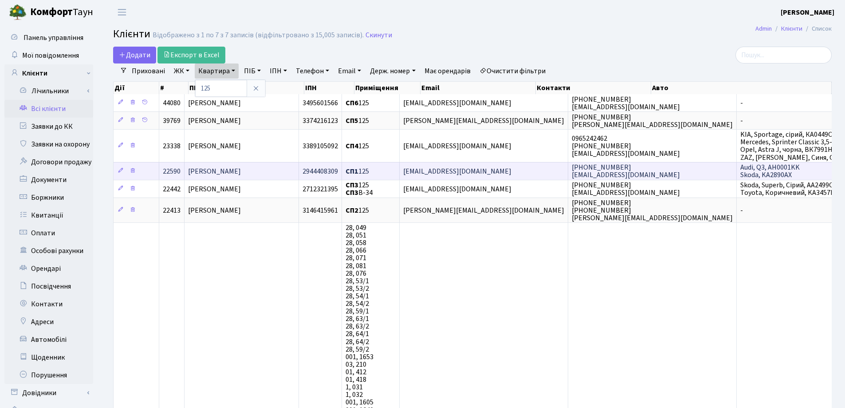
click at [208, 170] on span "[PERSON_NAME]" at bounding box center [214, 171] width 53 height 10
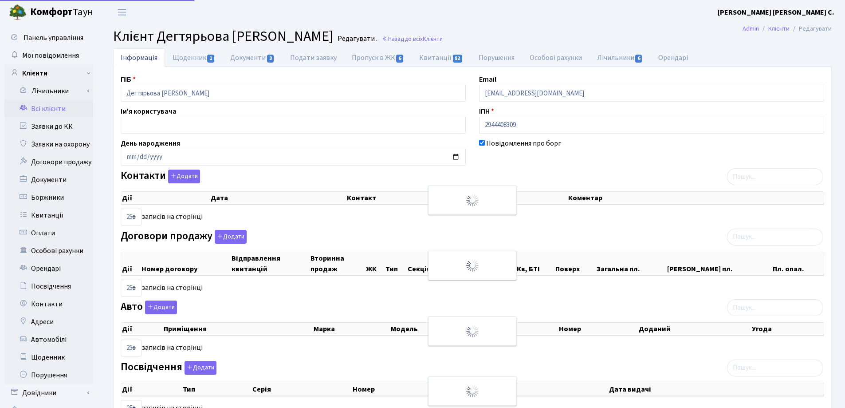
select select "25"
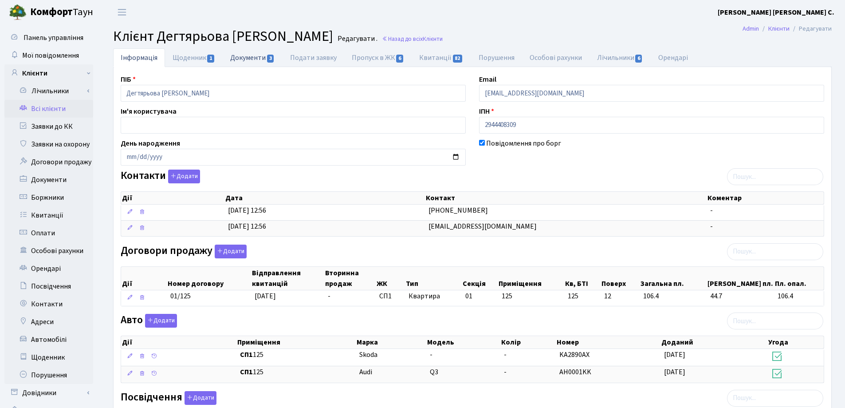
click at [246, 55] on link "Документи 3" at bounding box center [252, 57] width 59 height 18
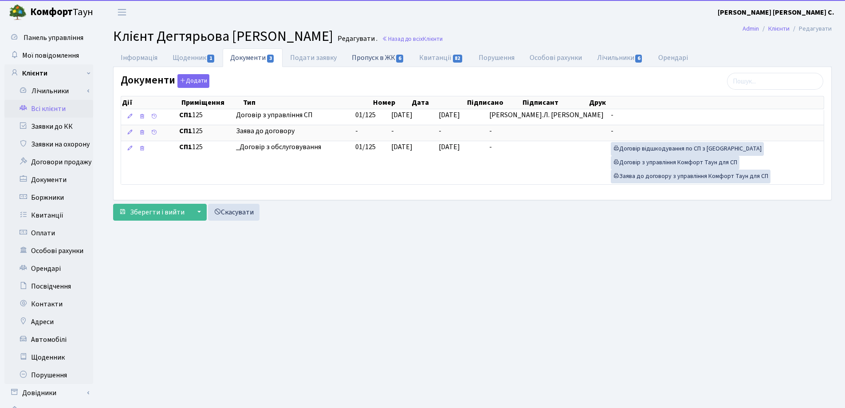
click at [363, 57] on link "Пропуск в ЖК 6" at bounding box center [377, 57] width 67 height 18
select select "25"
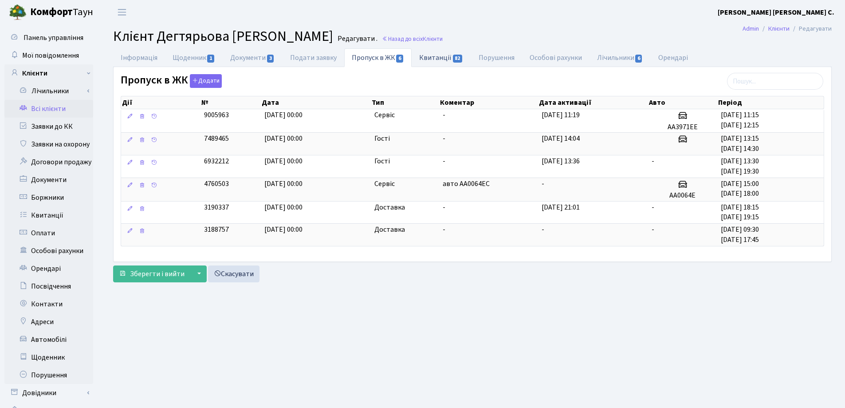
click at [436, 61] on link "Квитанції 82" at bounding box center [441, 57] width 59 height 18
select select "25"
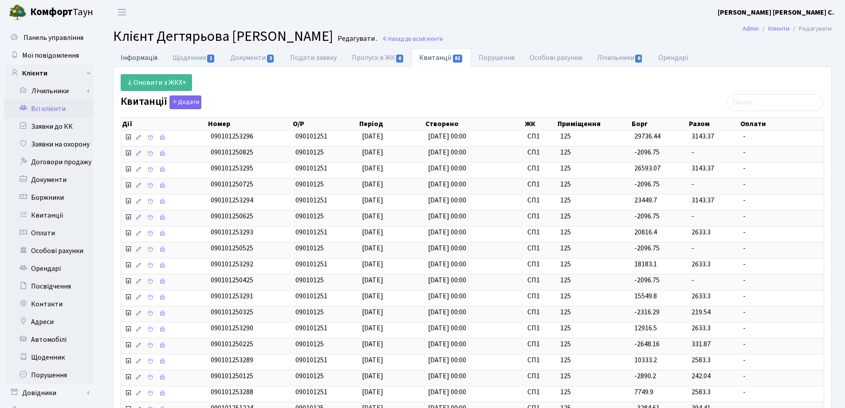
click at [135, 55] on link "Інформація" at bounding box center [139, 57] width 52 height 18
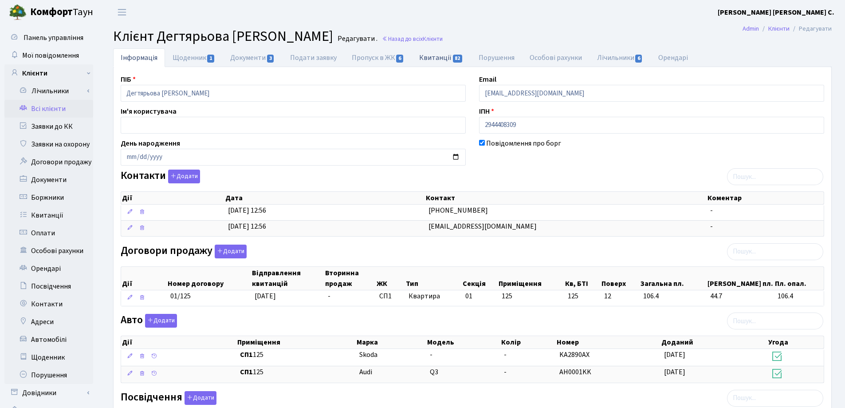
click at [429, 60] on link "Квитанції 82" at bounding box center [441, 57] width 59 height 18
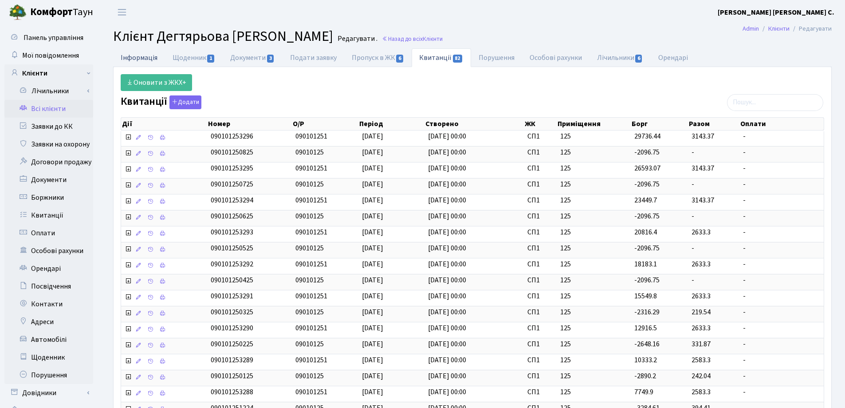
click at [126, 56] on link "Інформація" at bounding box center [139, 57] width 52 height 18
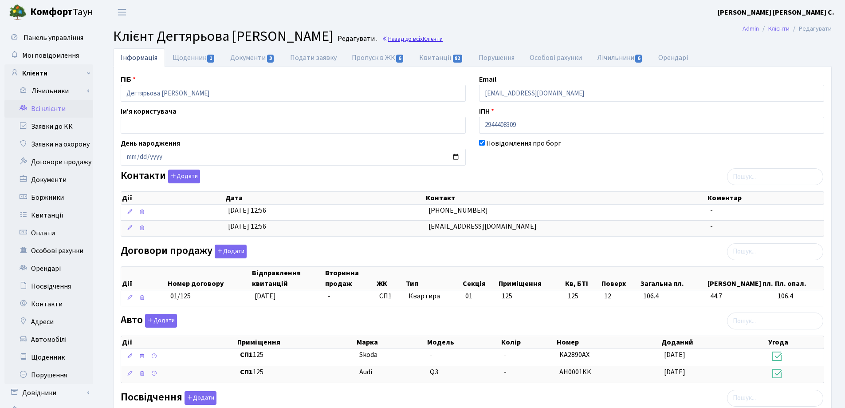
click at [409, 41] on link "Назад до всіх Клієнти" at bounding box center [412, 39] width 61 height 8
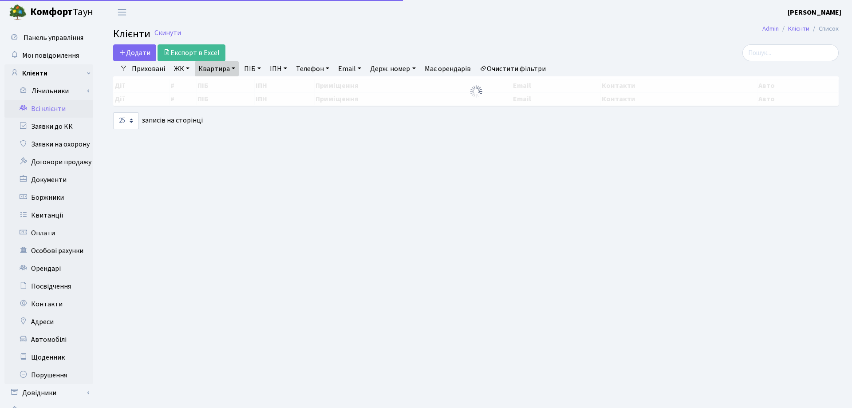
select select "25"
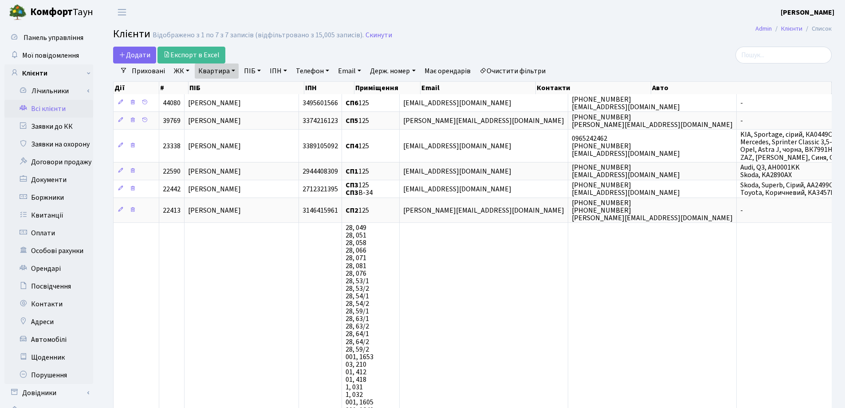
click at [234, 72] on link "Квартира" at bounding box center [217, 70] width 44 height 15
click at [257, 88] on icon at bounding box center [255, 88] width 7 height 7
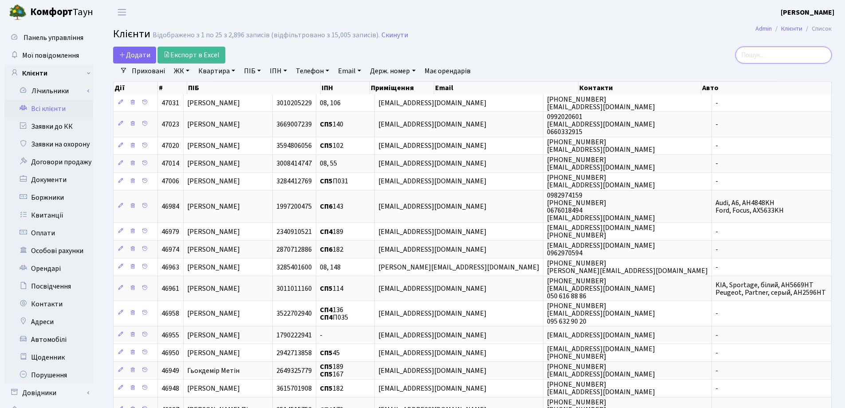
click at [797, 53] on input "search" at bounding box center [784, 55] width 96 height 17
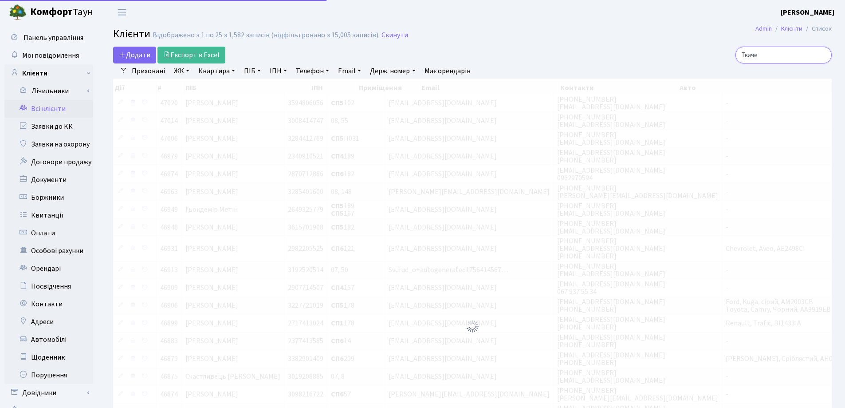
type input "Ткачен"
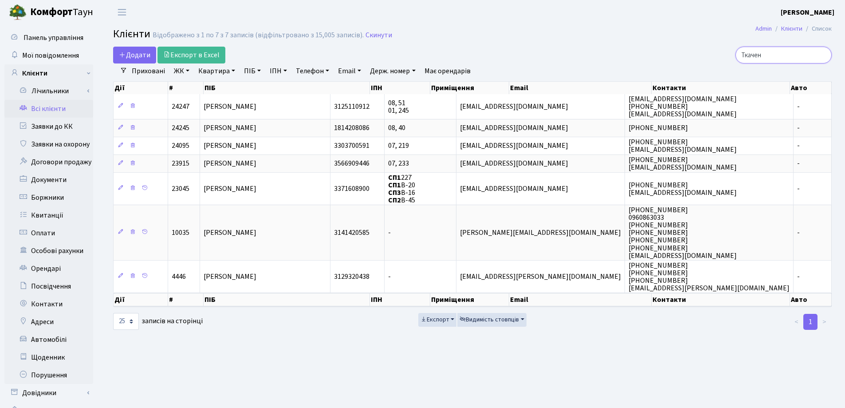
click at [821, 53] on input "Ткачен" at bounding box center [784, 55] width 96 height 17
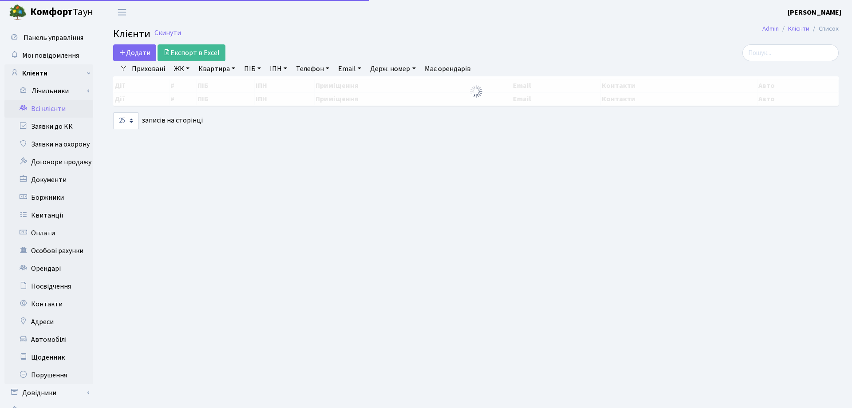
select select "25"
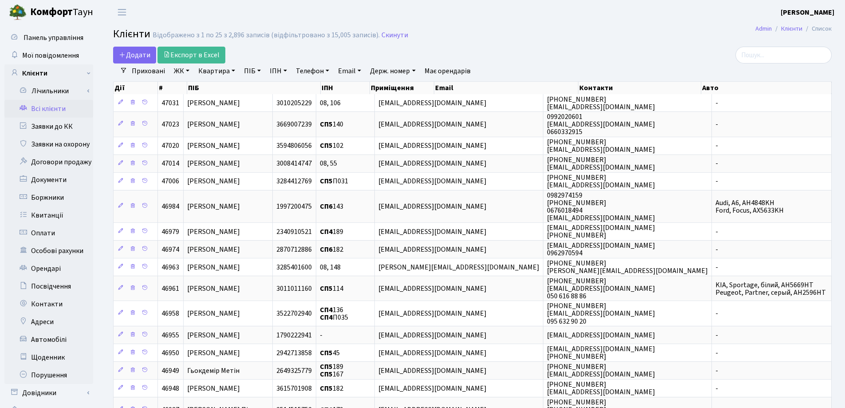
click at [235, 68] on link "Квартира" at bounding box center [217, 70] width 44 height 15
type input "303"
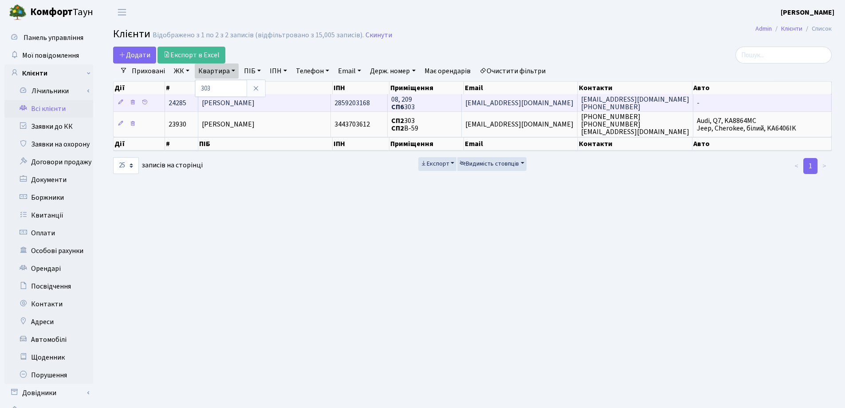
click at [255, 104] on span "[PERSON_NAME]" at bounding box center [228, 103] width 53 height 10
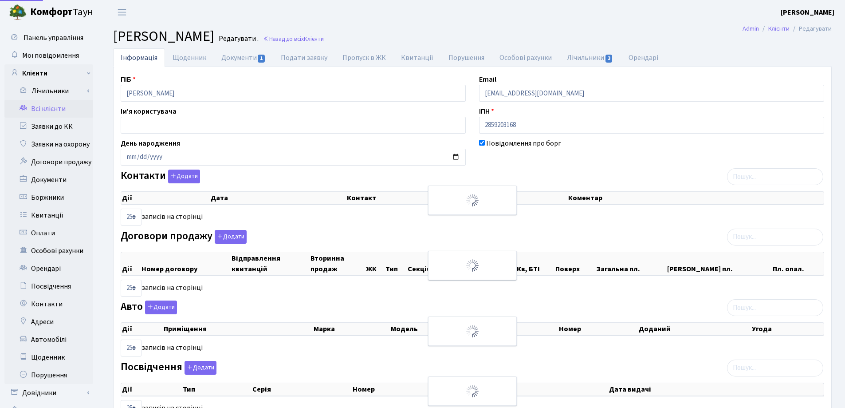
select select "25"
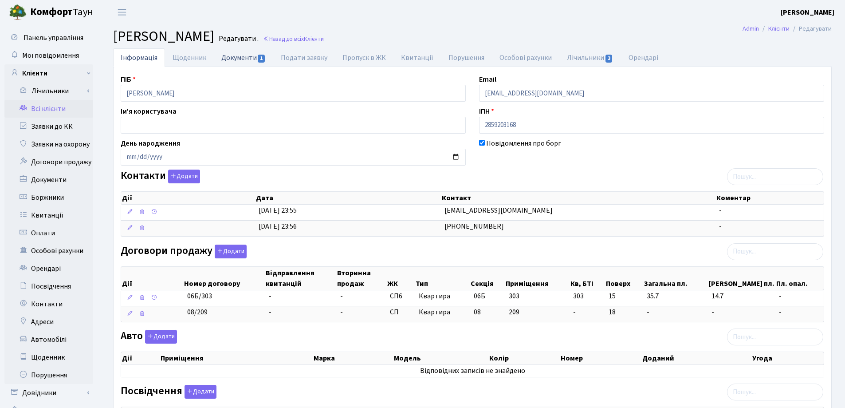
click at [240, 57] on link "Документи 1" at bounding box center [243, 57] width 59 height 18
select select "25"
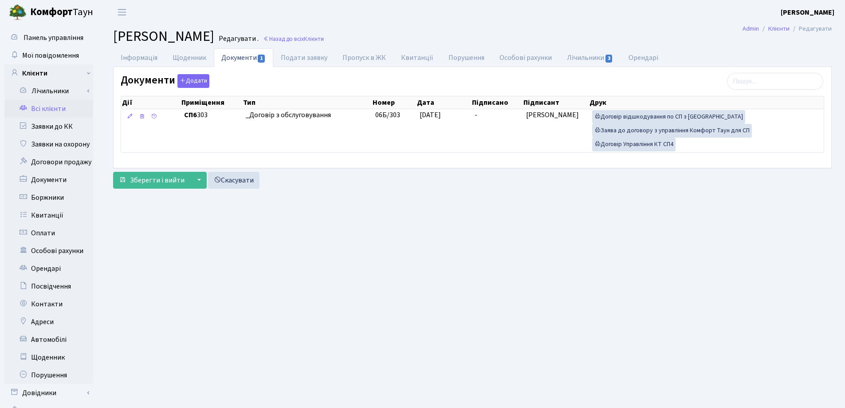
click at [479, 108] on th "Підписано" at bounding box center [496, 102] width 51 height 12
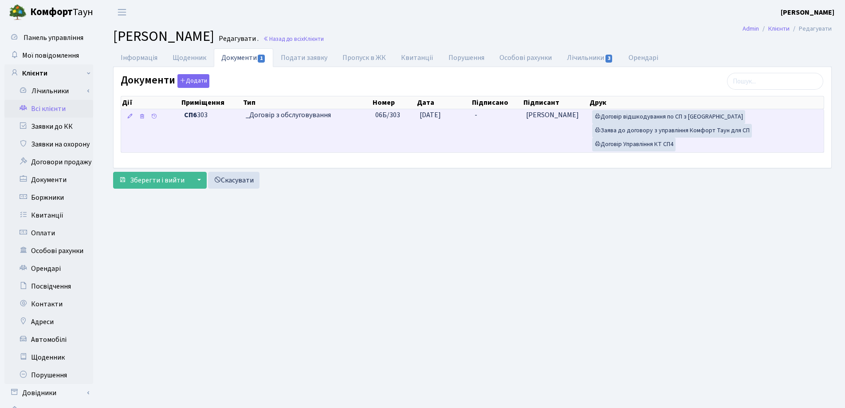
click at [480, 114] on td "-" at bounding box center [496, 130] width 51 height 43
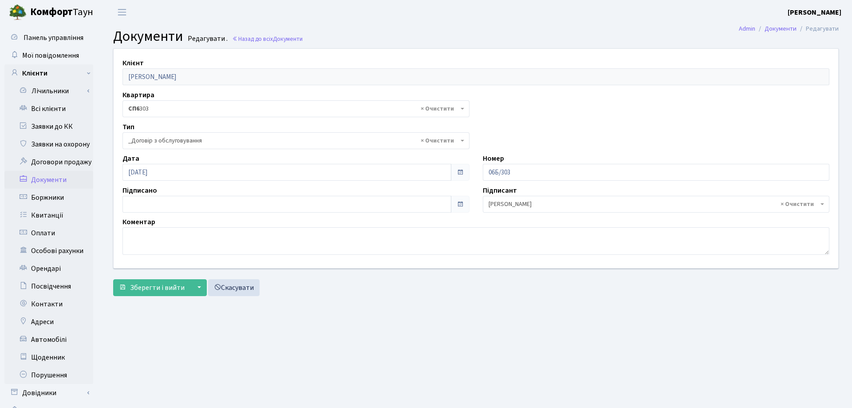
select select "289"
type input "[DATE]"
click at [146, 206] on input "[DATE]" at bounding box center [284, 204] width 325 height 17
click at [142, 288] on span "Зберегти і вийти" at bounding box center [157, 288] width 55 height 10
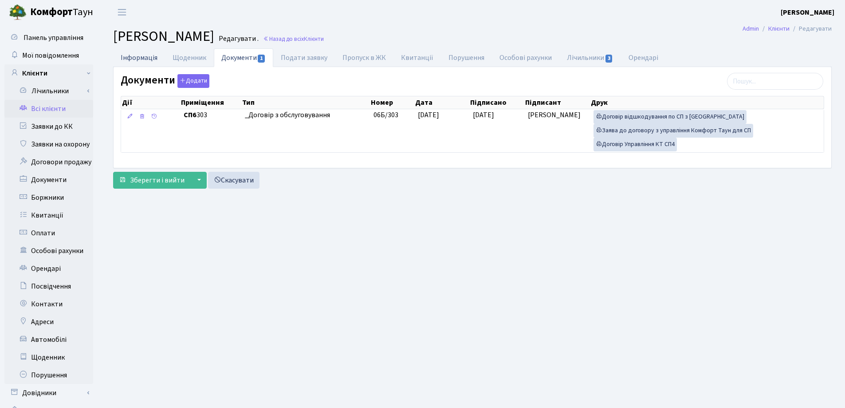
click at [142, 57] on link "Інформація" at bounding box center [139, 57] width 52 height 18
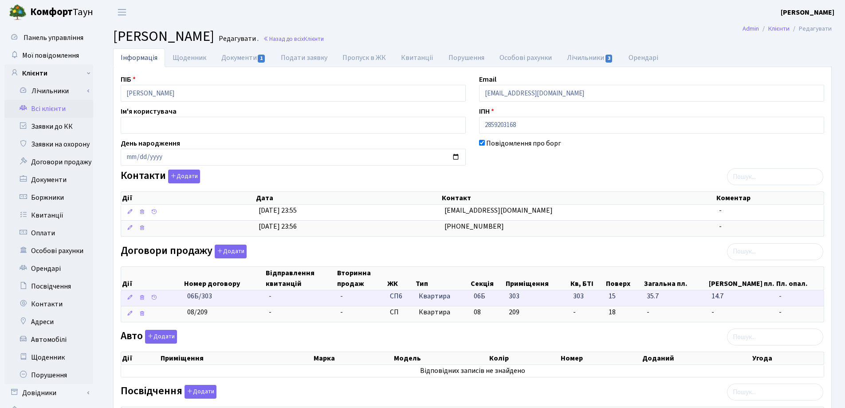
click at [283, 297] on td "-" at bounding box center [300, 298] width 71 height 16
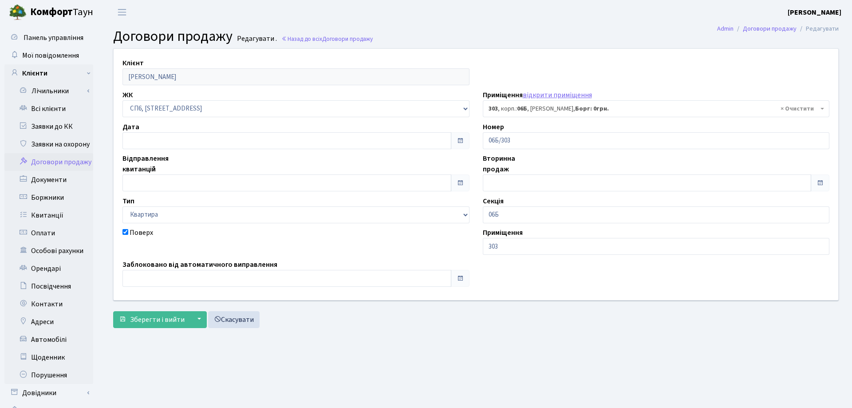
select select "21971"
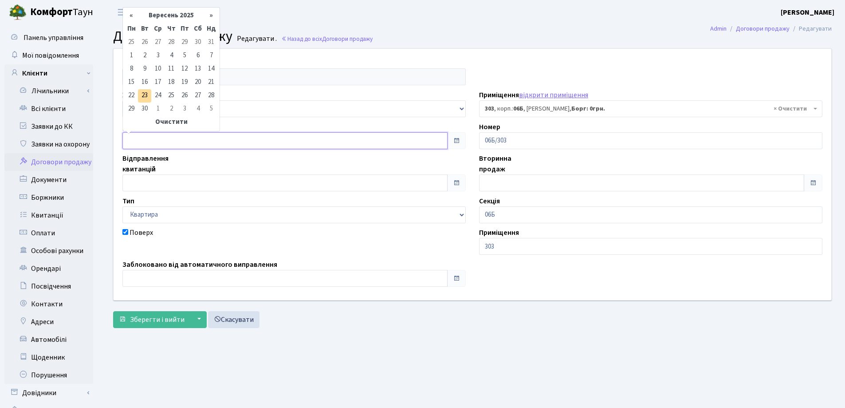
click at [221, 137] on input "text" at bounding box center [284, 140] width 325 height 17
type input "[DATE]"
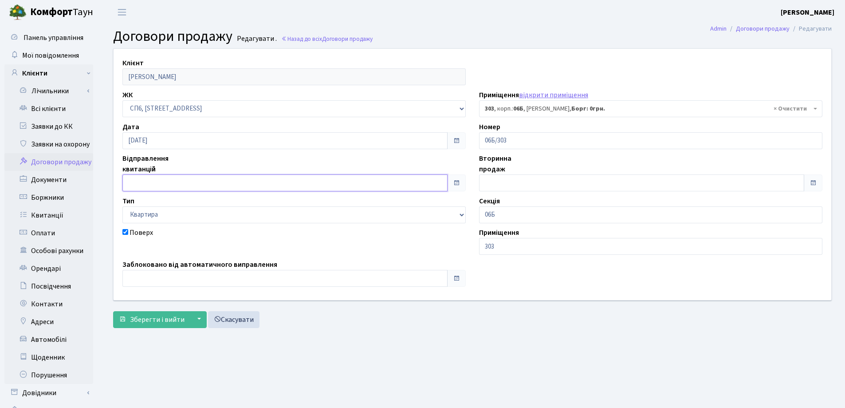
click at [218, 183] on input "text" at bounding box center [284, 182] width 325 height 17
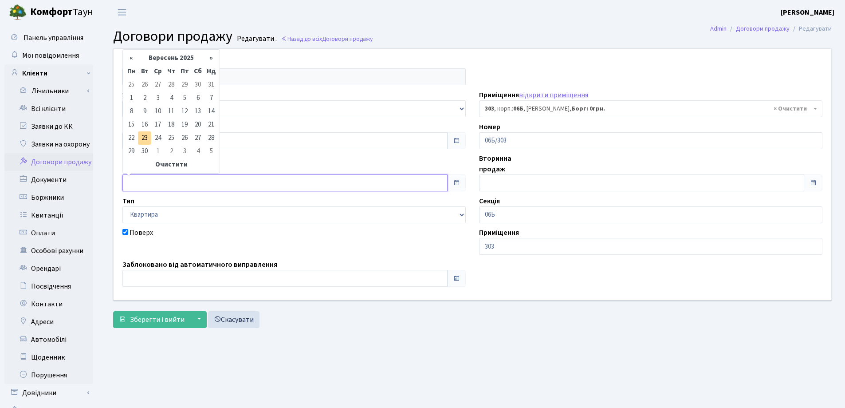
type input "[DATE]"
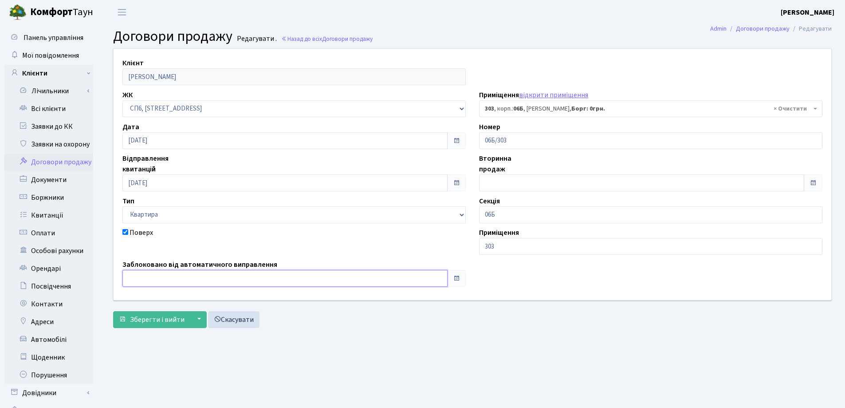
click at [203, 279] on input "text" at bounding box center [284, 278] width 325 height 17
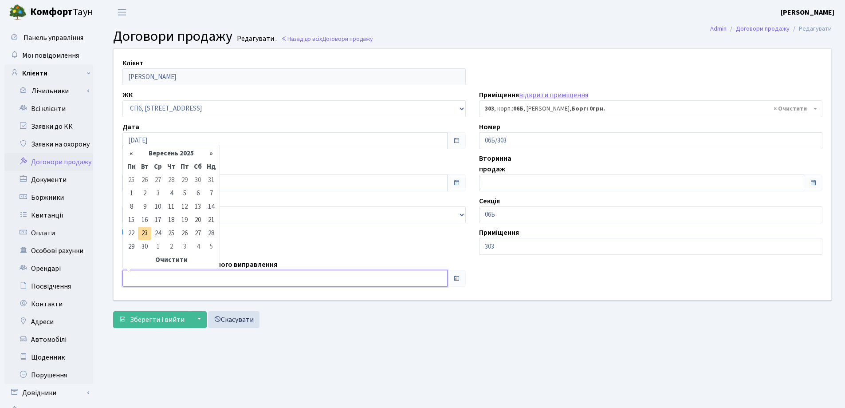
type input "[DATE]"
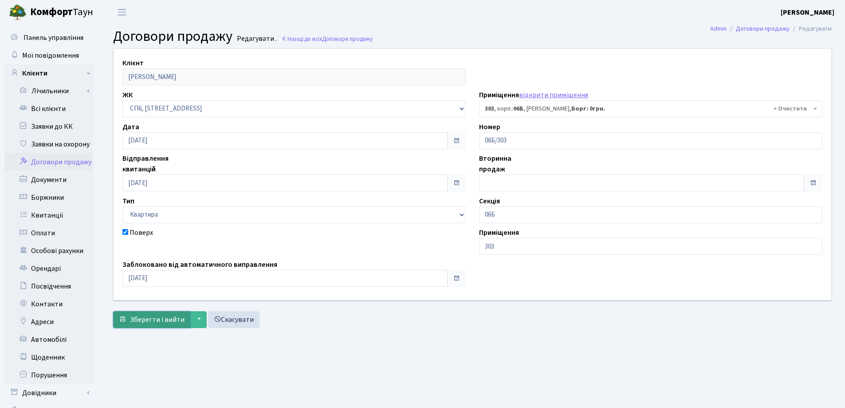
click at [173, 323] on span "Зберегти і вийти" at bounding box center [157, 320] width 55 height 10
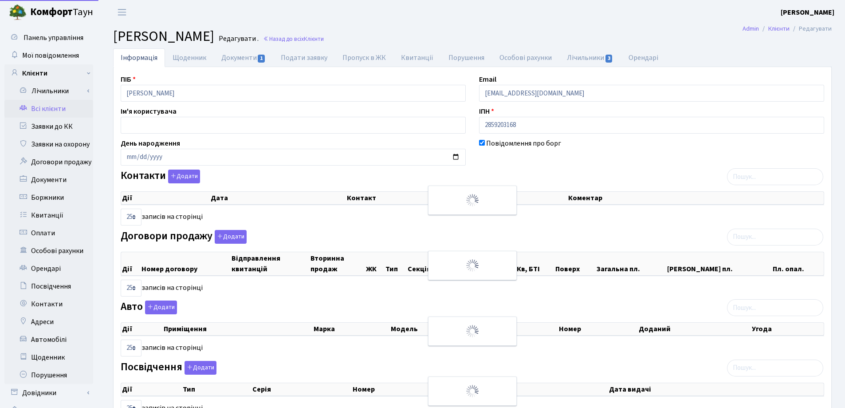
select select "25"
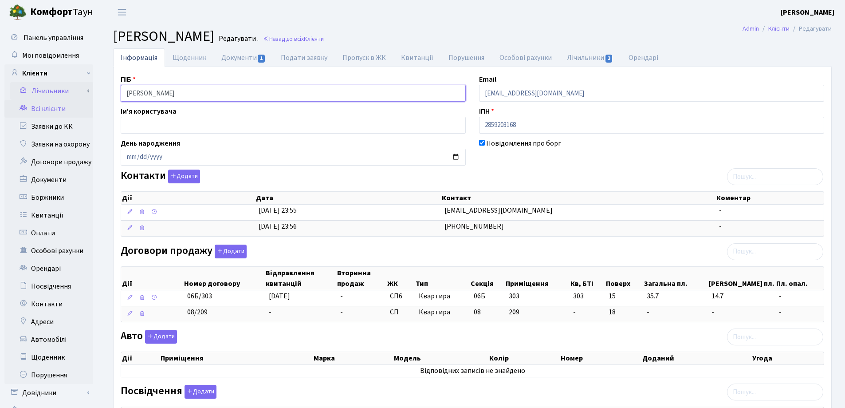
drag, startPoint x: 218, startPoint y: 93, endPoint x: 82, endPoint y: 83, distance: 136.1
click at [86, 81] on div "Панель управління Мої повідомлення Клієнти Лічильники Показання" at bounding box center [422, 335] width 845 height 622
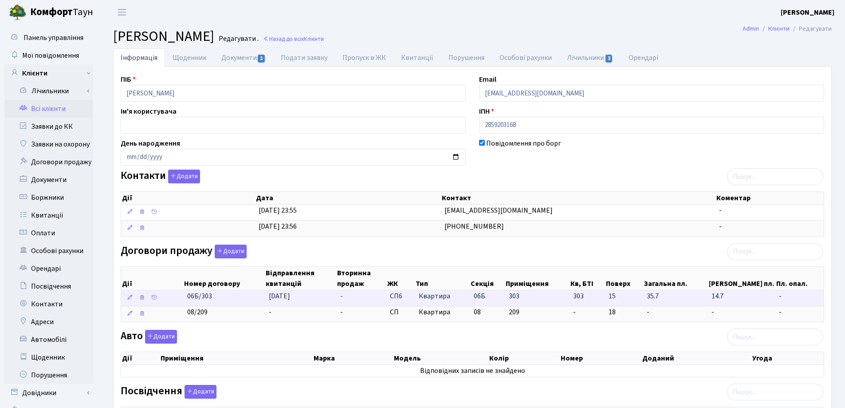
drag, startPoint x: 247, startPoint y: 302, endPoint x: 189, endPoint y: 300, distance: 57.7
click at [189, 300] on td "06Б/303" at bounding box center [225, 298] width 82 height 16
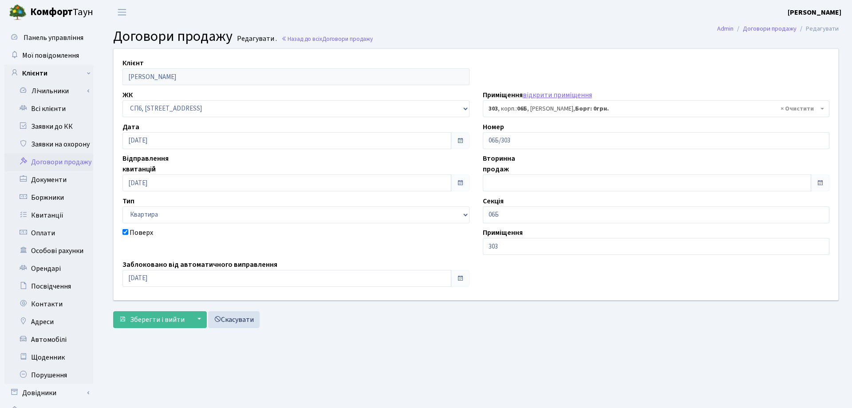
select select "21971"
drag, startPoint x: 522, startPoint y: 139, endPoint x: 477, endPoint y: 139, distance: 44.8
click at [477, 139] on div "Номер 06Б/303" at bounding box center [650, 136] width 357 height 28
click at [567, 31] on h2 "Договори продажу Редагувати . Назад до всіх Договори продажу" at bounding box center [472, 36] width 719 height 17
click at [320, 40] on link "Назад до всіх Договори продажу" at bounding box center [326, 39] width 91 height 8
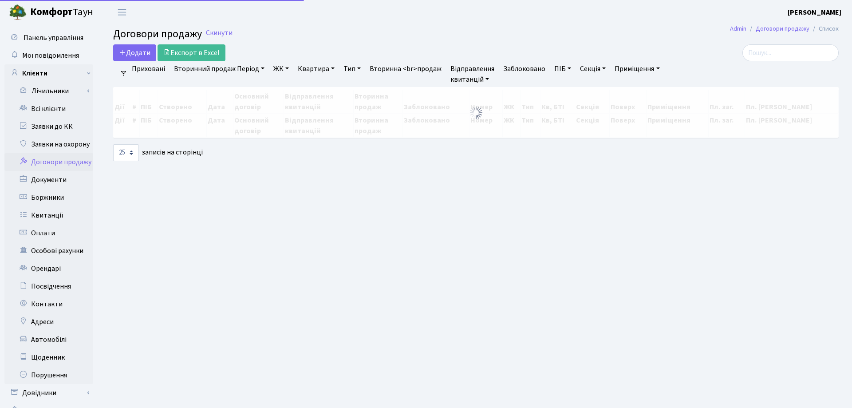
select select "25"
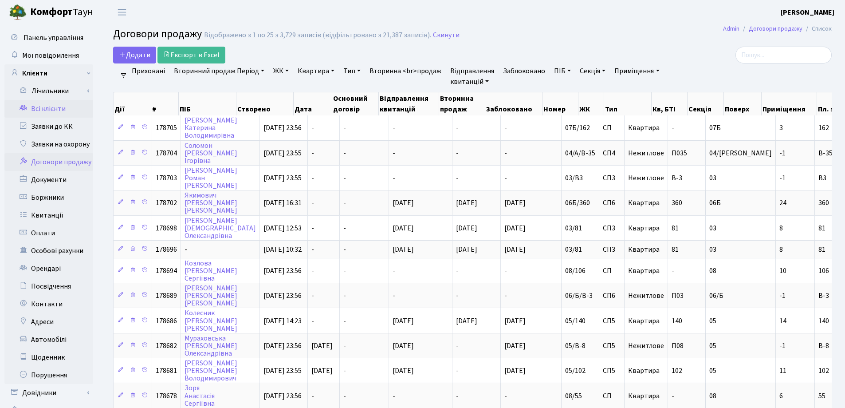
click at [48, 112] on link "Всі клієнти" at bounding box center [48, 109] width 89 height 18
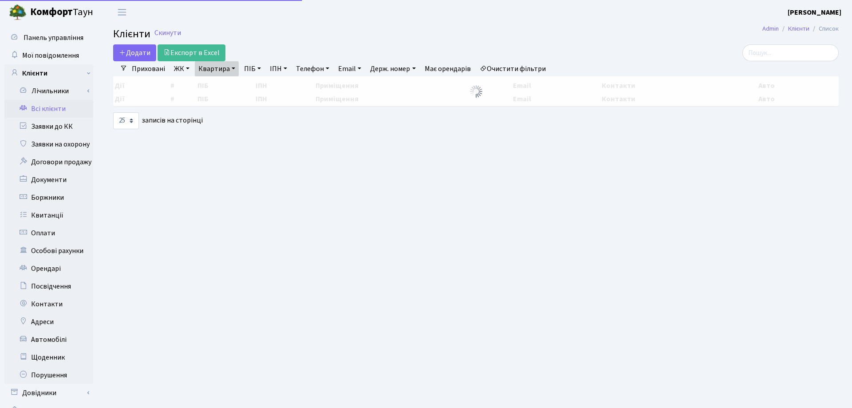
select select "25"
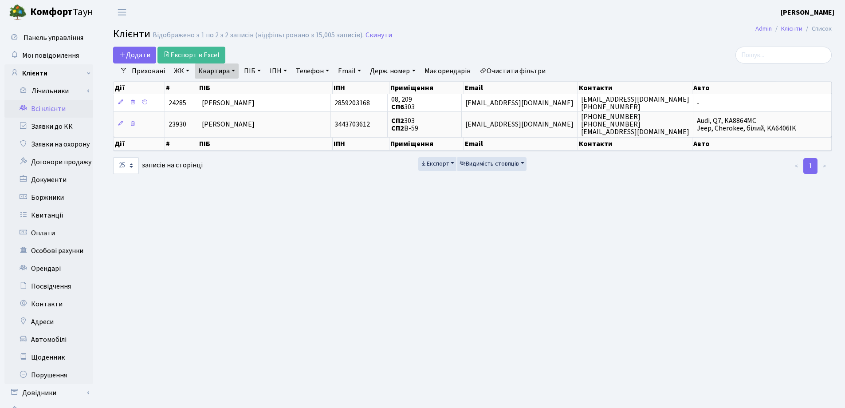
click at [235, 71] on link "Квартира" at bounding box center [217, 70] width 44 height 15
click at [259, 89] on icon at bounding box center [255, 88] width 7 height 7
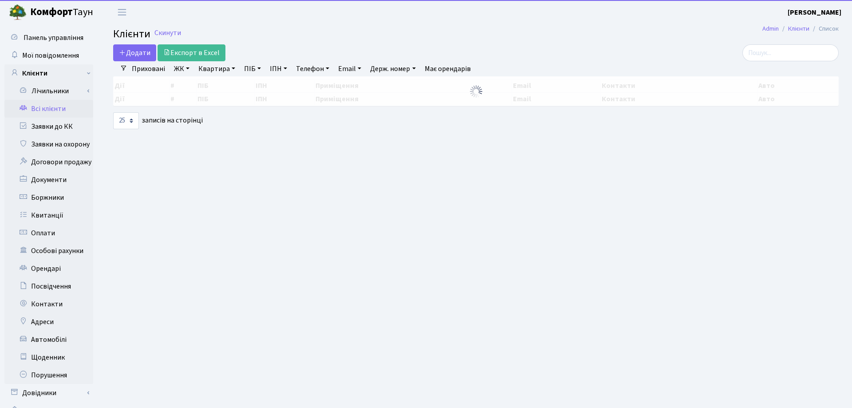
select select "25"
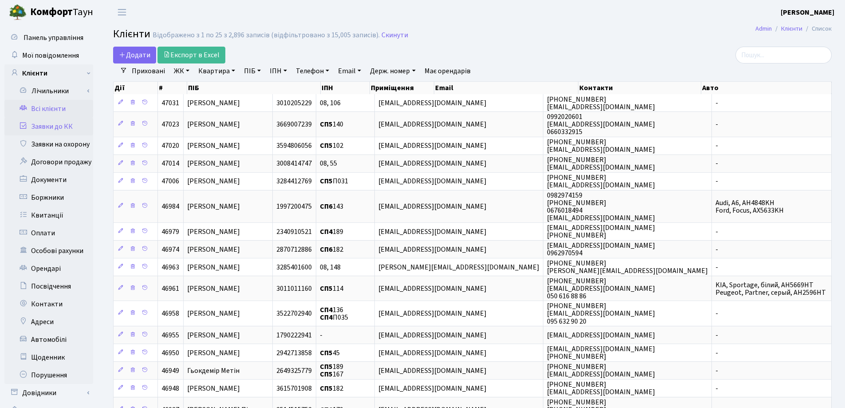
click at [39, 121] on link "Заявки до КК" at bounding box center [48, 127] width 89 height 18
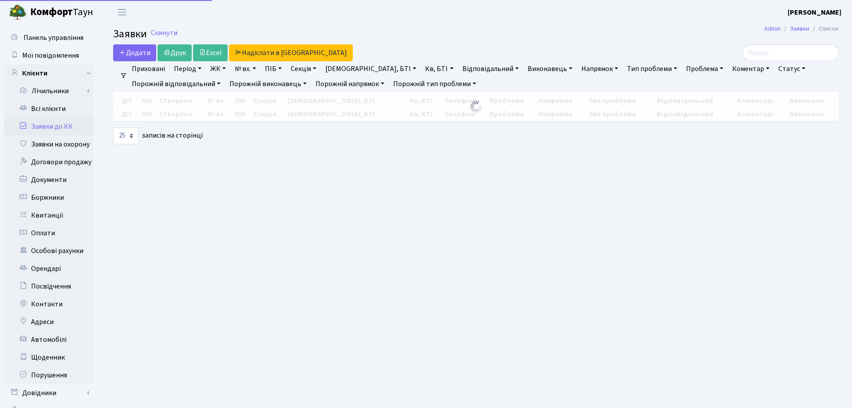
select select "25"
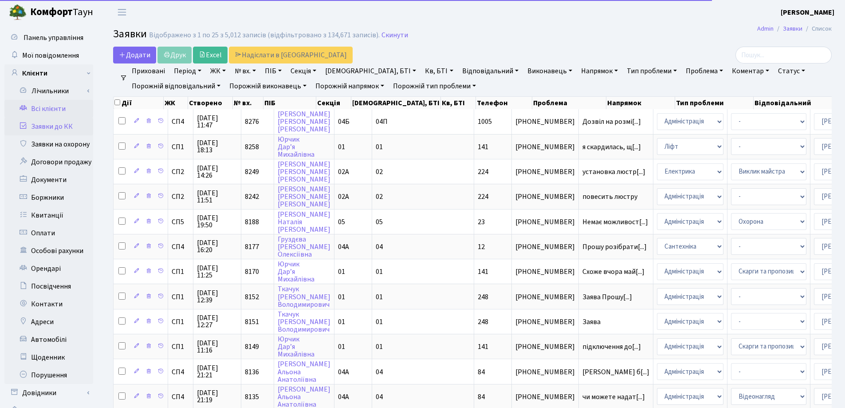
click at [42, 109] on link "Всі клієнти" at bounding box center [48, 109] width 89 height 18
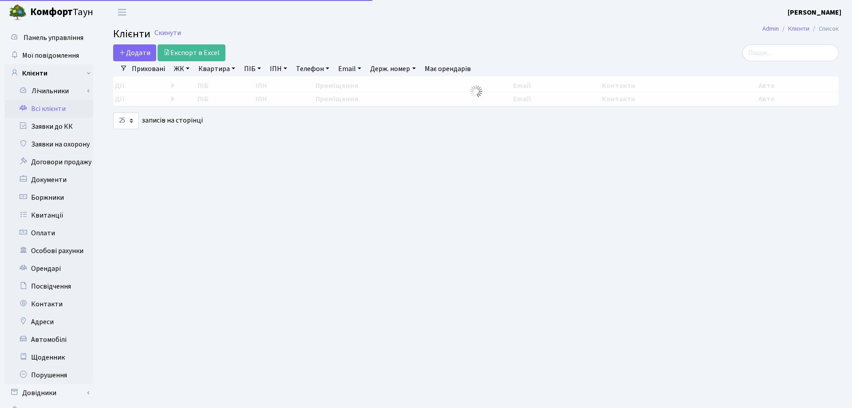
select select "25"
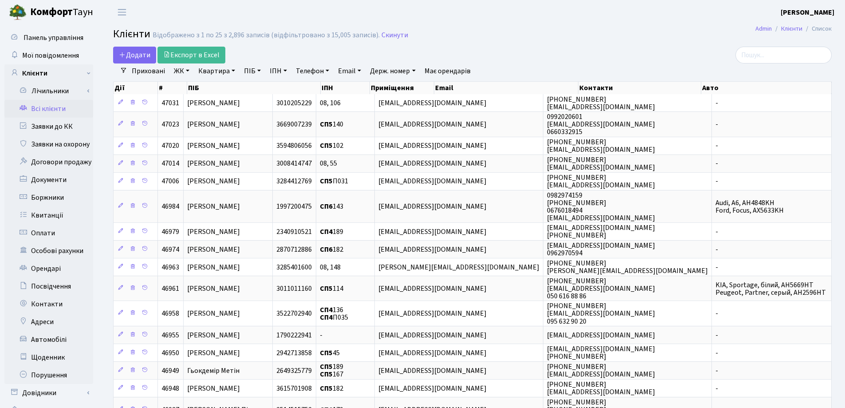
click at [233, 70] on link "Квартира" at bounding box center [217, 70] width 44 height 15
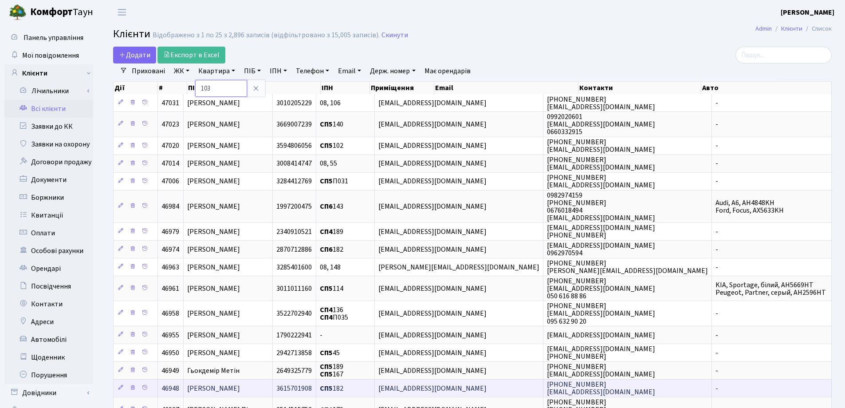
type input "103"
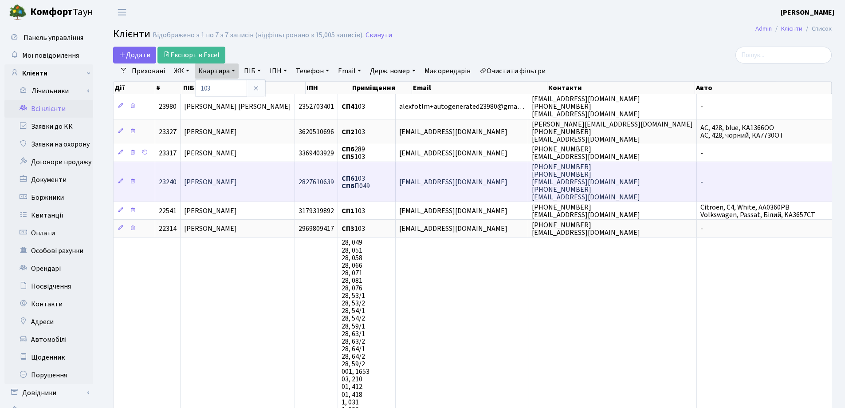
click at [236, 187] on td "[PERSON_NAME]" at bounding box center [238, 181] width 114 height 40
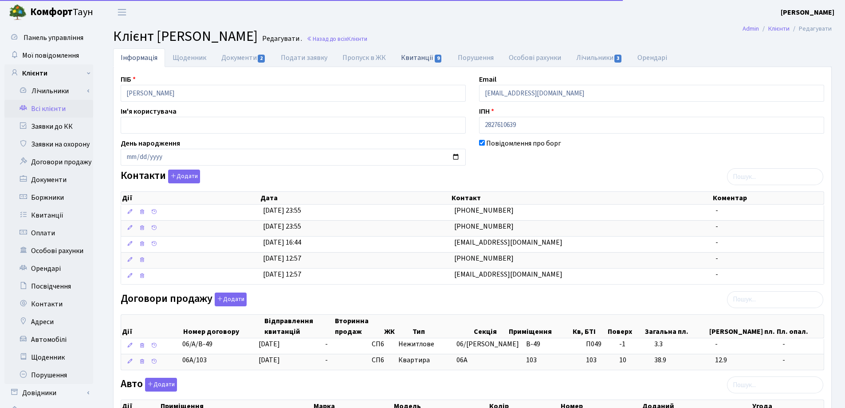
click at [406, 56] on link "Квитанції 9" at bounding box center [422, 57] width 56 height 18
select select "25"
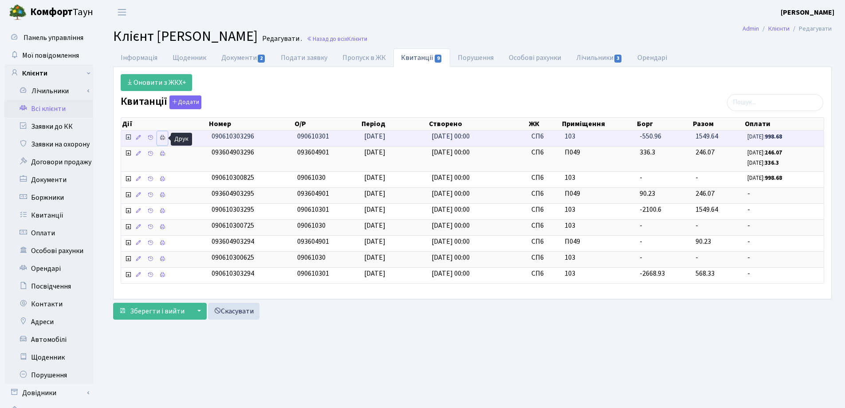
click at [163, 138] on icon at bounding box center [162, 137] width 6 height 6
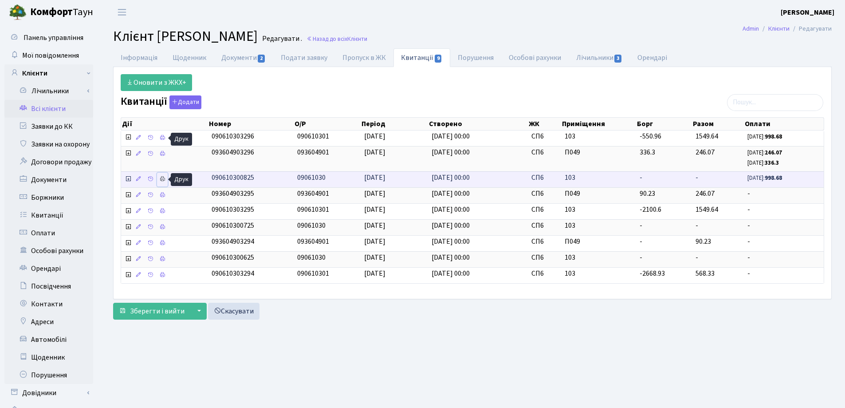
click at [163, 180] on icon at bounding box center [162, 179] width 6 height 6
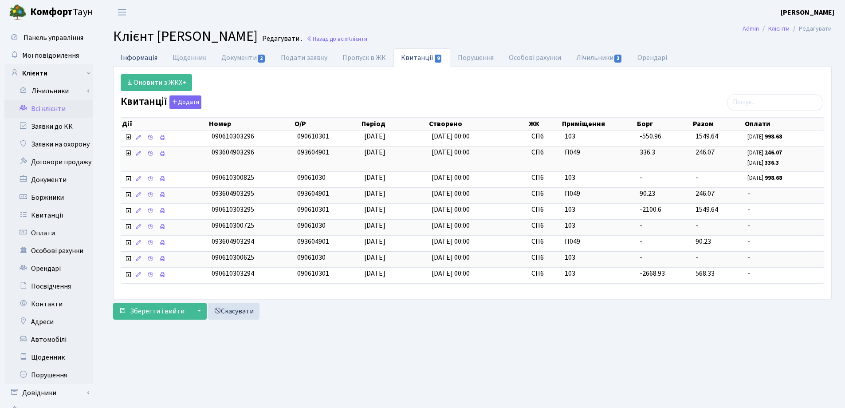
click at [133, 53] on link "Інформація" at bounding box center [139, 57] width 52 height 18
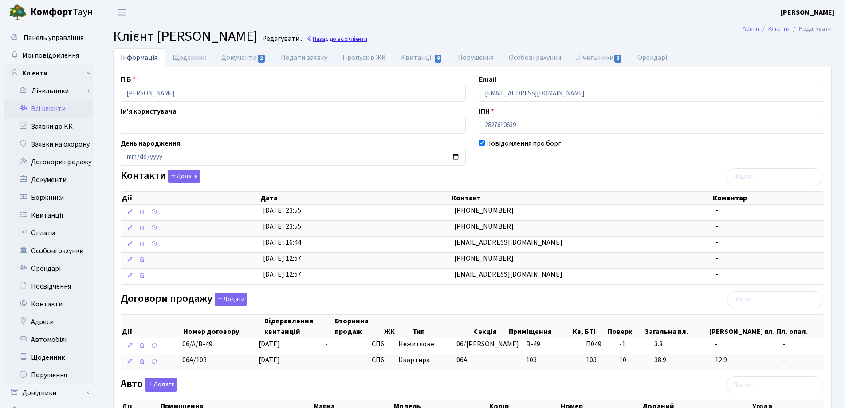
click at [367, 36] on link "Назад до всіх Клієнти" at bounding box center [337, 39] width 61 height 8
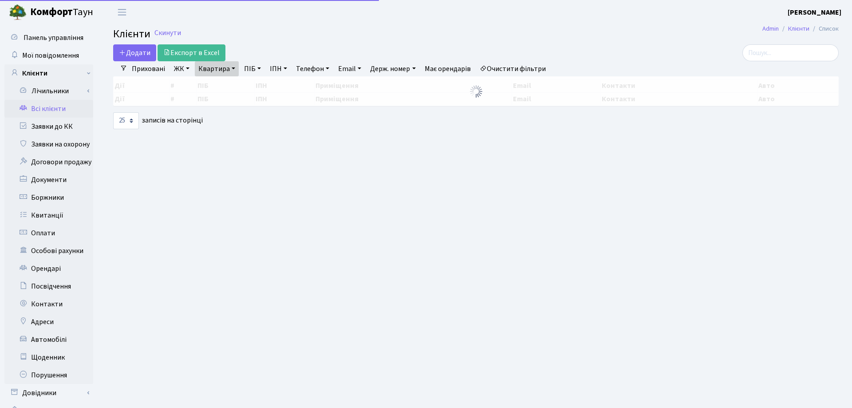
select select "25"
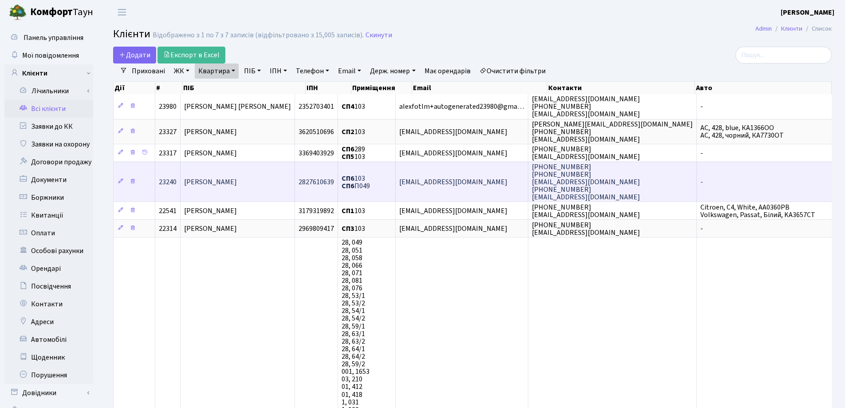
click at [236, 176] on td "[PERSON_NAME]" at bounding box center [238, 181] width 114 height 40
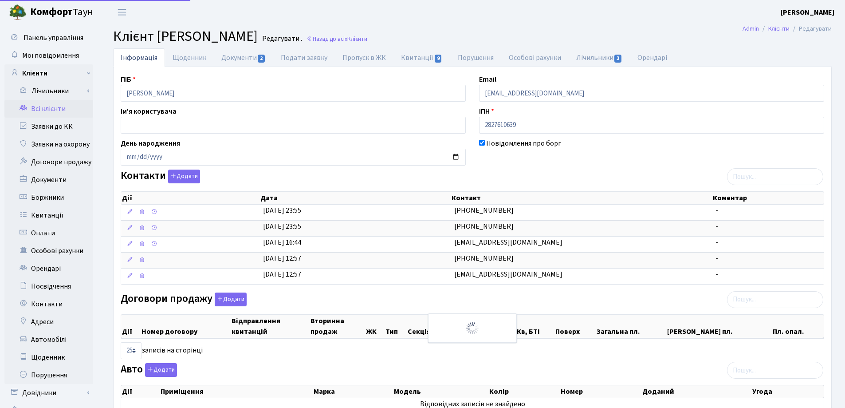
select select "25"
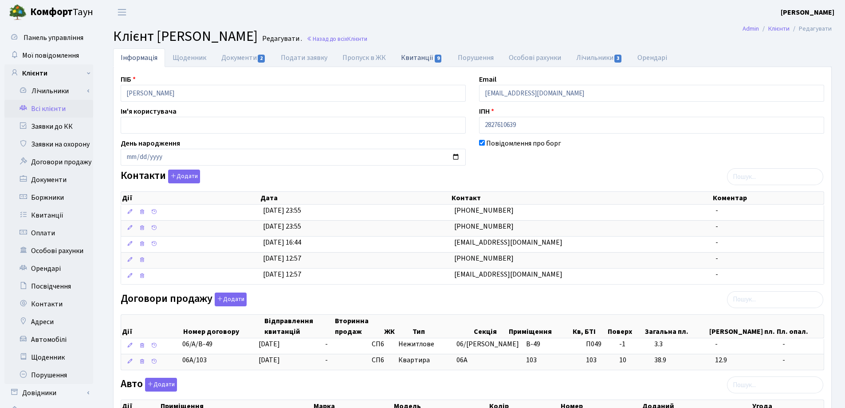
click at [399, 59] on link "Квитанції 9" at bounding box center [422, 57] width 56 height 18
select select "25"
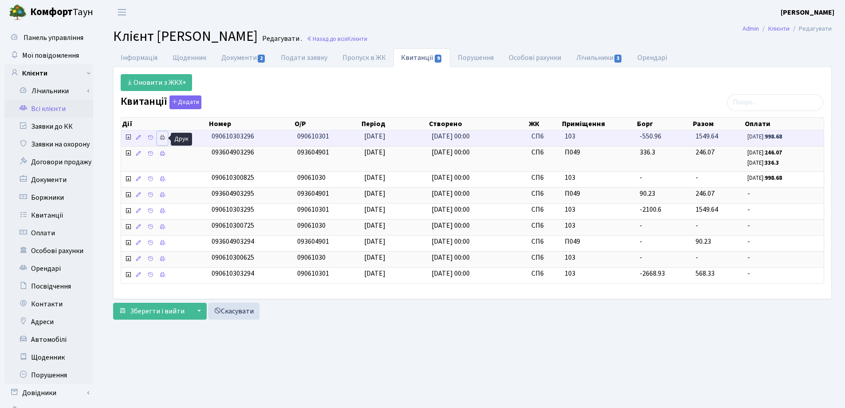
click at [165, 138] on icon at bounding box center [162, 137] width 6 height 6
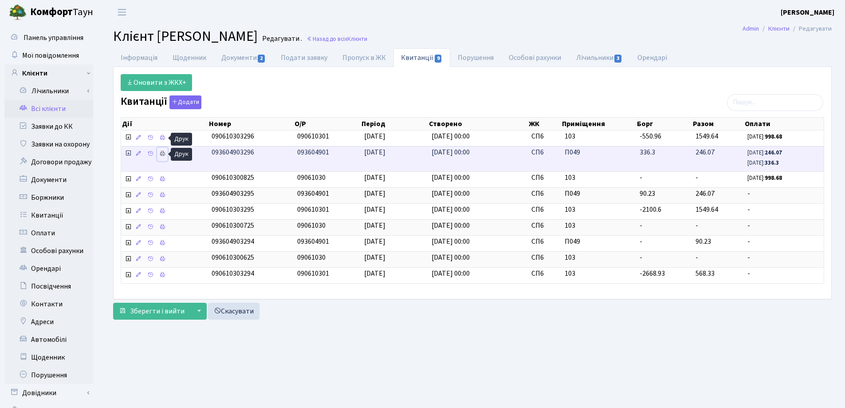
click at [161, 154] on icon at bounding box center [162, 153] width 6 height 6
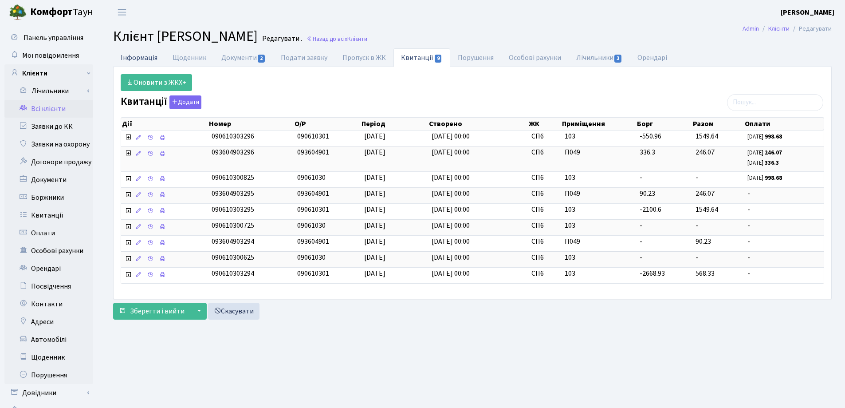
click at [131, 59] on link "Інформація" at bounding box center [139, 57] width 52 height 18
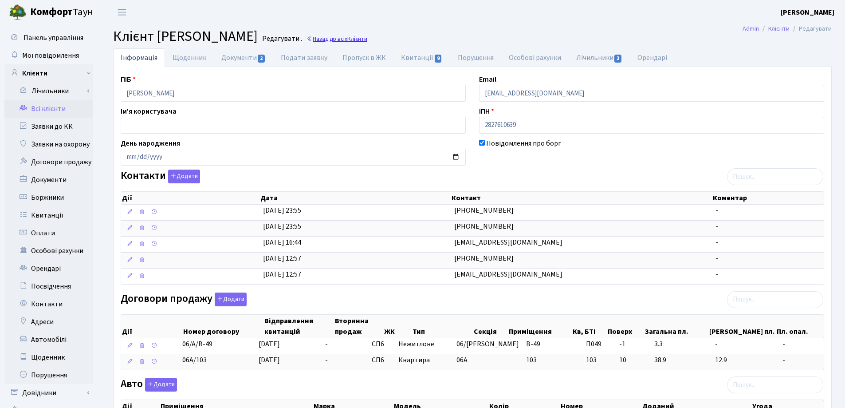
click at [367, 37] on link "Назад до всіх Клієнти" at bounding box center [337, 39] width 61 height 8
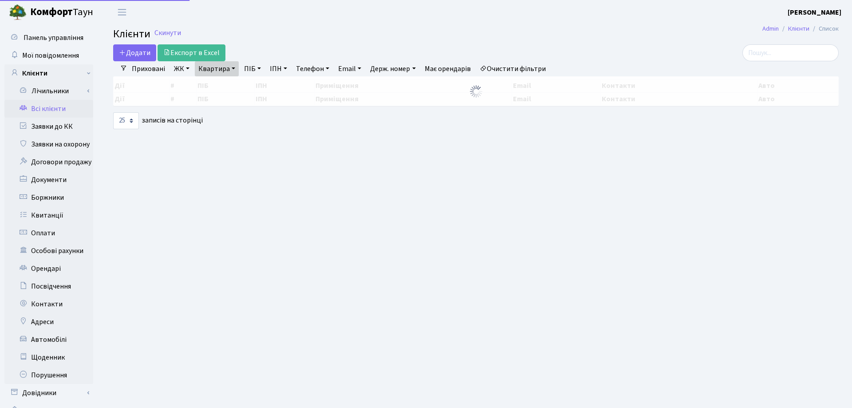
select select "25"
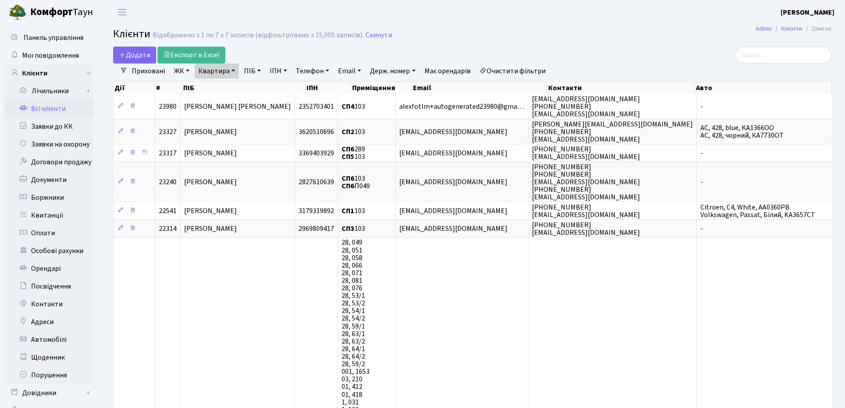
click at [234, 68] on link "Квартира" at bounding box center [217, 70] width 44 height 15
click at [253, 88] on icon at bounding box center [255, 88] width 7 height 7
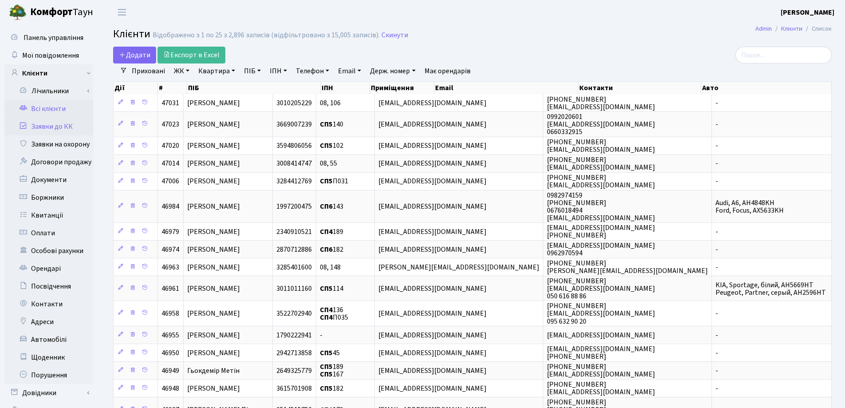
click at [59, 123] on link "Заявки до КК" at bounding box center [48, 127] width 89 height 18
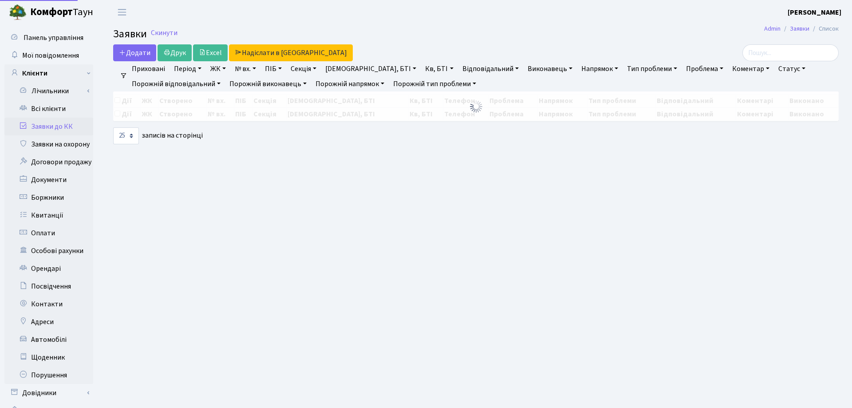
select select "25"
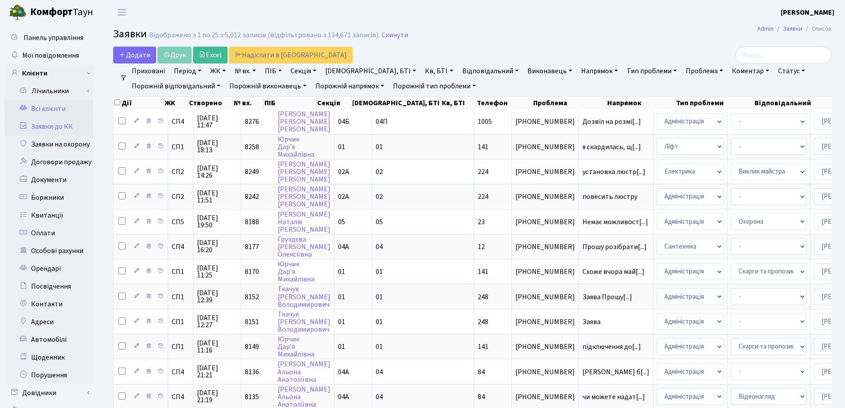
click at [52, 111] on link "Всі клієнти" at bounding box center [48, 109] width 89 height 18
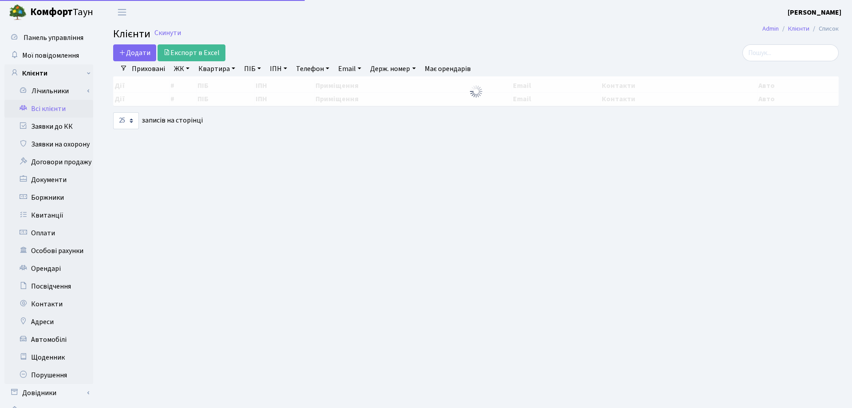
select select "25"
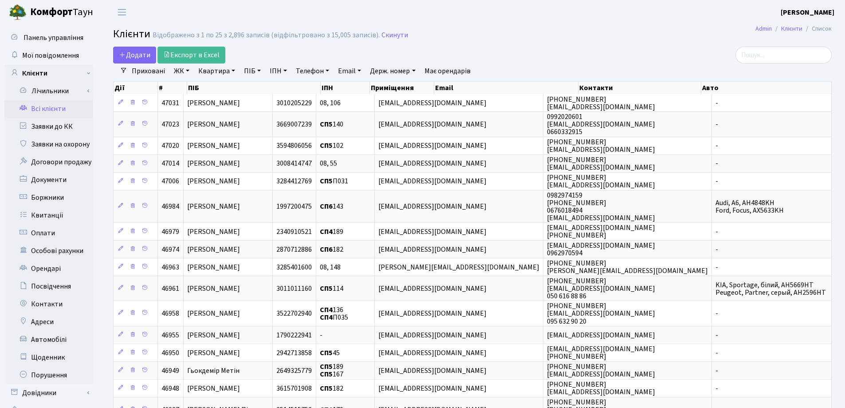
click at [563, 16] on header "[PERSON_NAME] [PERSON_NAME] Мій обліковий запис Вийти" at bounding box center [422, 12] width 845 height 24
select select "25"
click at [45, 124] on link "Заявки до КК" at bounding box center [48, 127] width 89 height 18
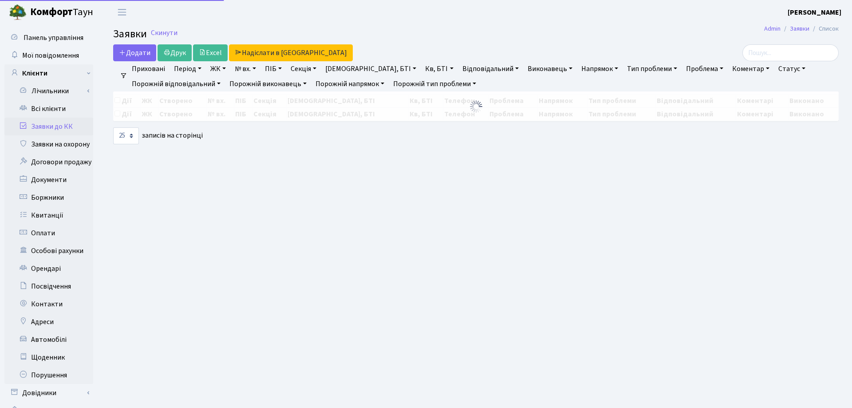
select select "25"
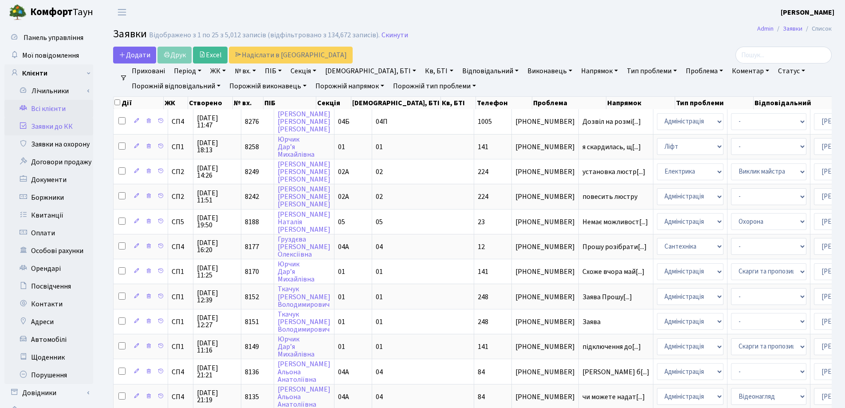
click at [39, 108] on link "Всі клієнти" at bounding box center [48, 109] width 89 height 18
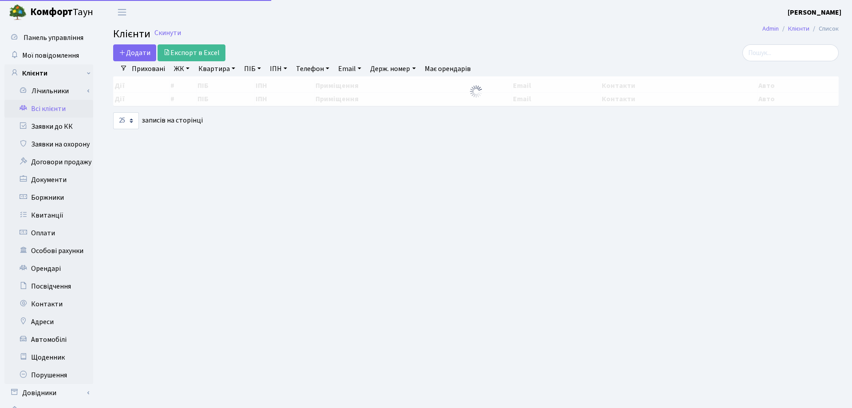
select select "25"
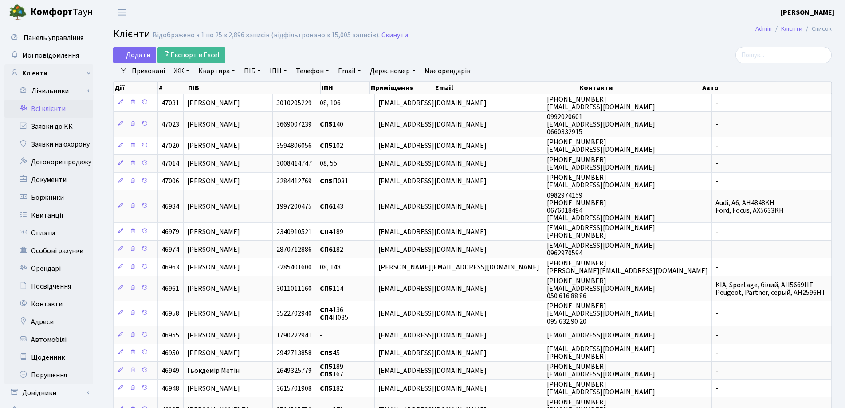
drag, startPoint x: 232, startPoint y: 71, endPoint x: 231, endPoint y: 82, distance: 10.7
click at [232, 71] on link "Квартира" at bounding box center [217, 70] width 44 height 15
type input "48"
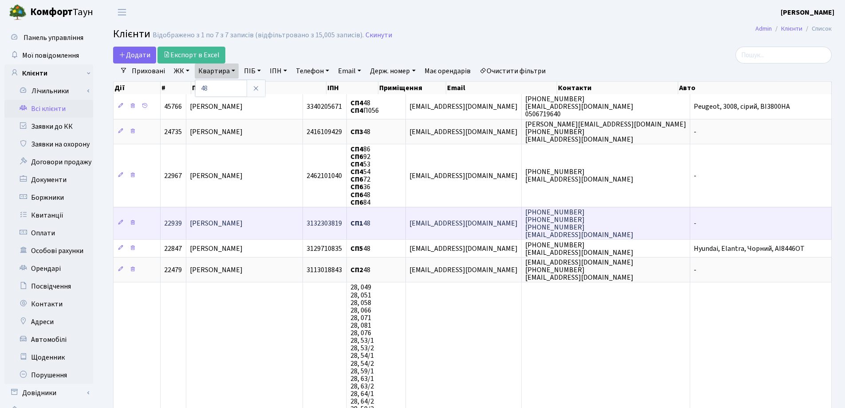
click at [243, 227] on span "Сергєєнко Сергій Васильович" at bounding box center [216, 223] width 53 height 10
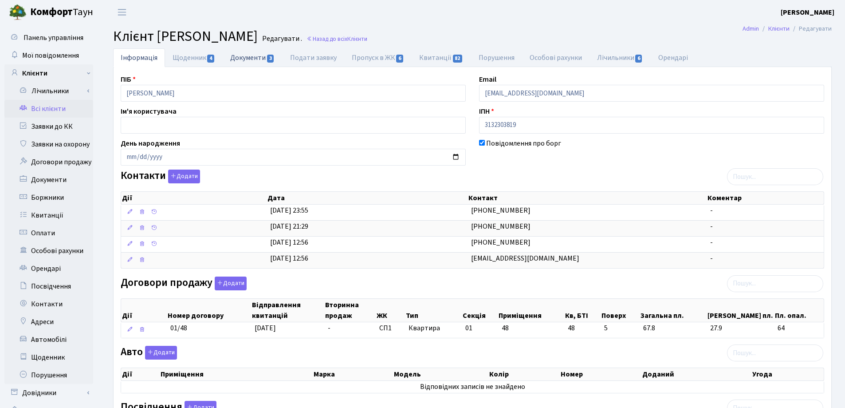
click at [245, 59] on link "Документи 3" at bounding box center [252, 57] width 59 height 18
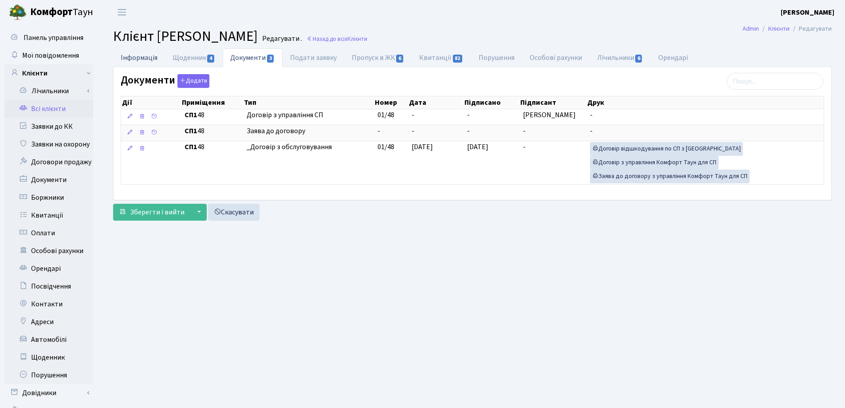
click at [146, 58] on link "Інформація" at bounding box center [139, 57] width 52 height 18
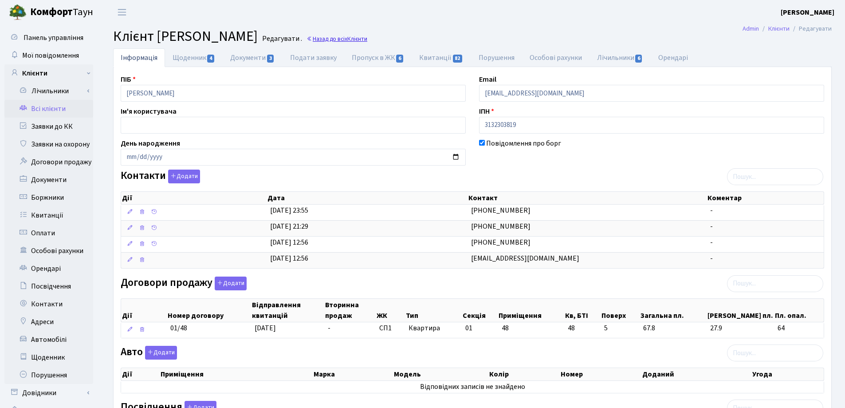
click at [367, 39] on link "Назад до всіх Клієнти" at bounding box center [337, 39] width 61 height 8
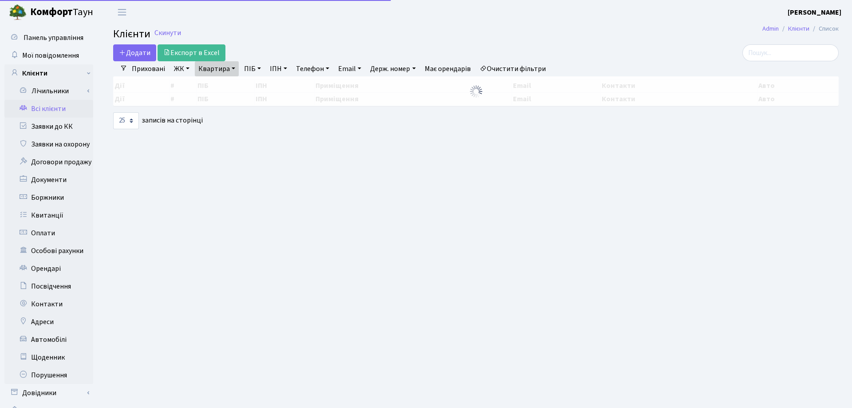
select select "25"
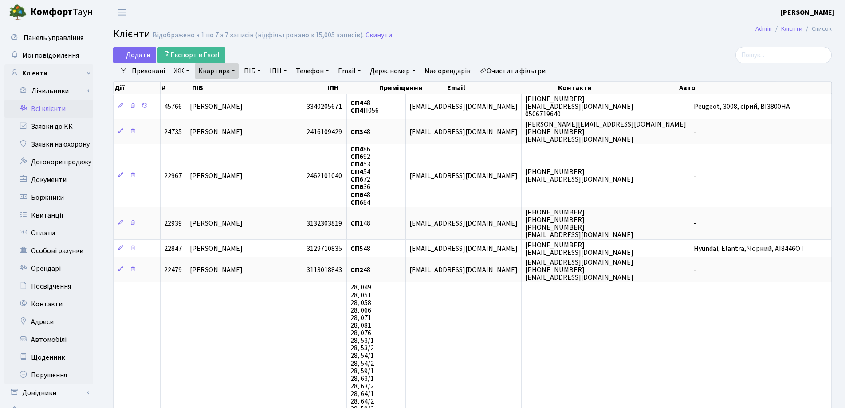
click at [234, 70] on link "Квартира" at bounding box center [217, 70] width 44 height 15
click at [258, 87] on icon at bounding box center [255, 88] width 7 height 7
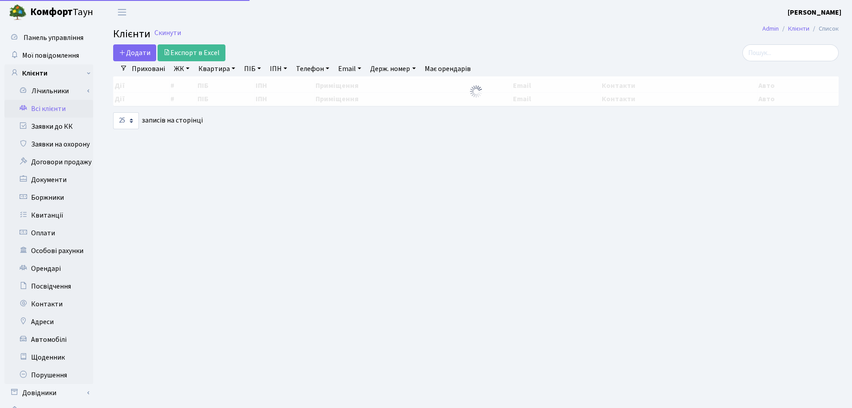
select select "25"
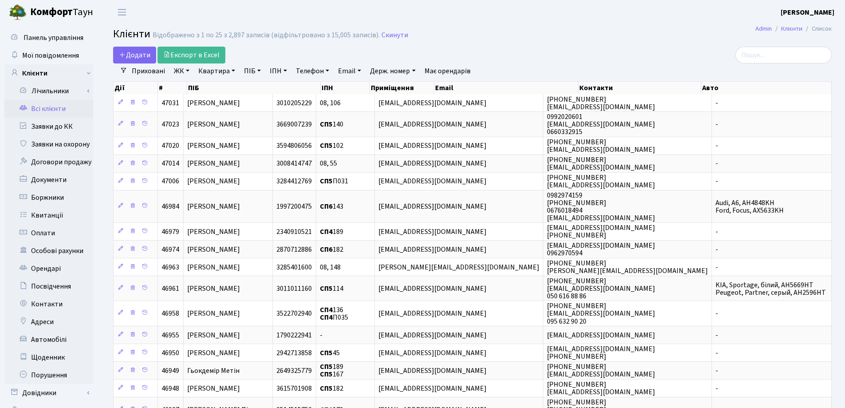
click at [531, 68] on li "Очистити фільтри" at bounding box center [512, 70] width 73 height 15
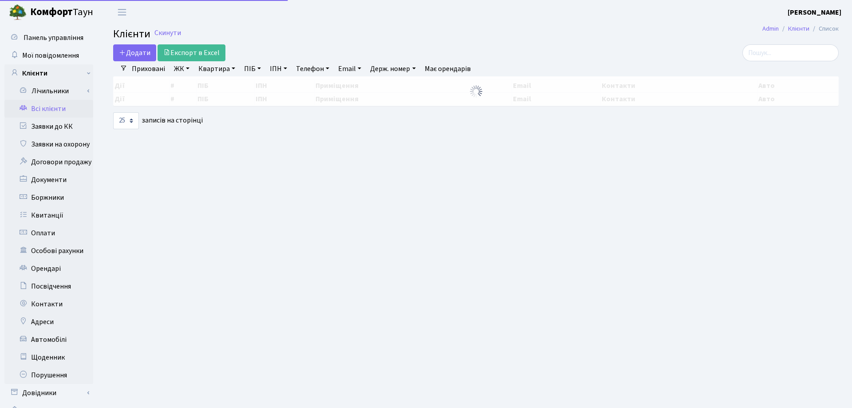
select select "25"
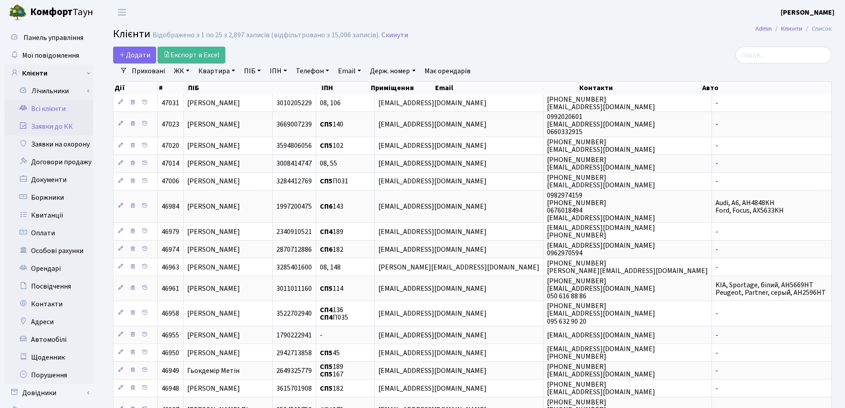
click at [65, 128] on link "Заявки до КК" at bounding box center [48, 127] width 89 height 18
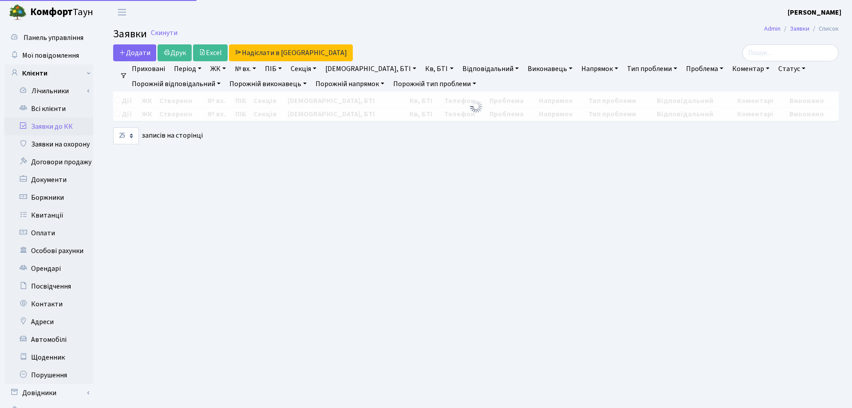
select select "25"
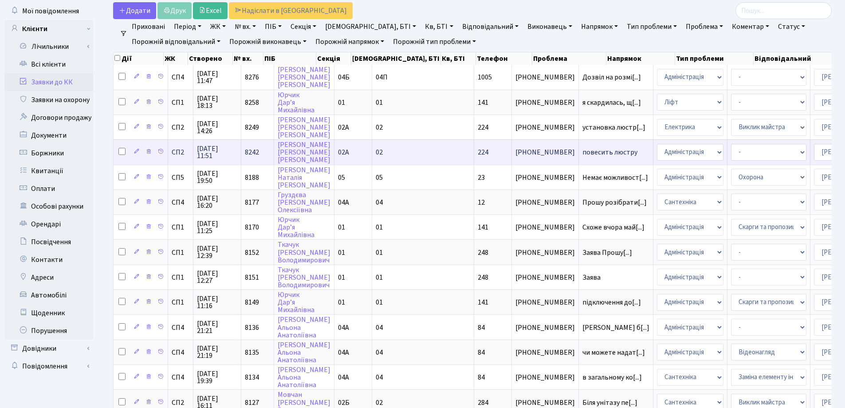
scroll to position [1, 0]
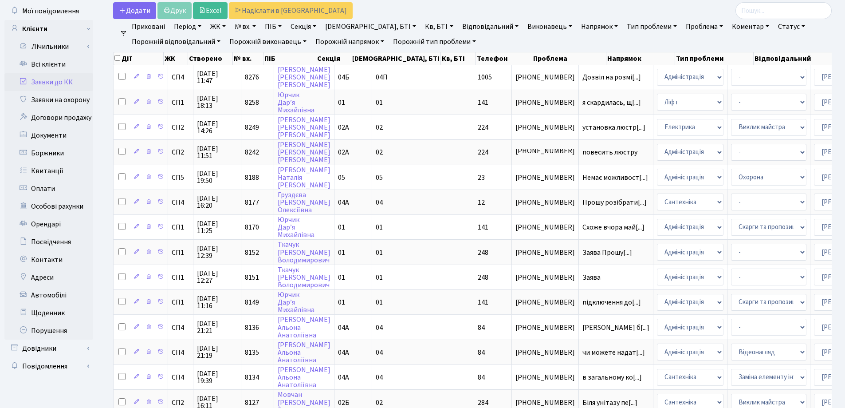
click at [421, 25] on link "Кв, БТІ" at bounding box center [438, 26] width 35 height 15
type input "248"
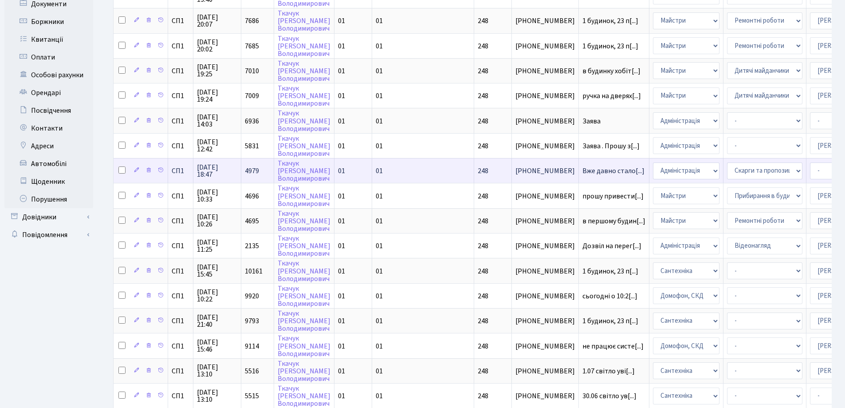
scroll to position [177, 0]
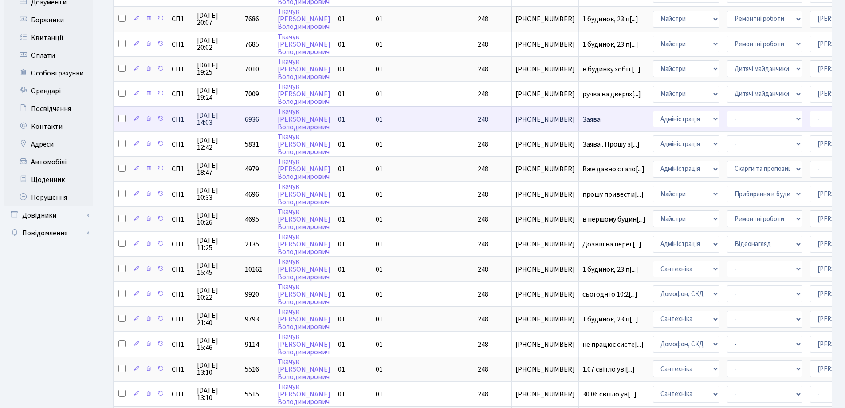
click at [582, 118] on span "Заява" at bounding box center [613, 119] width 63 height 7
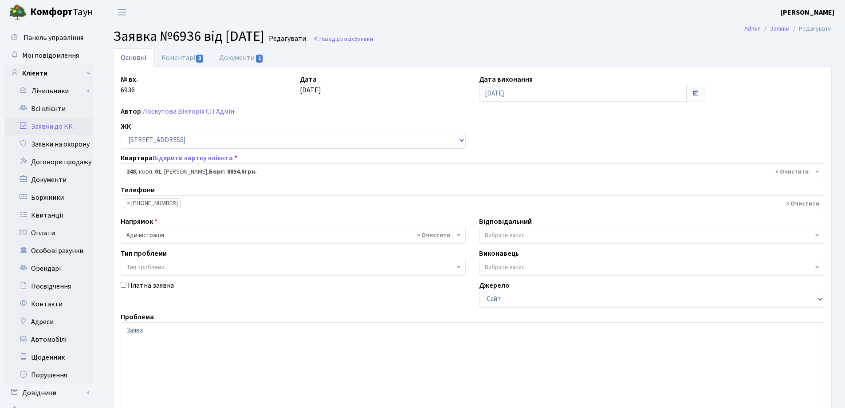
select select "20173"
click at [242, 55] on link "Документи 1" at bounding box center [241, 57] width 59 height 18
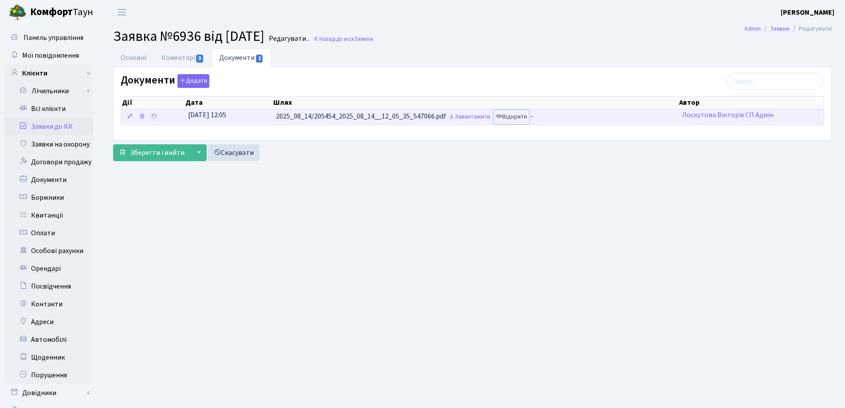
click at [518, 117] on link "Відкрити" at bounding box center [511, 117] width 35 height 14
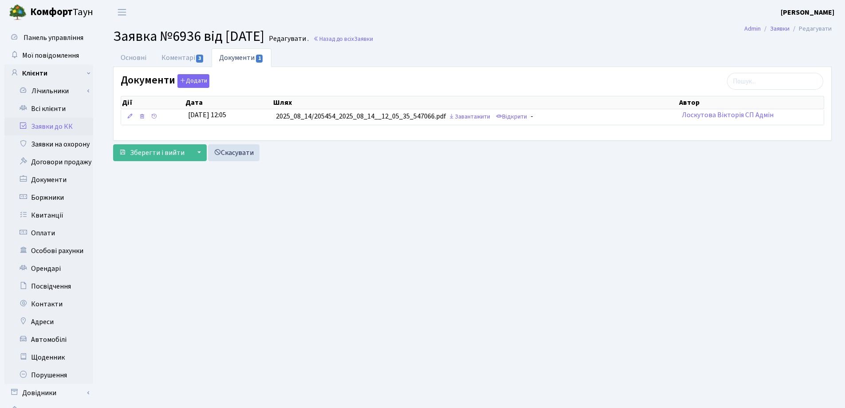
click at [42, 125] on link "Заявки до КК" at bounding box center [48, 127] width 89 height 18
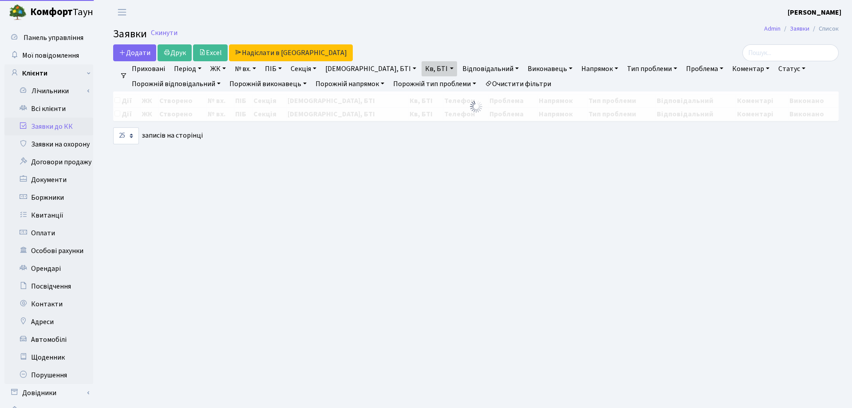
select select "25"
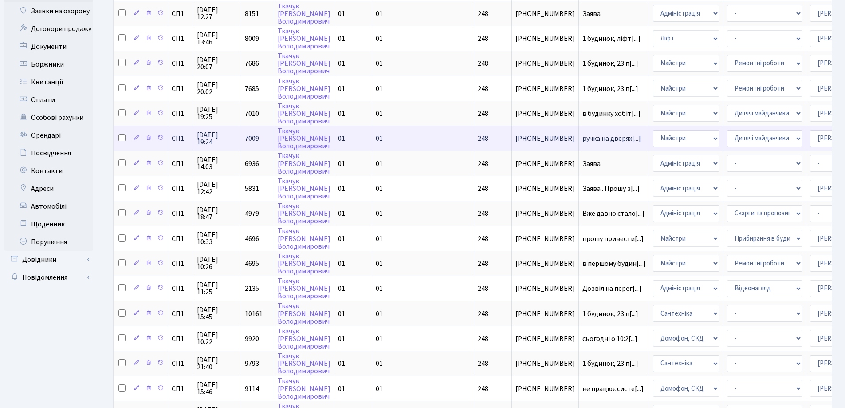
scroll to position [177, 0]
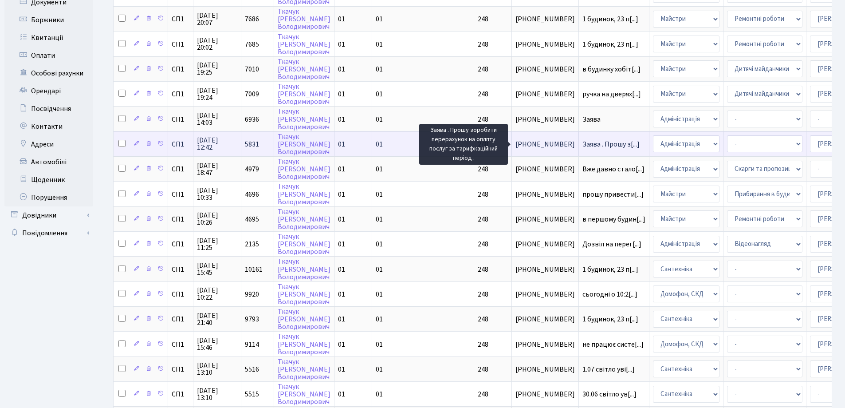
click at [582, 143] on span "Заява . Прошу з[...]" at bounding box center [610, 144] width 57 height 10
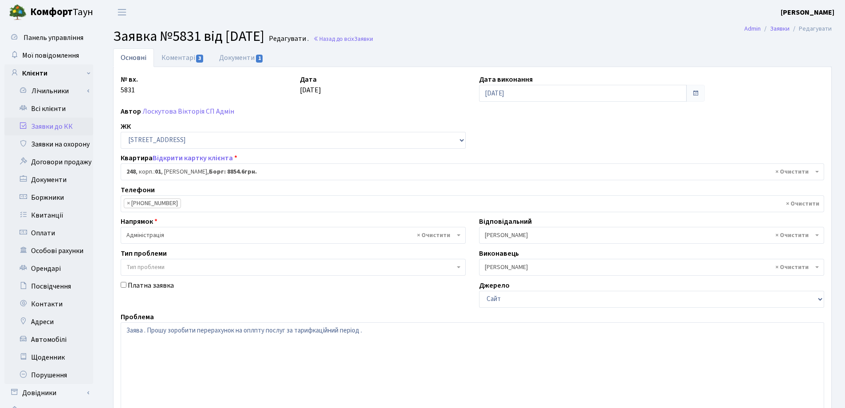
select select "20173"
click at [246, 59] on link "Документи 1" at bounding box center [241, 57] width 59 height 18
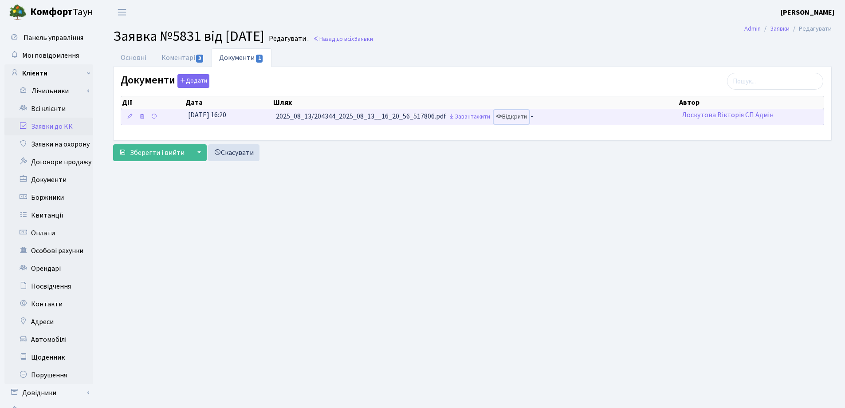
click at [520, 116] on link "Відкрити" at bounding box center [511, 117] width 35 height 14
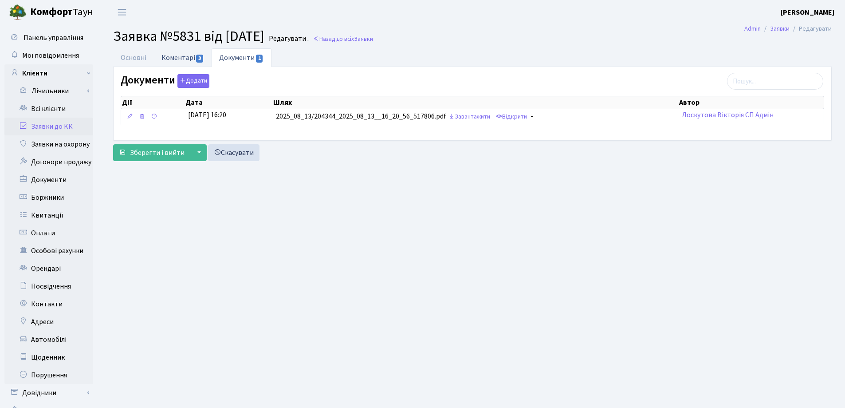
click at [179, 56] on link "Коментарі 3" at bounding box center [183, 57] width 58 height 18
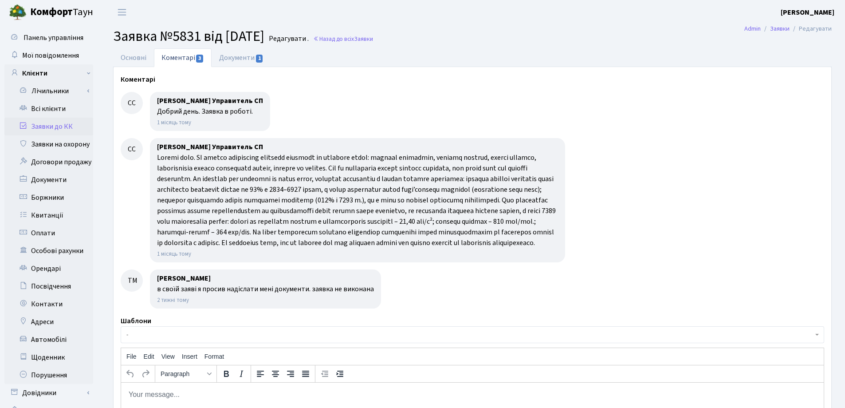
click at [50, 123] on link "Заявки до КК" at bounding box center [48, 127] width 89 height 18
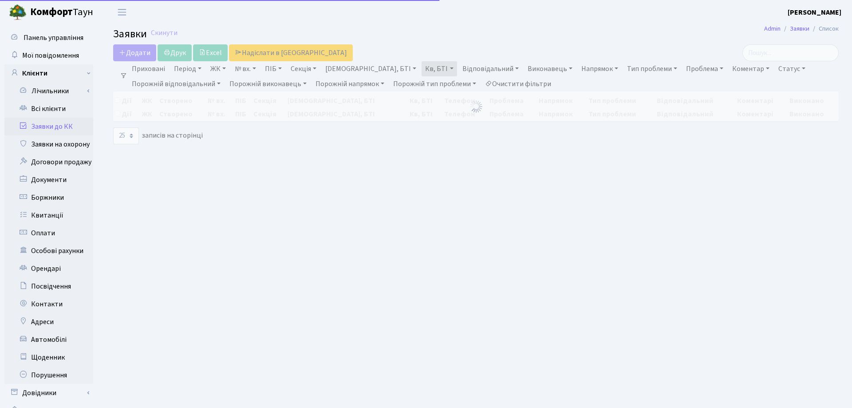
select select "25"
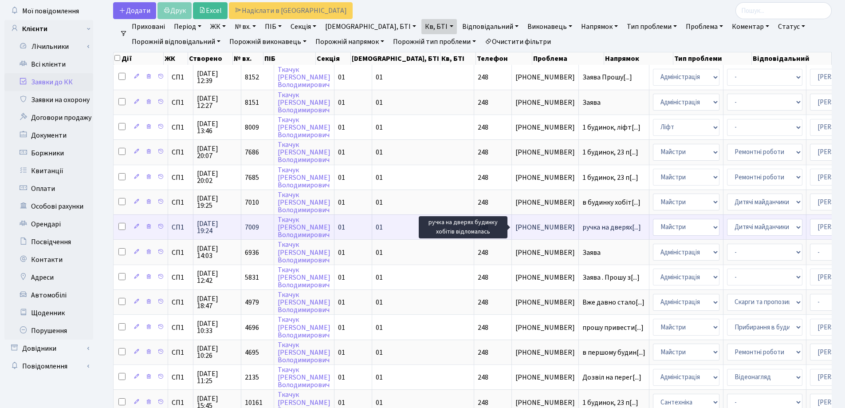
scroll to position [1, 0]
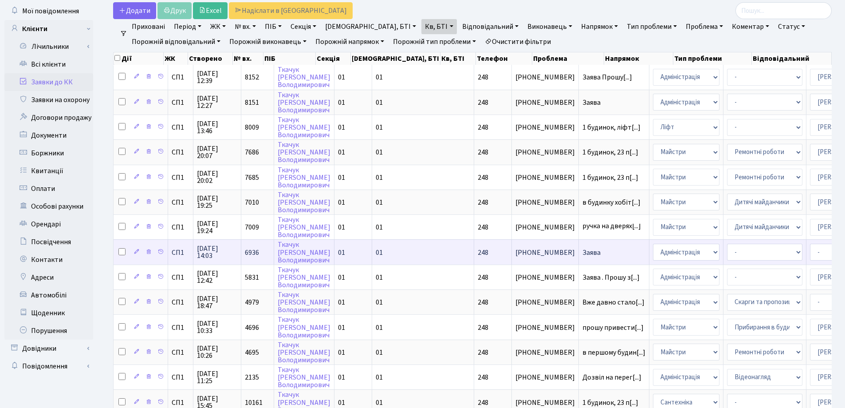
click at [582, 249] on span "Заява" at bounding box center [613, 252] width 63 height 7
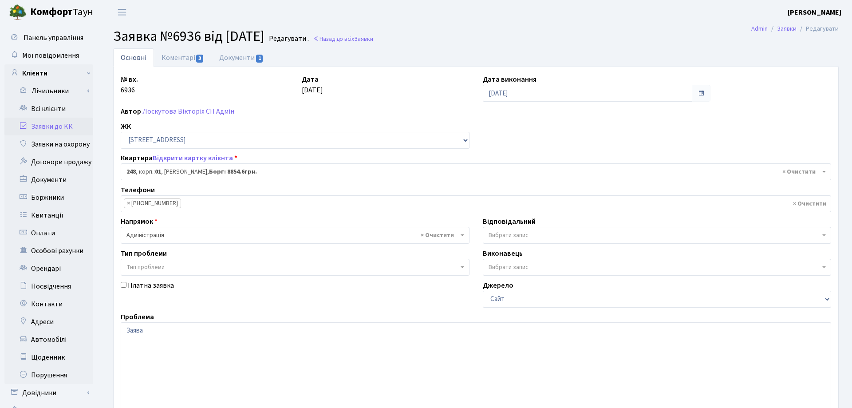
select select "20173"
click at [181, 55] on link "Коментарі 3" at bounding box center [183, 57] width 58 height 18
